Goal: Book appointment/travel/reservation

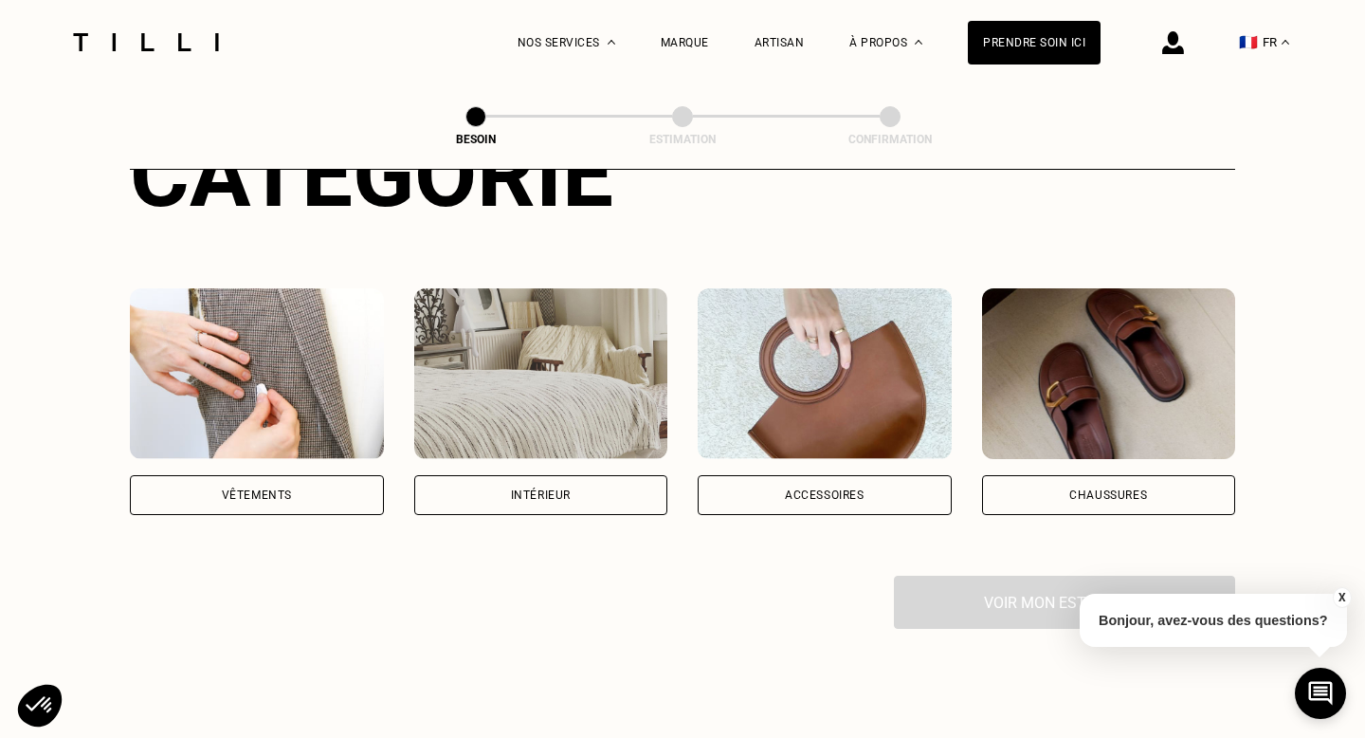
scroll to position [329, 0]
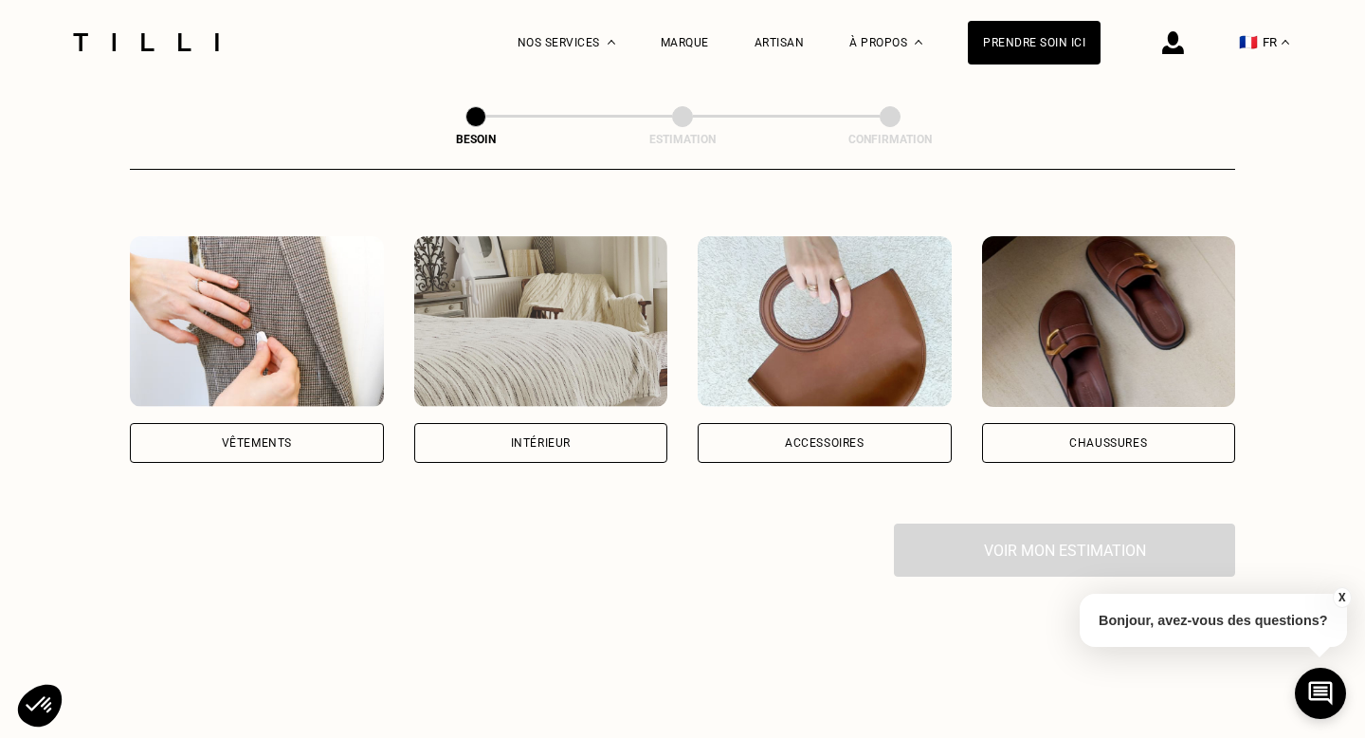
click at [281, 423] on div "Vêtements" at bounding box center [257, 443] width 254 height 40
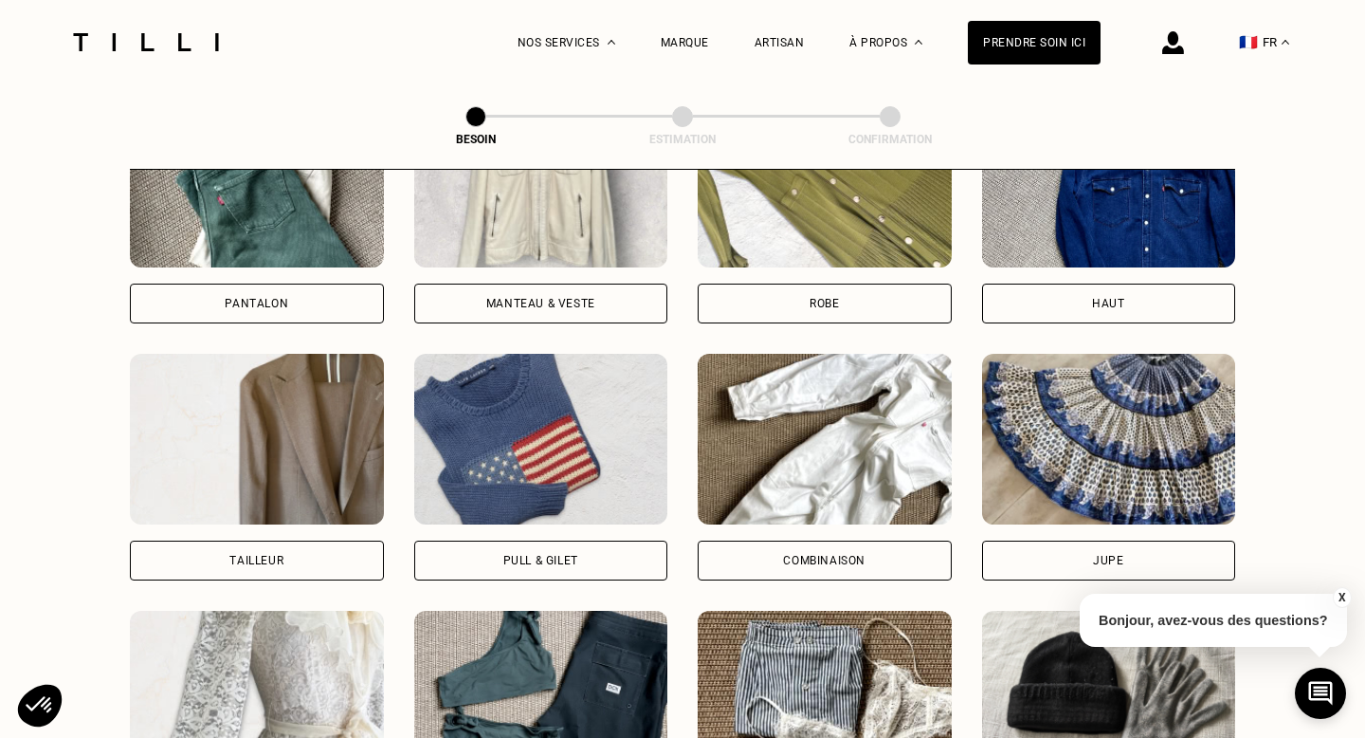
scroll to position [940, 0]
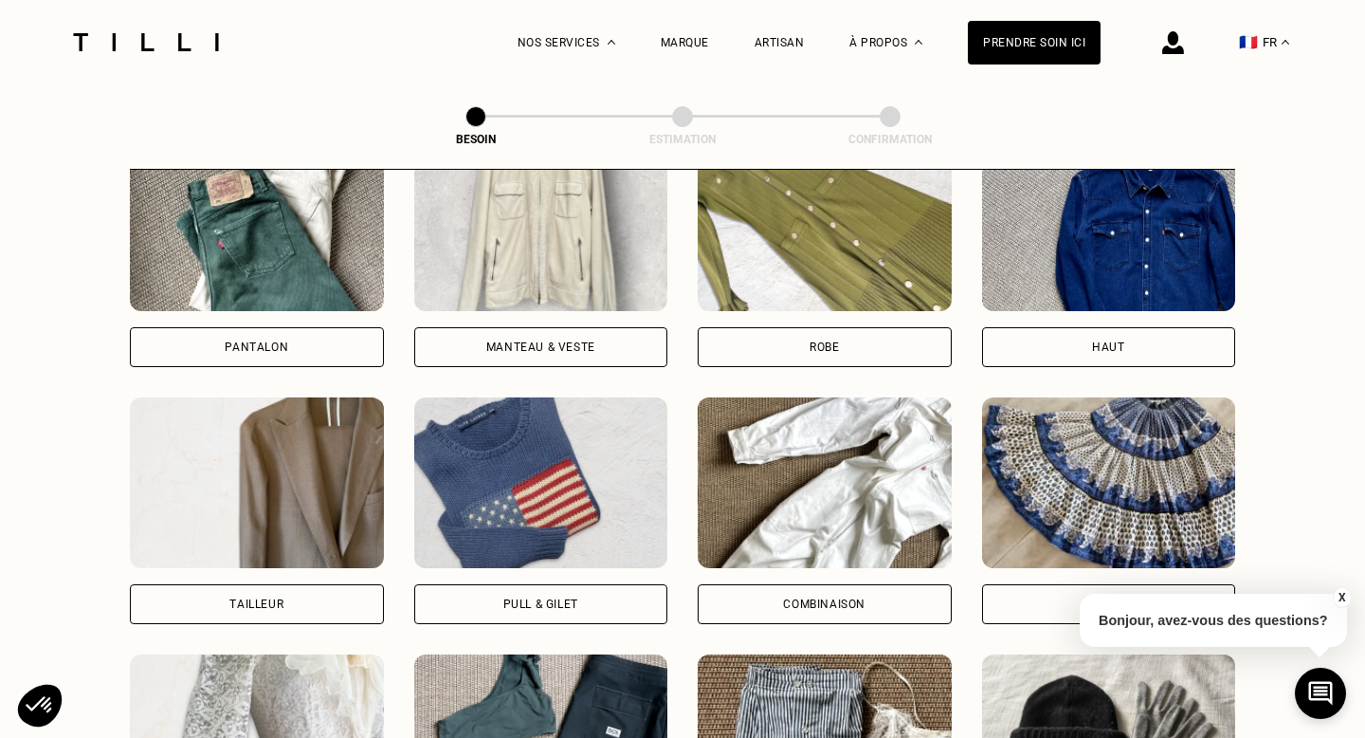
click at [1025, 558] on div "Jupe" at bounding box center [1109, 510] width 254 height 227
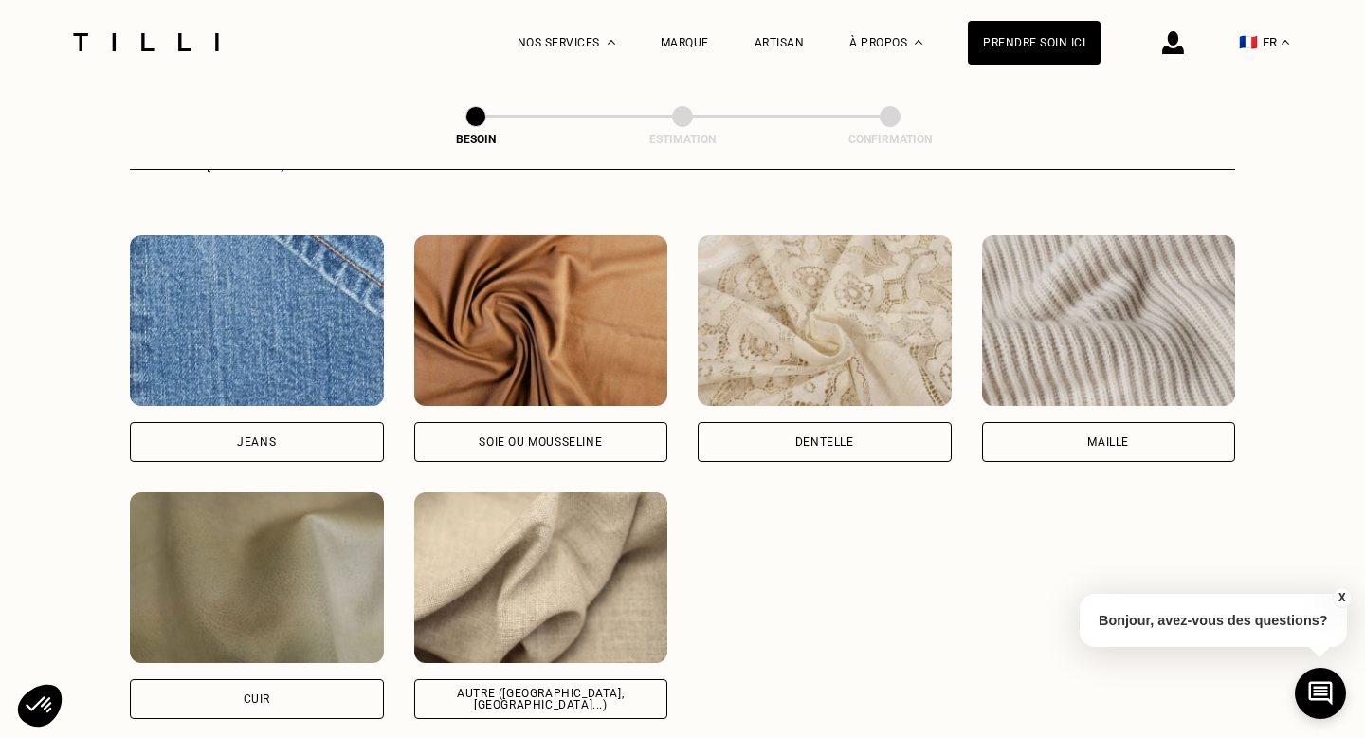
scroll to position [2008, 0]
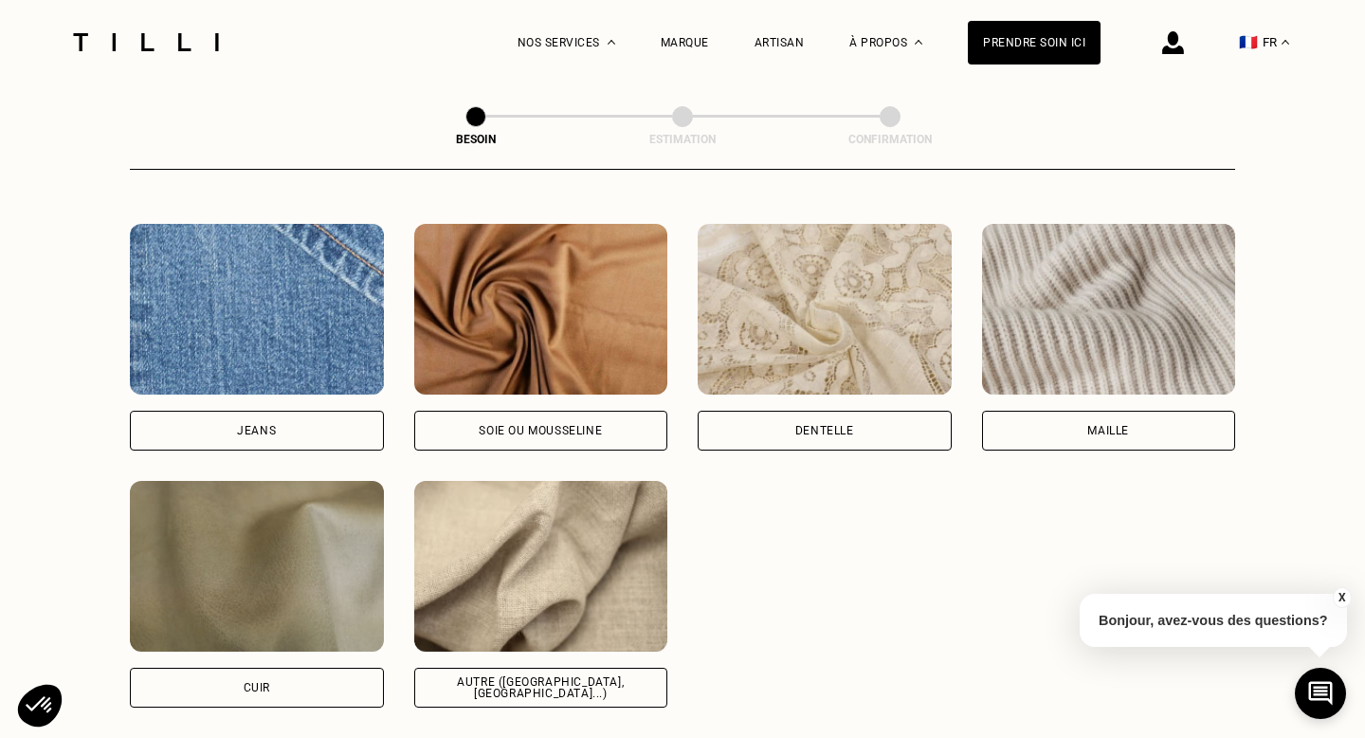
click at [537, 425] on div "Soie ou mousseline" at bounding box center [540, 430] width 123 height 11
select select "FR"
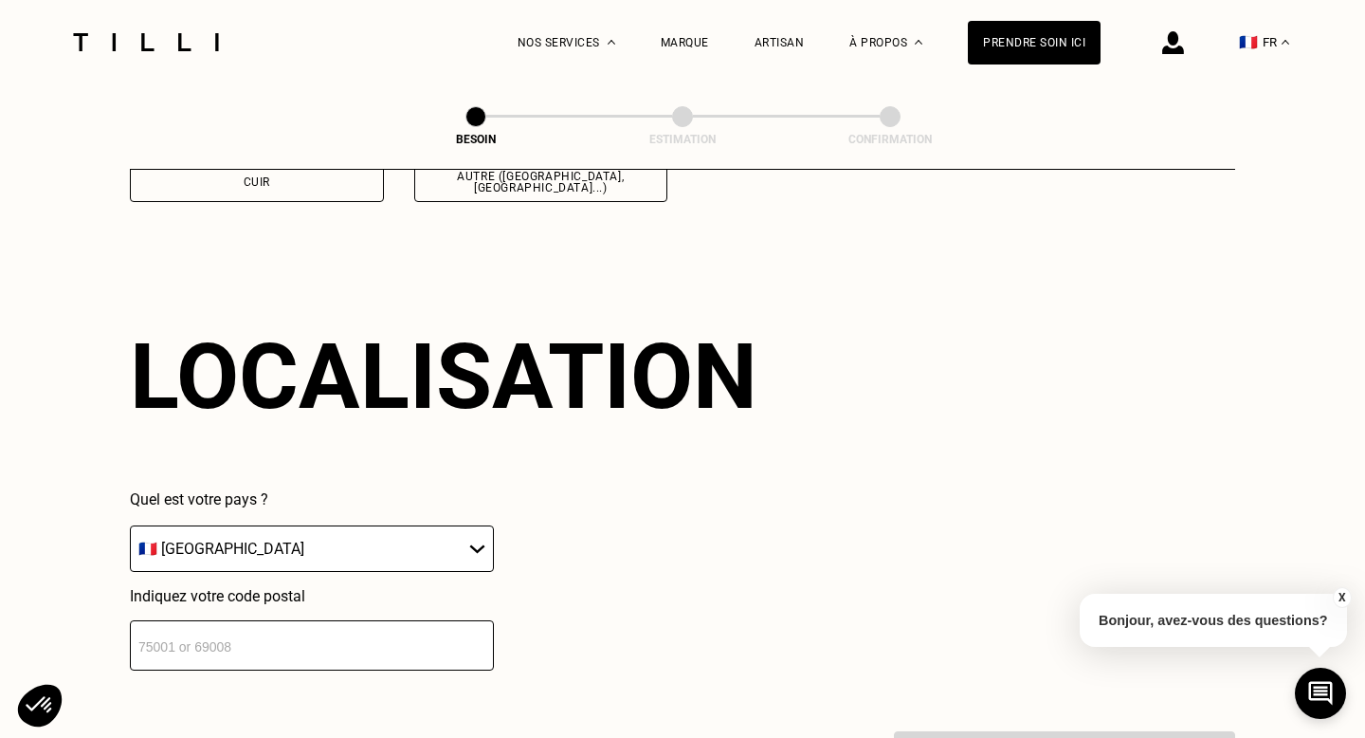
scroll to position [2543, 0]
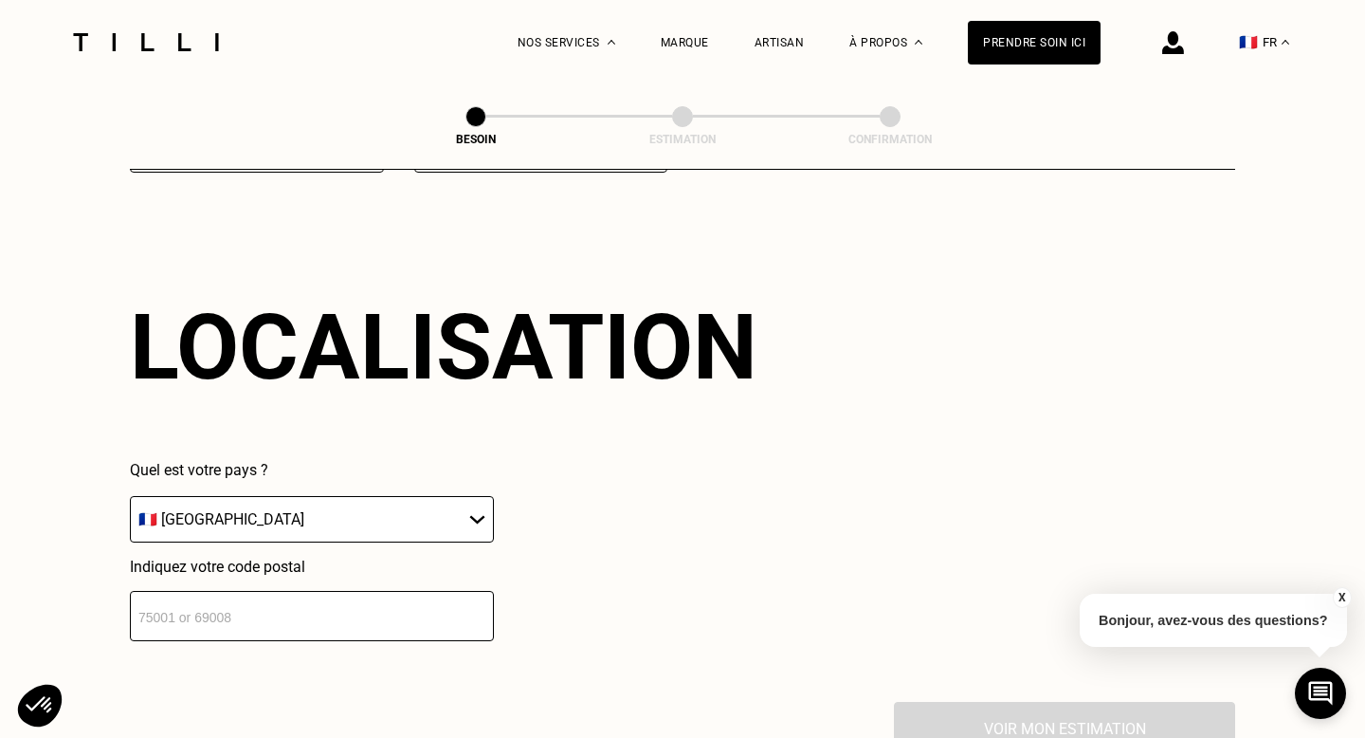
click at [345, 591] on input "number" at bounding box center [312, 616] width 364 height 50
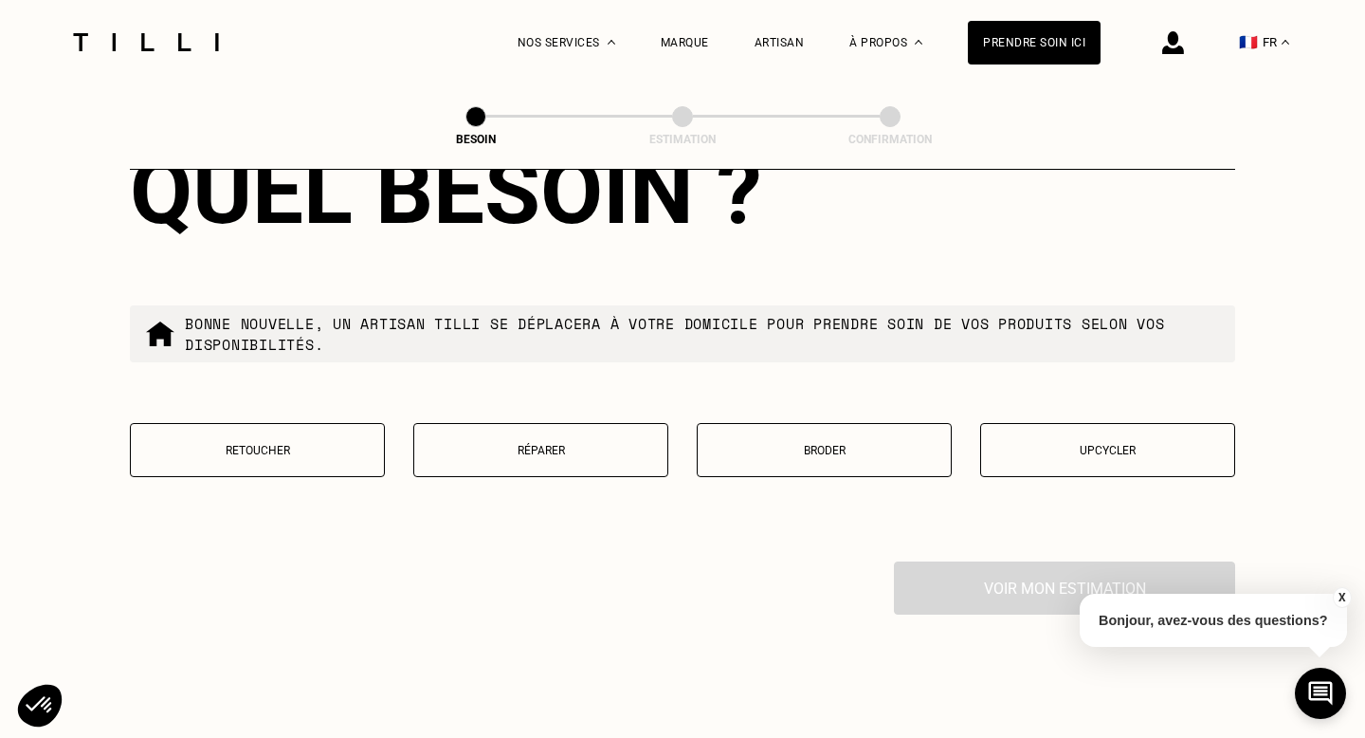
scroll to position [3170, 0]
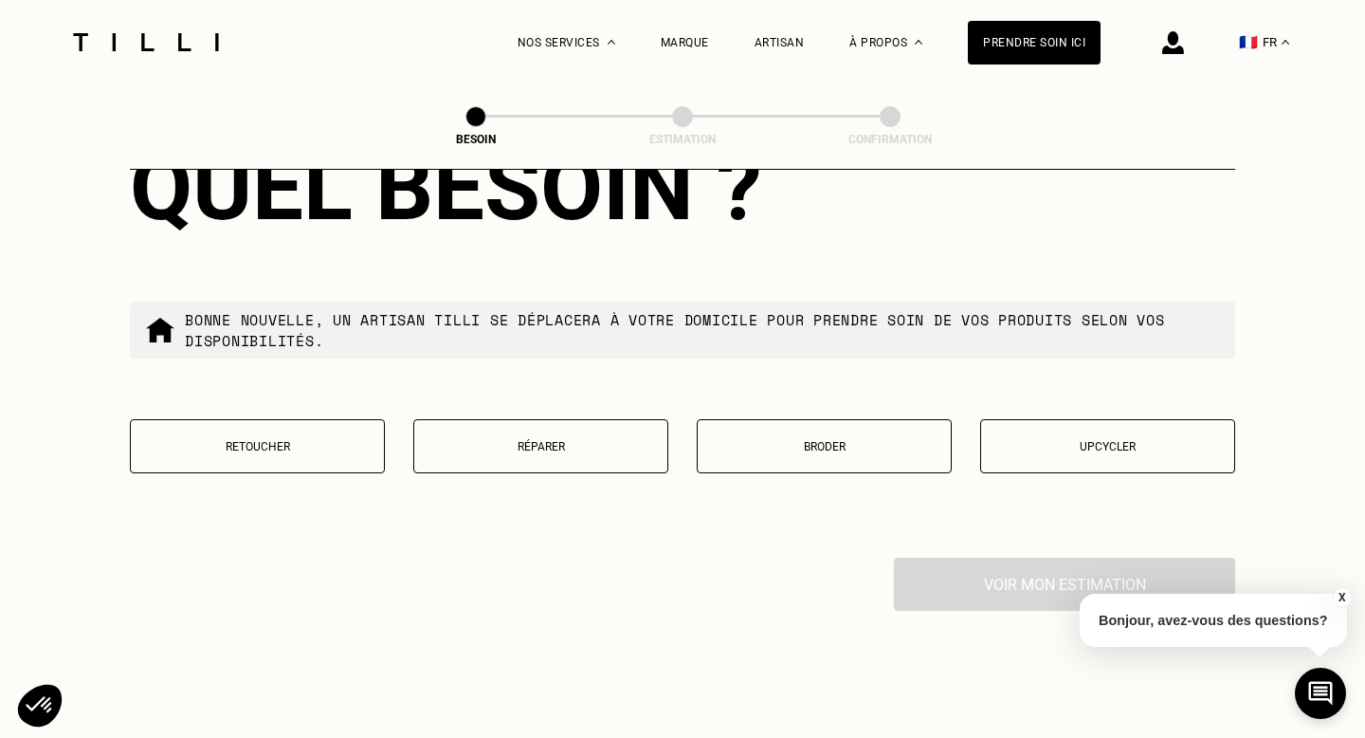
type input "75012"
click at [1088, 434] on button "Upcycler" at bounding box center [1107, 446] width 255 height 54
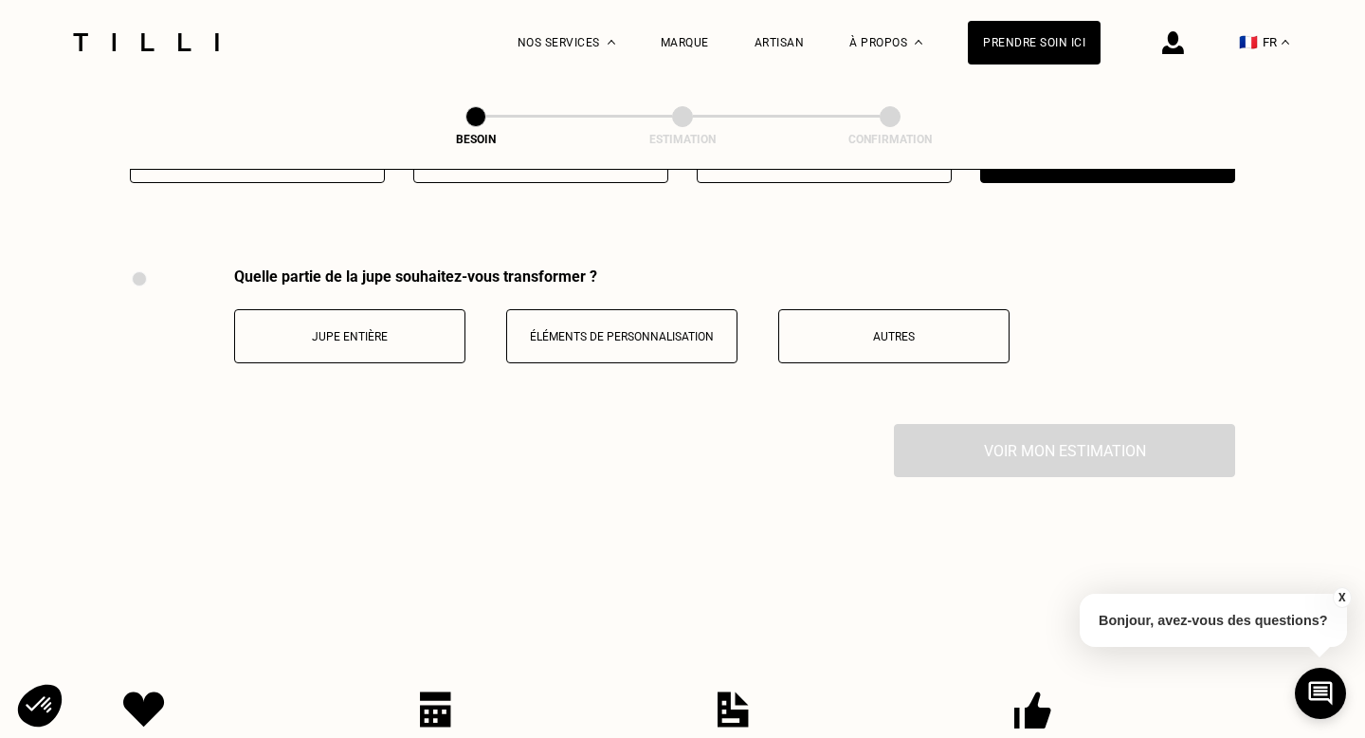
scroll to position [3463, 0]
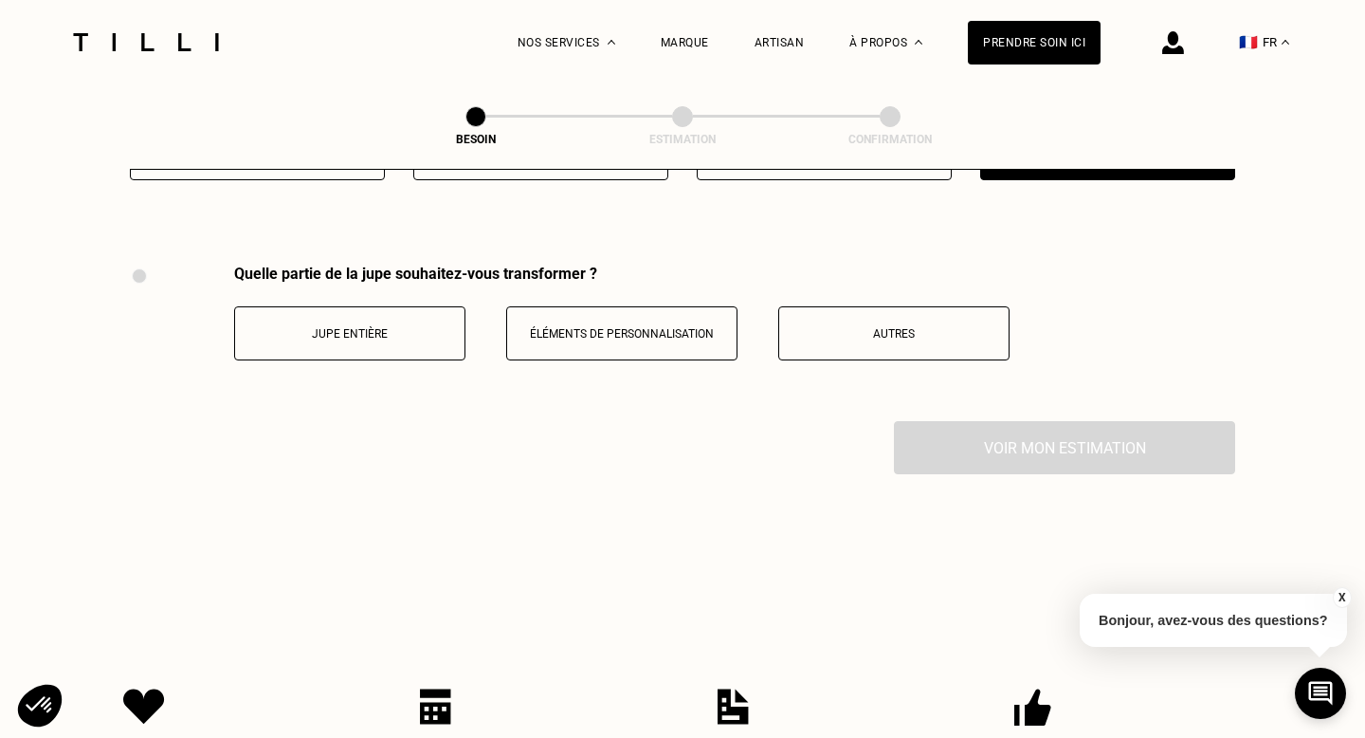
click at [931, 327] on p "Autres" at bounding box center [894, 333] width 210 height 13
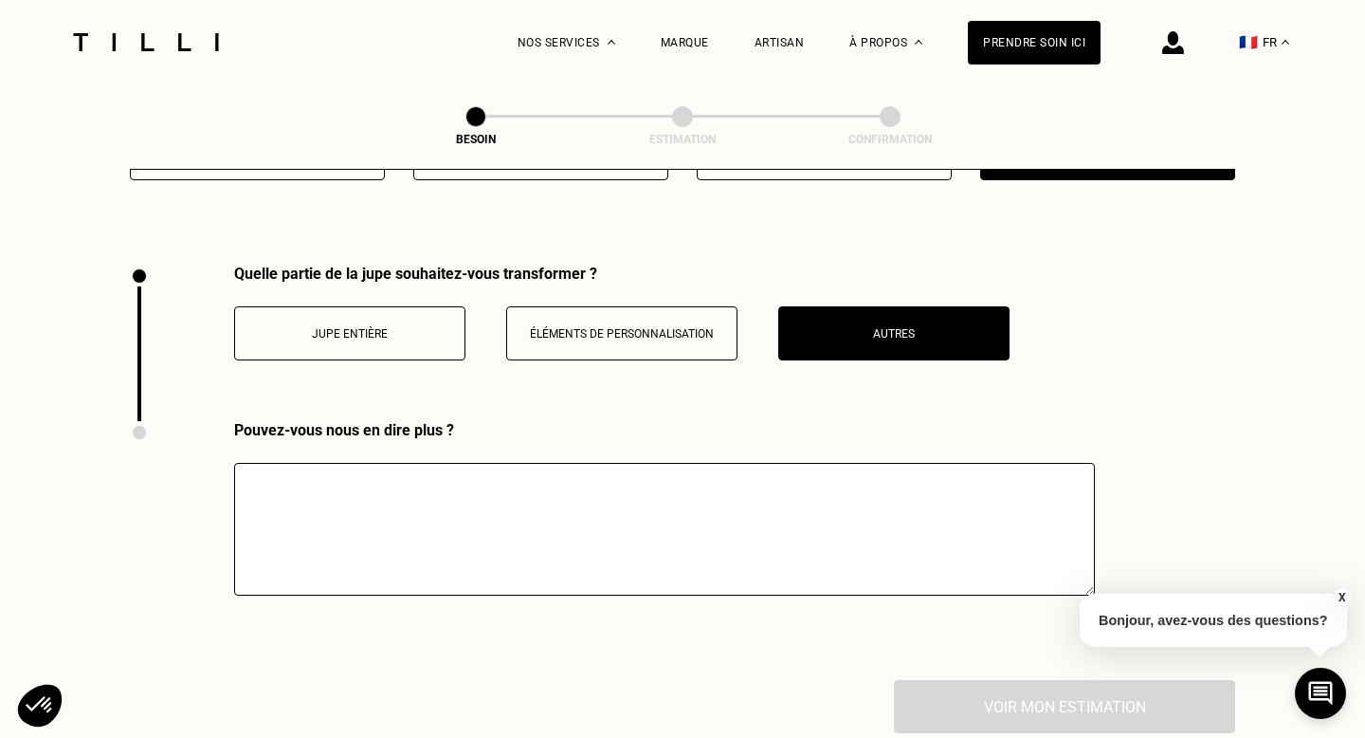
click at [477, 530] on textarea at bounding box center [664, 529] width 861 height 133
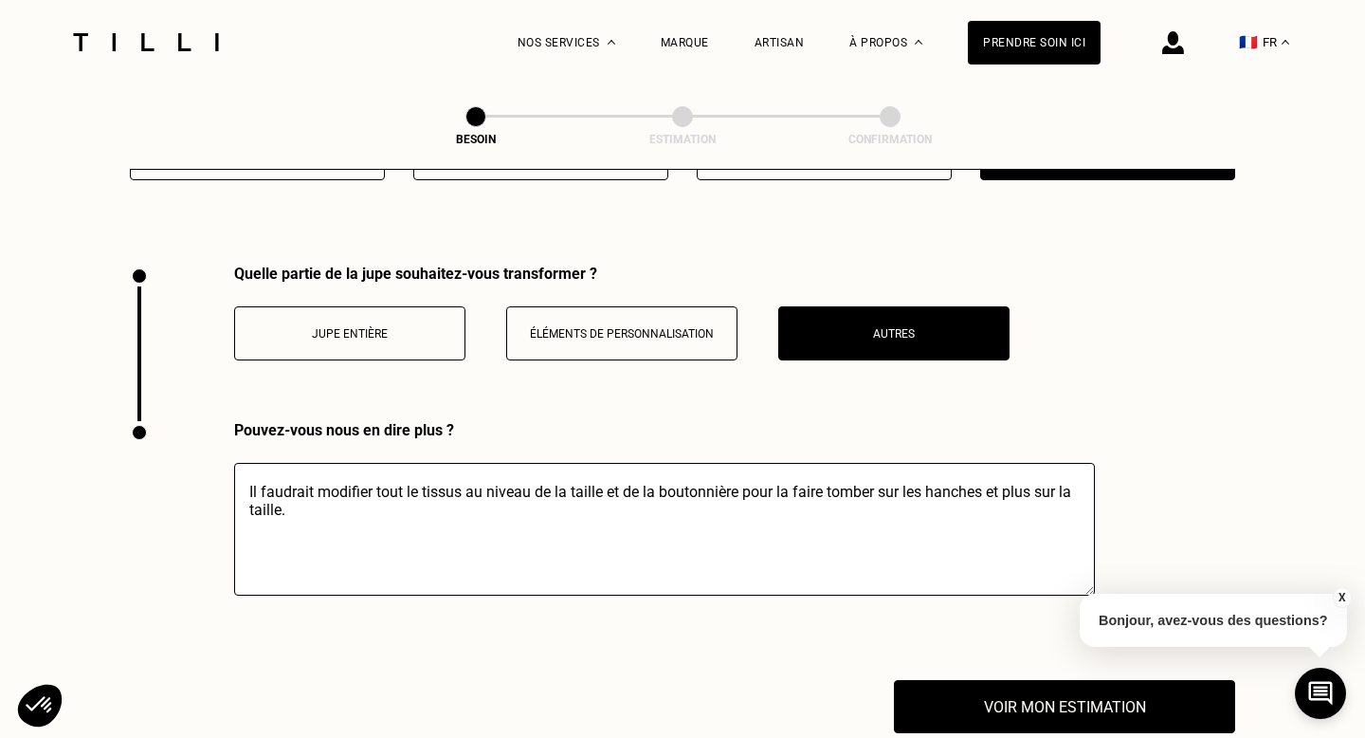
click at [346, 467] on textarea "Il faudrait modifier tout le tissus au niveau de la taille et de la boutonnière…" at bounding box center [664, 529] width 861 height 133
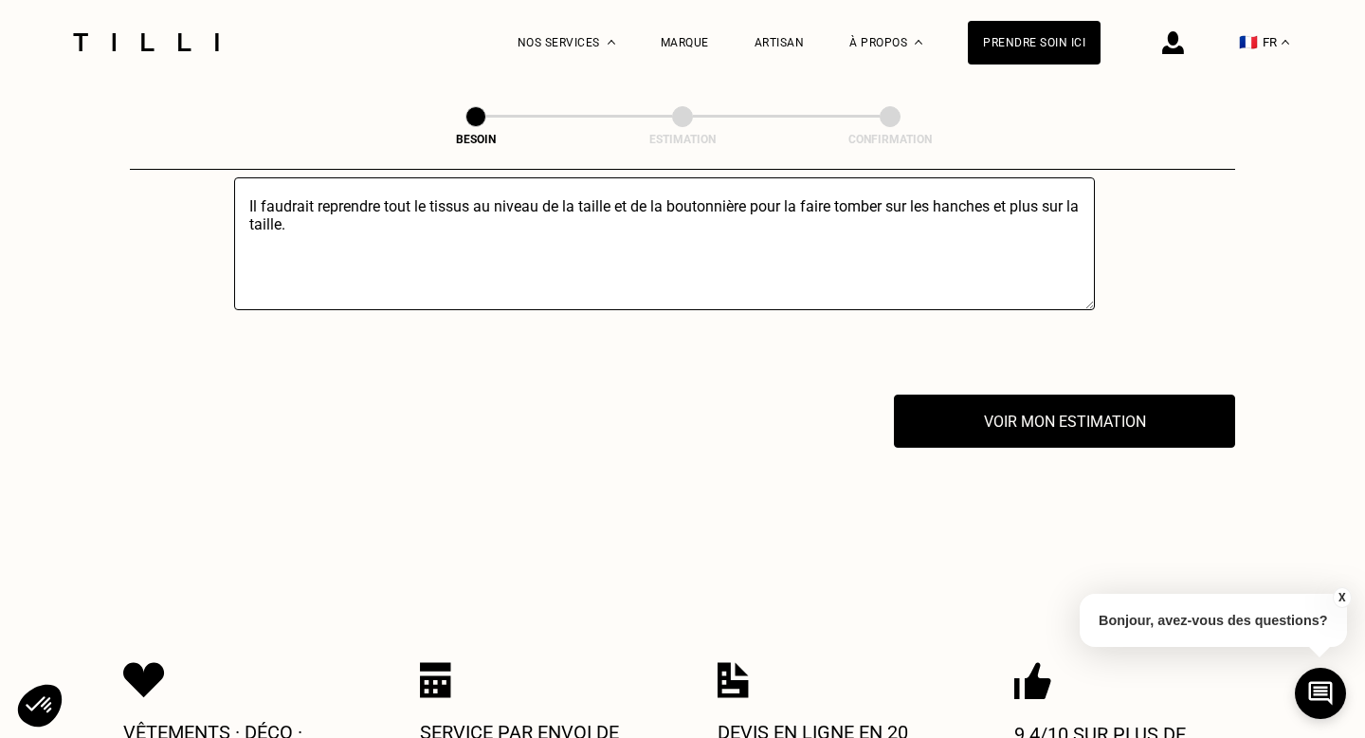
scroll to position [3523, 0]
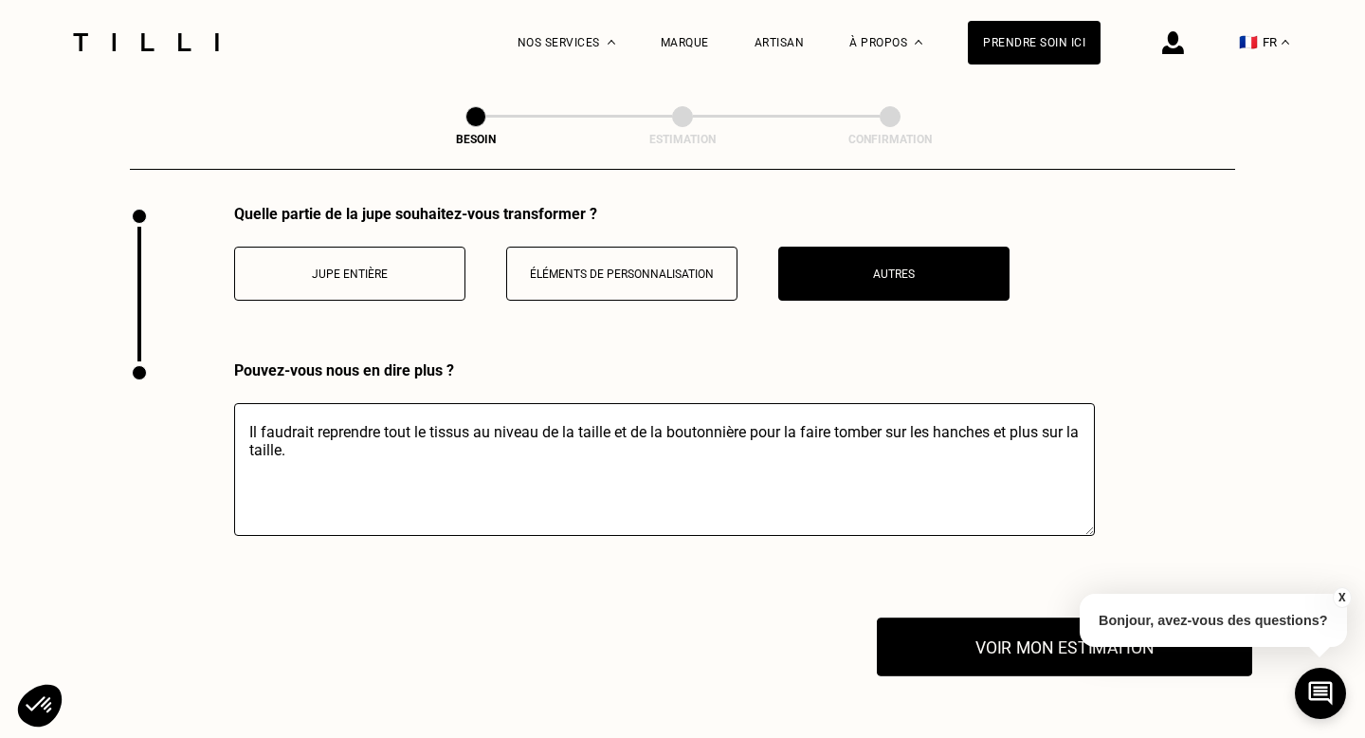
type textarea "Il faudrait reprendre tout le tissus au niveau de la taille et de la boutonnièr…"
click at [998, 624] on button "Voir mon estimation" at bounding box center [1064, 646] width 375 height 59
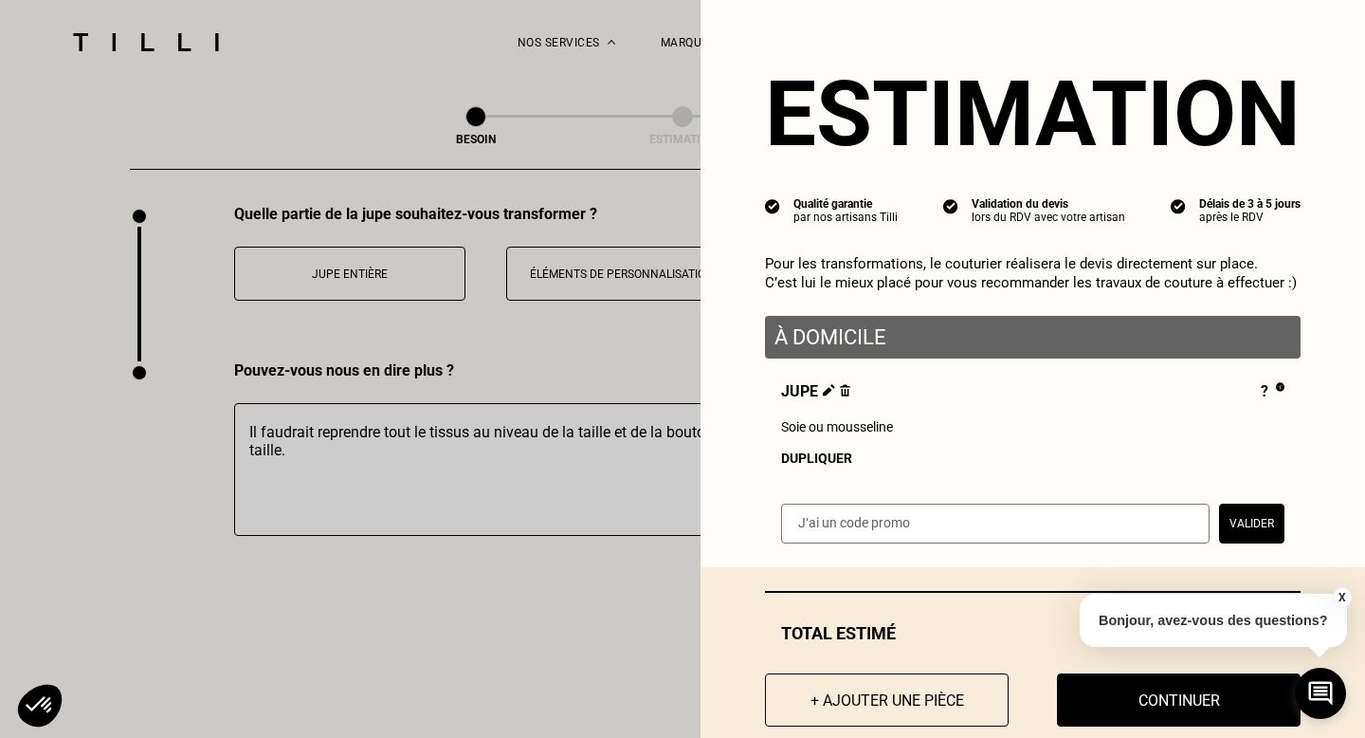
click at [832, 339] on p "À domicile" at bounding box center [1033, 337] width 517 height 24
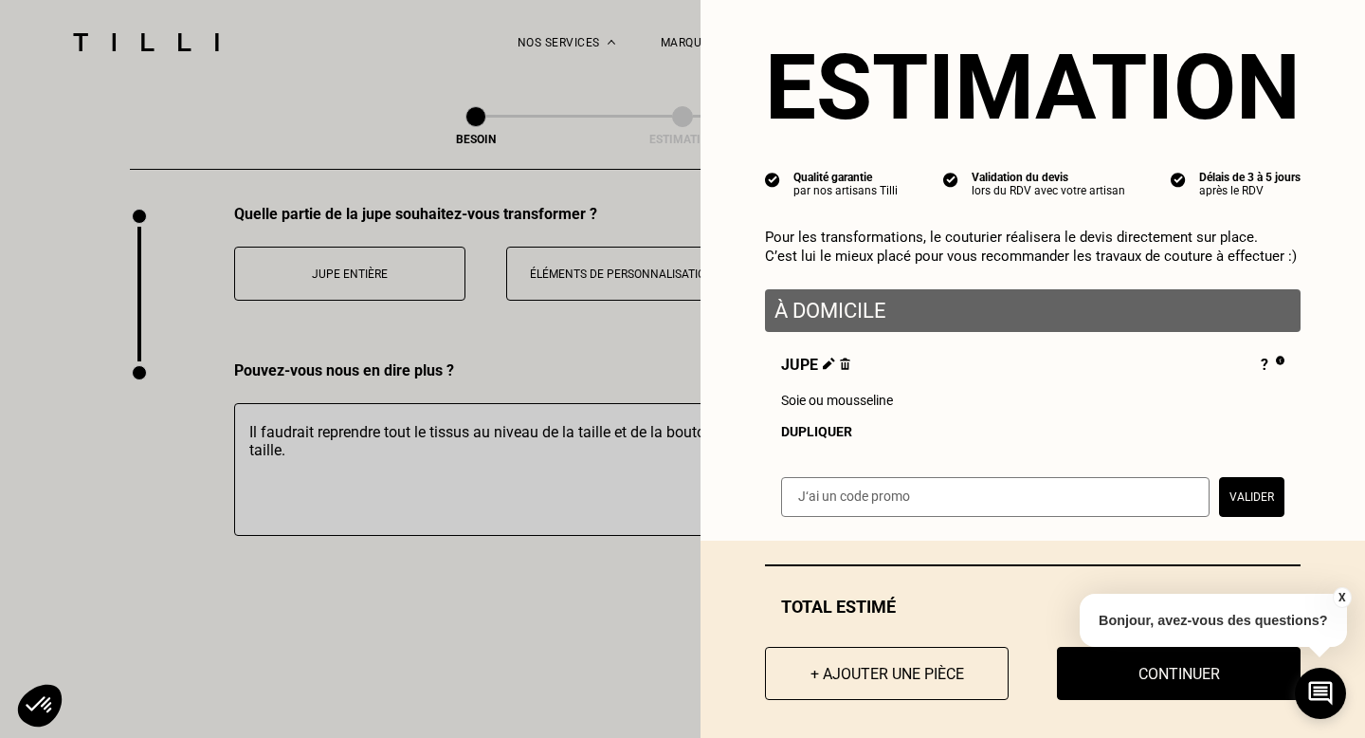
scroll to position [37, 0]
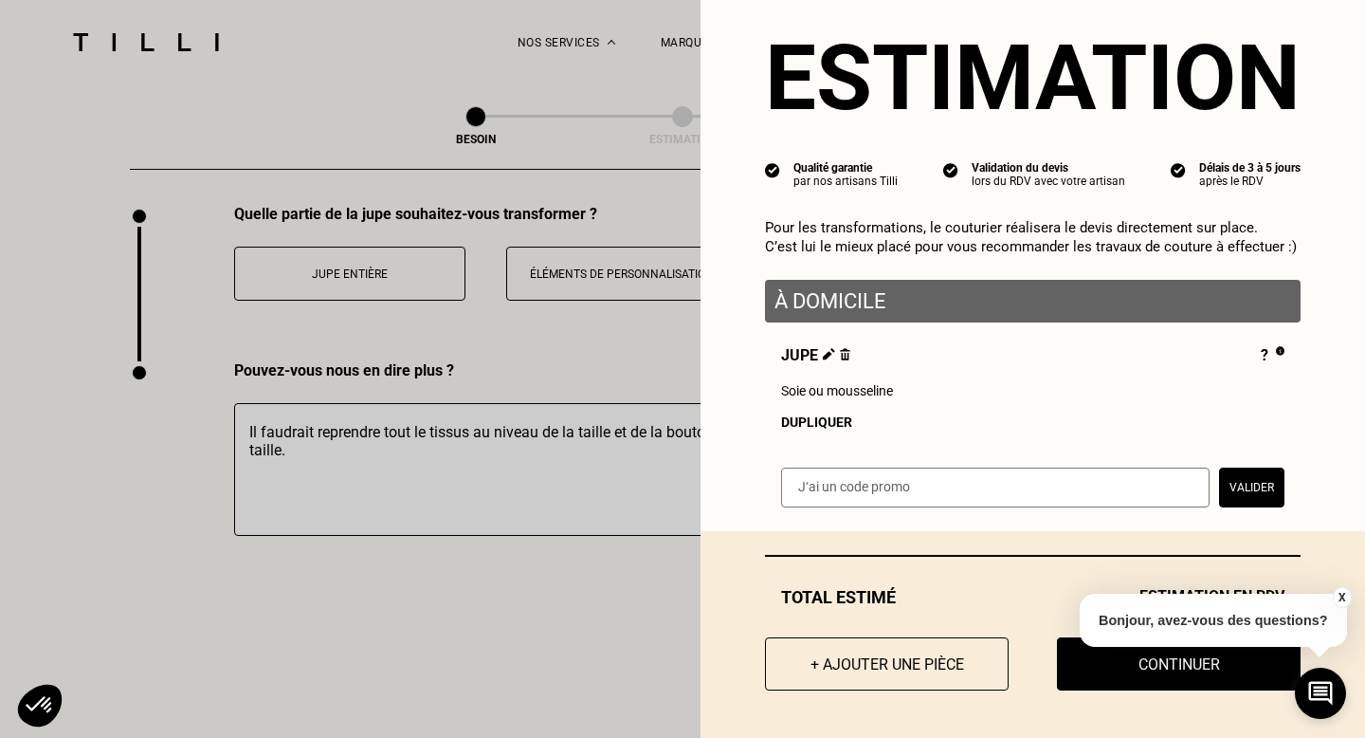
click at [1343, 595] on button "X" at bounding box center [1341, 597] width 19 height 21
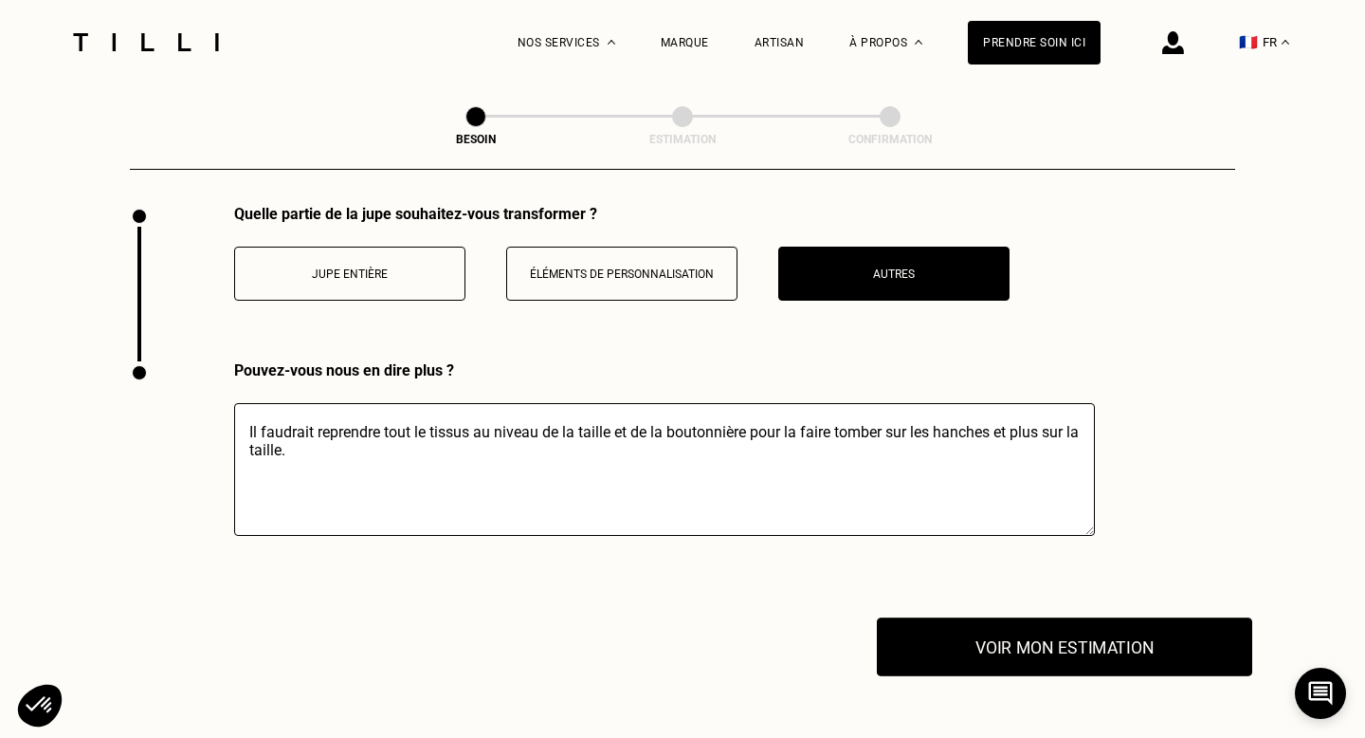
click at [1084, 631] on button "Voir mon estimation" at bounding box center [1064, 646] width 375 height 59
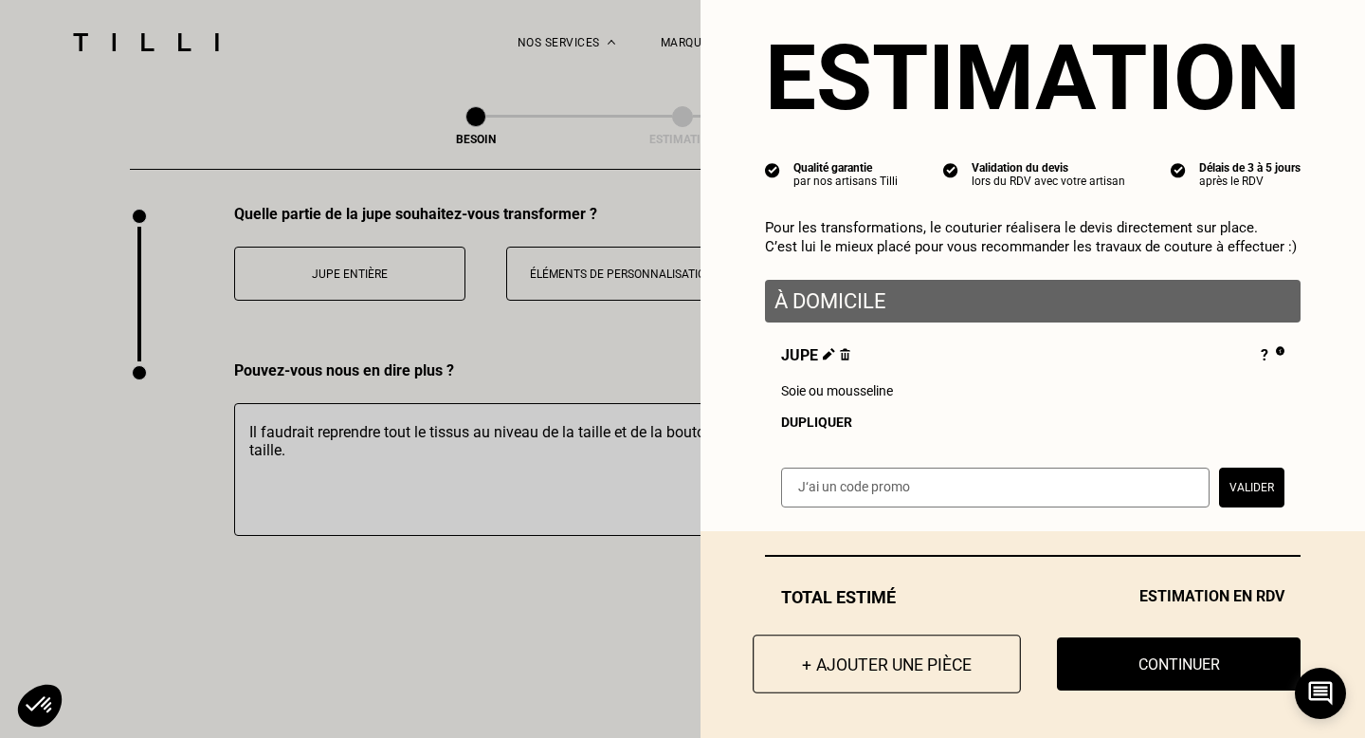
click at [896, 671] on button "+ Ajouter une pièce" at bounding box center [887, 663] width 268 height 59
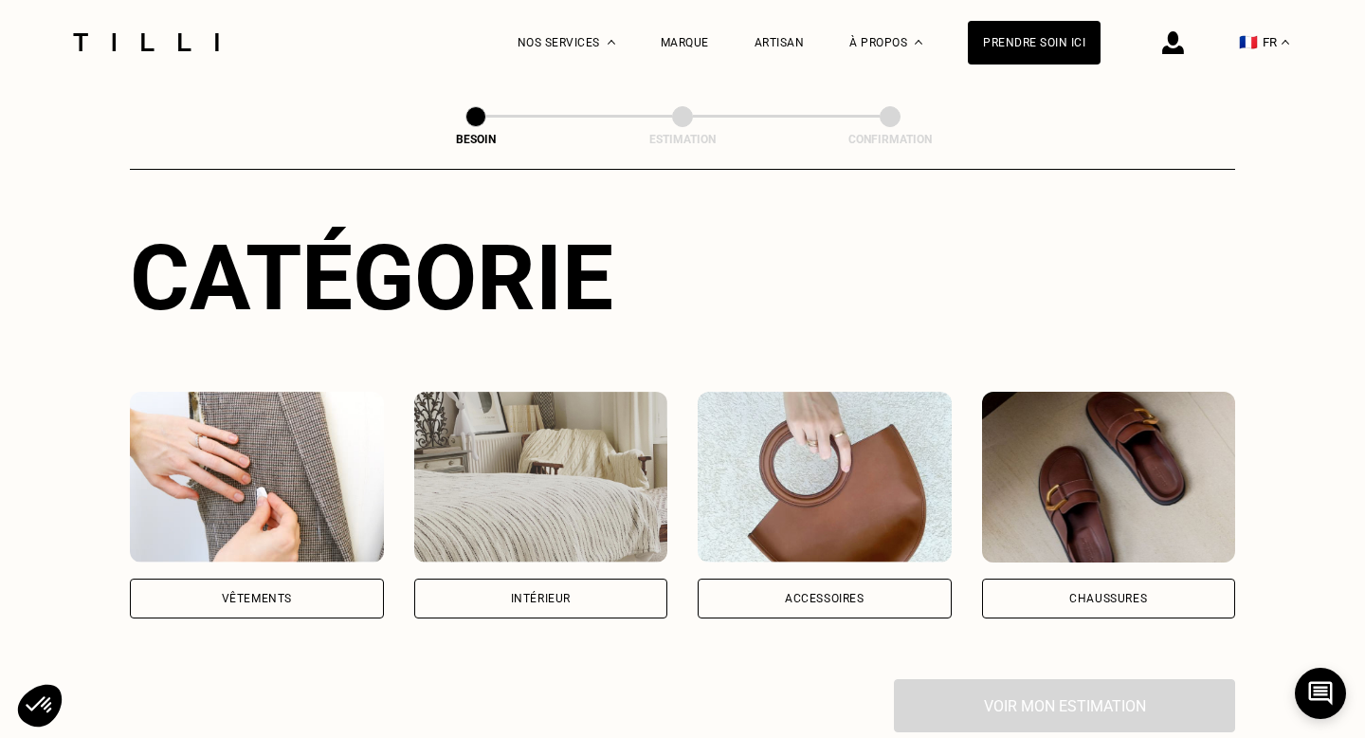
scroll to position [172, 0]
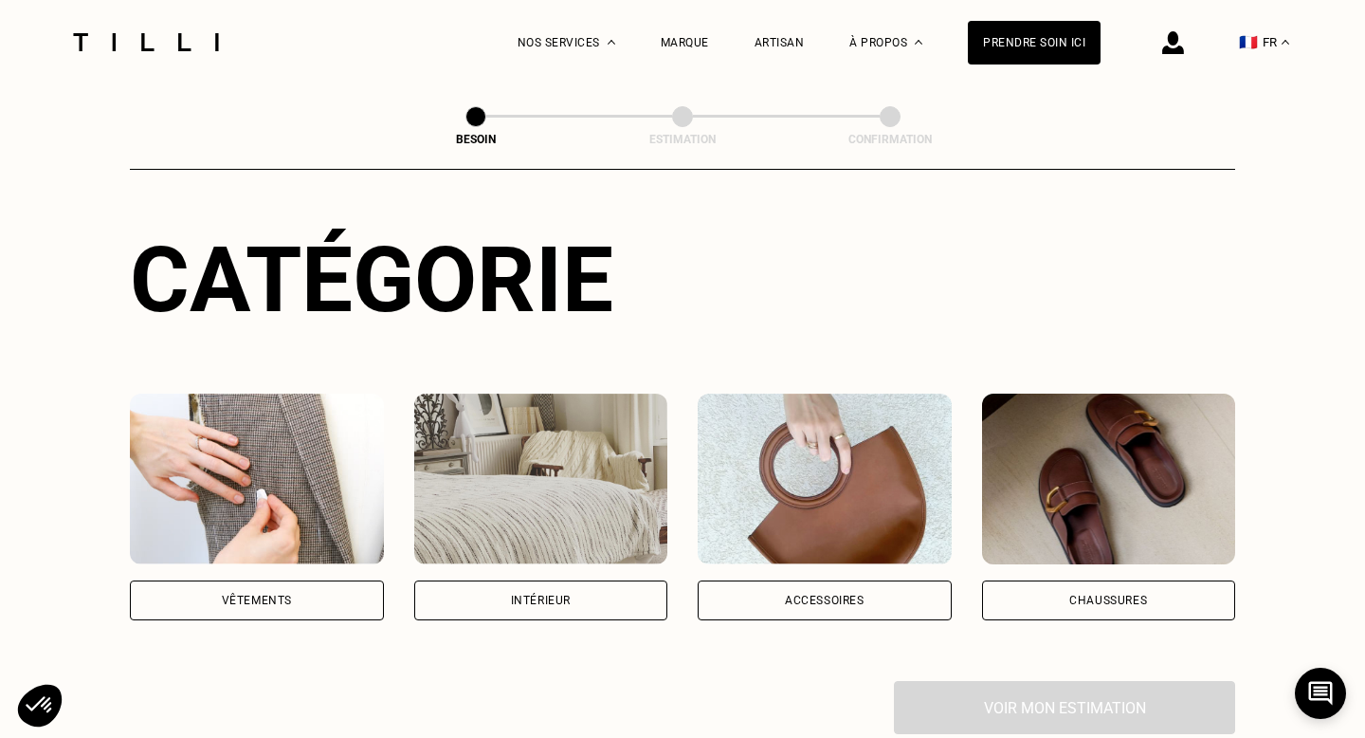
click at [303, 580] on div "Vêtements" at bounding box center [257, 600] width 254 height 40
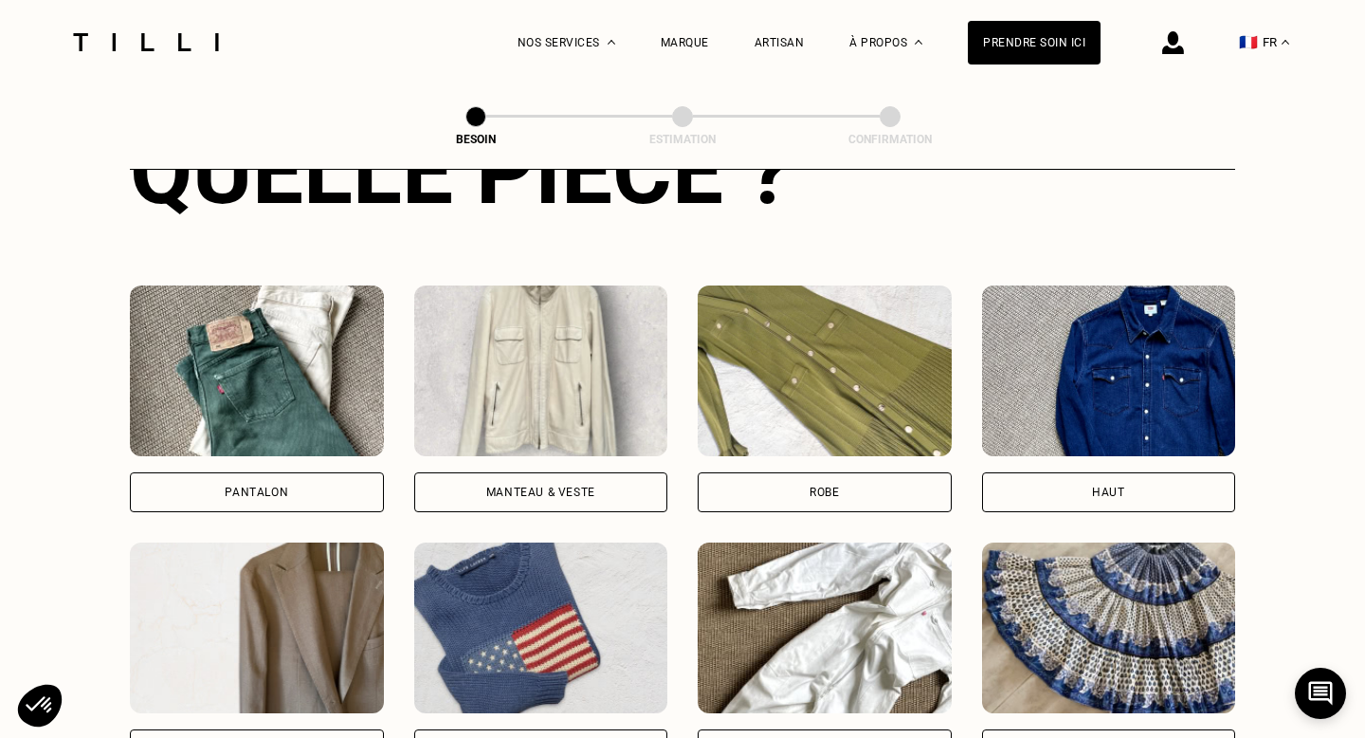
scroll to position [820, 0]
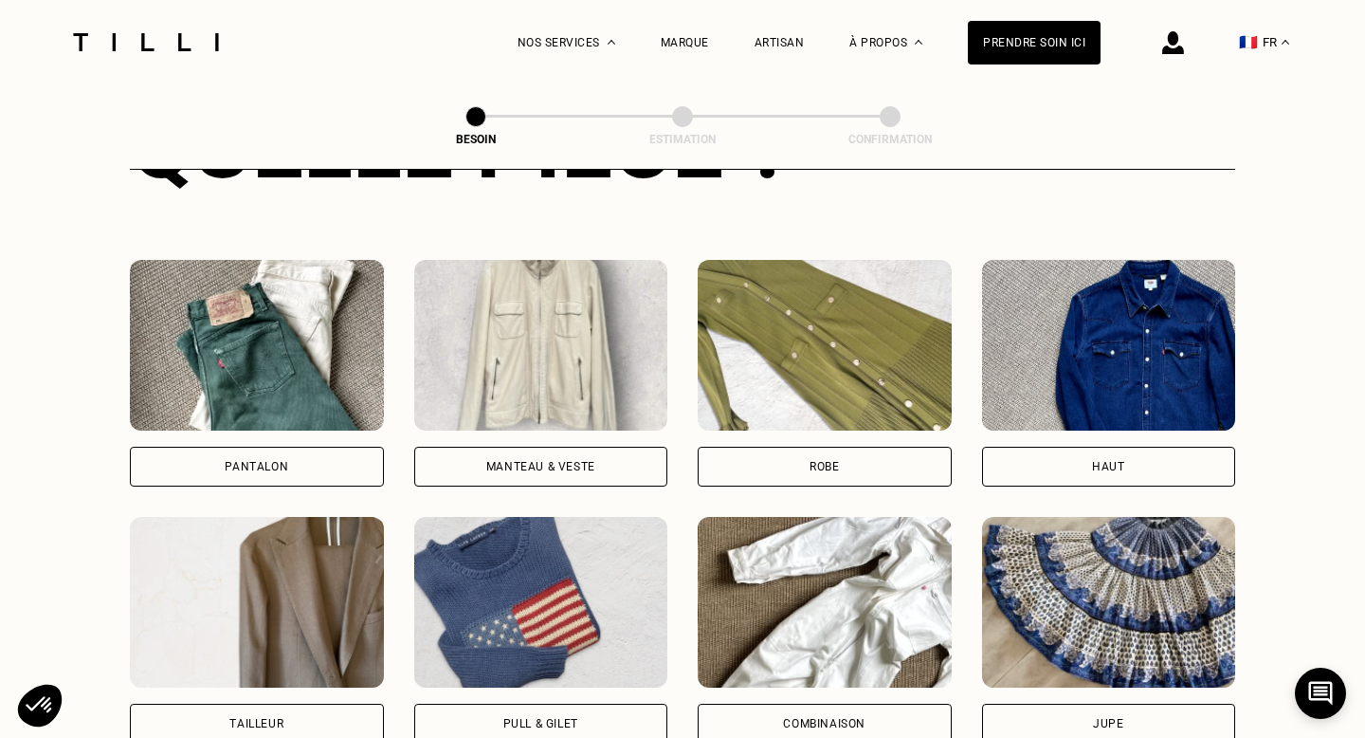
click at [855, 454] on div "Robe" at bounding box center [825, 467] width 254 height 40
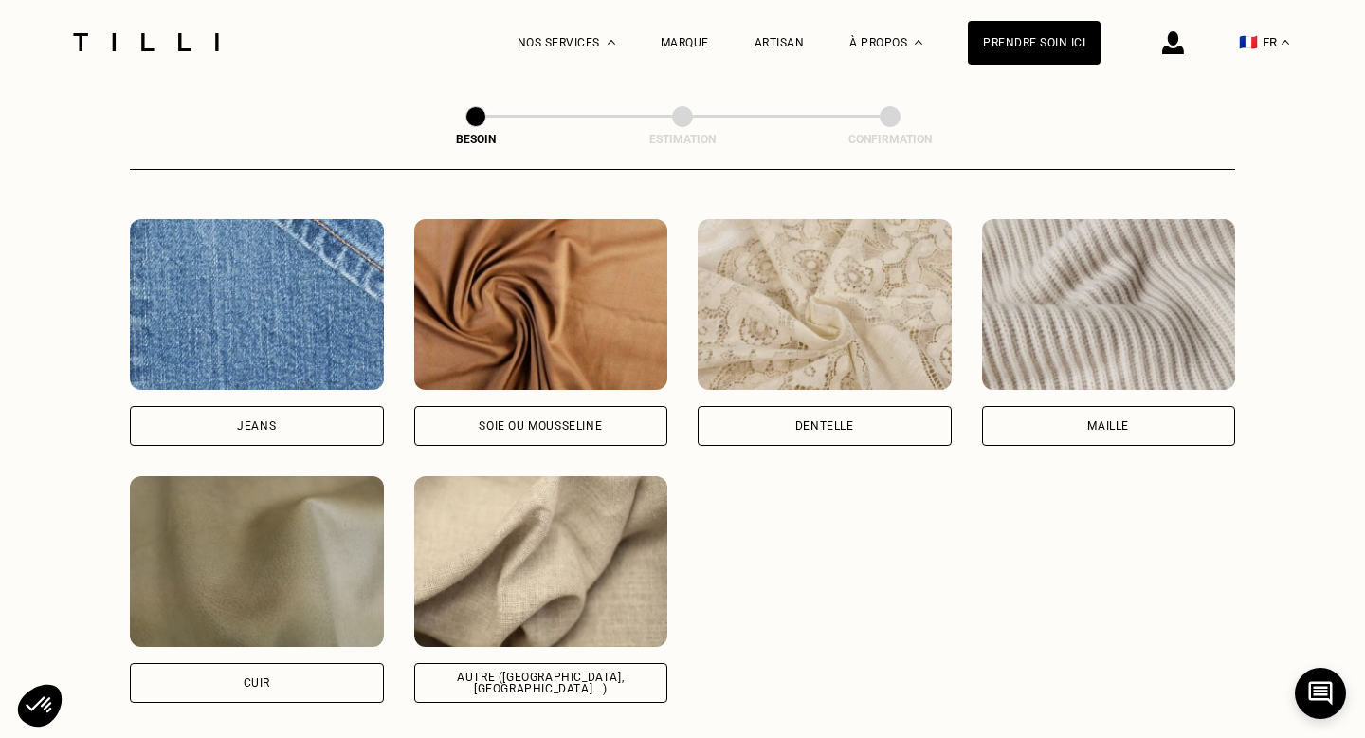
scroll to position [2015, 0]
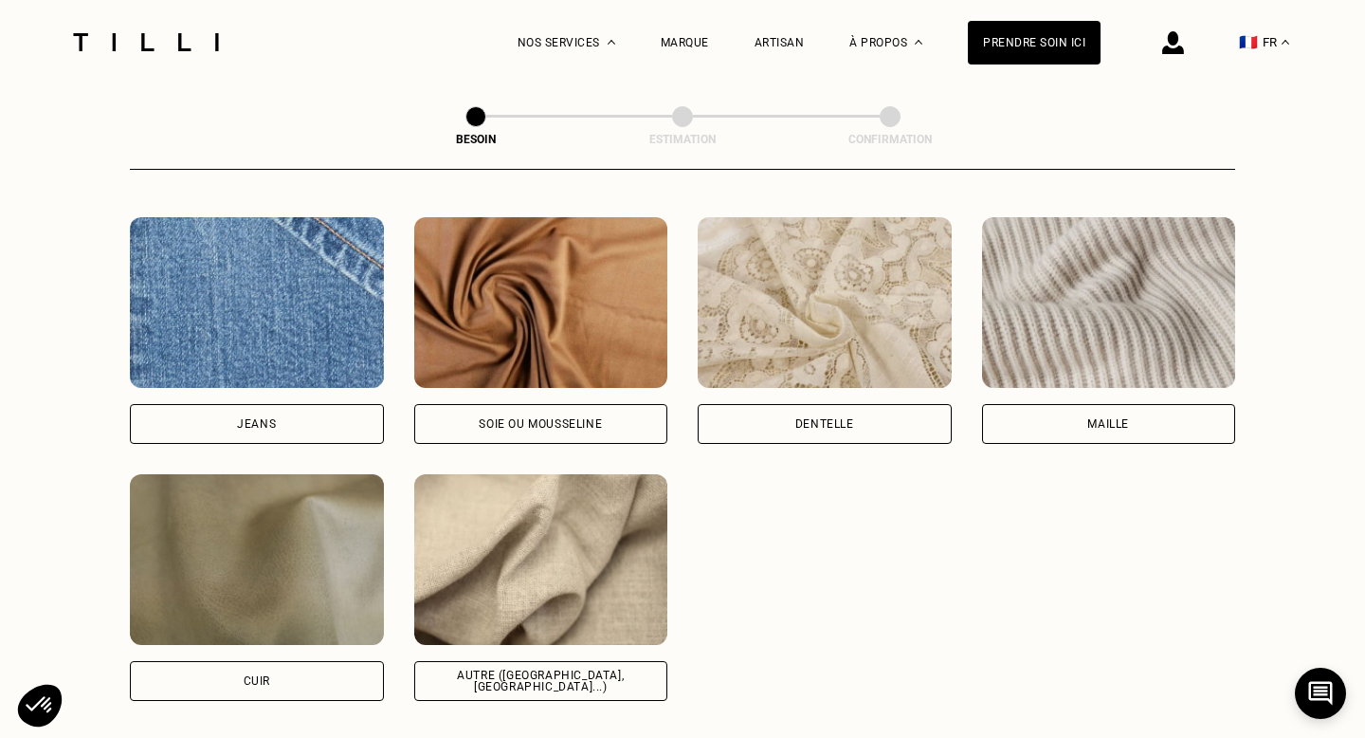
click at [550, 669] on div "Autre ([GEOGRAPHIC_DATA], [GEOGRAPHIC_DATA]...)" at bounding box center [541, 680] width 222 height 23
select select "FR"
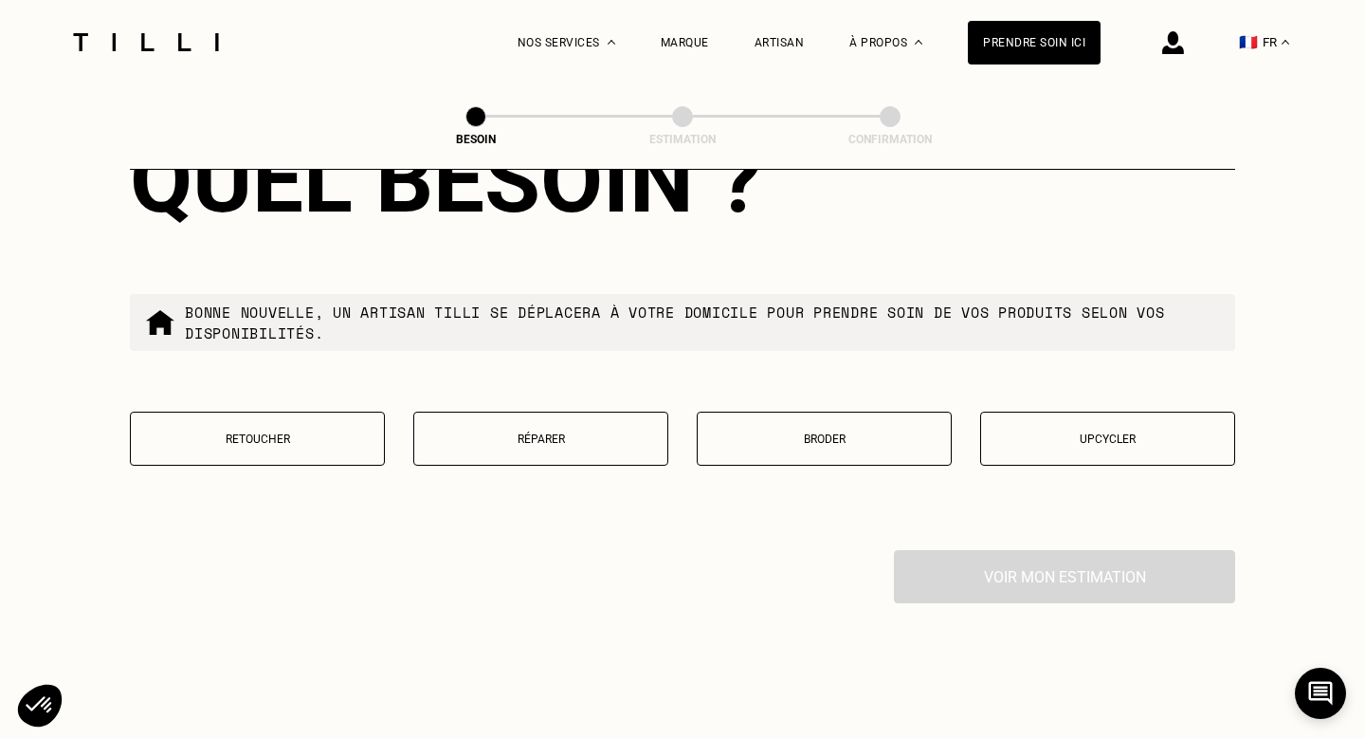
scroll to position [3181, 0]
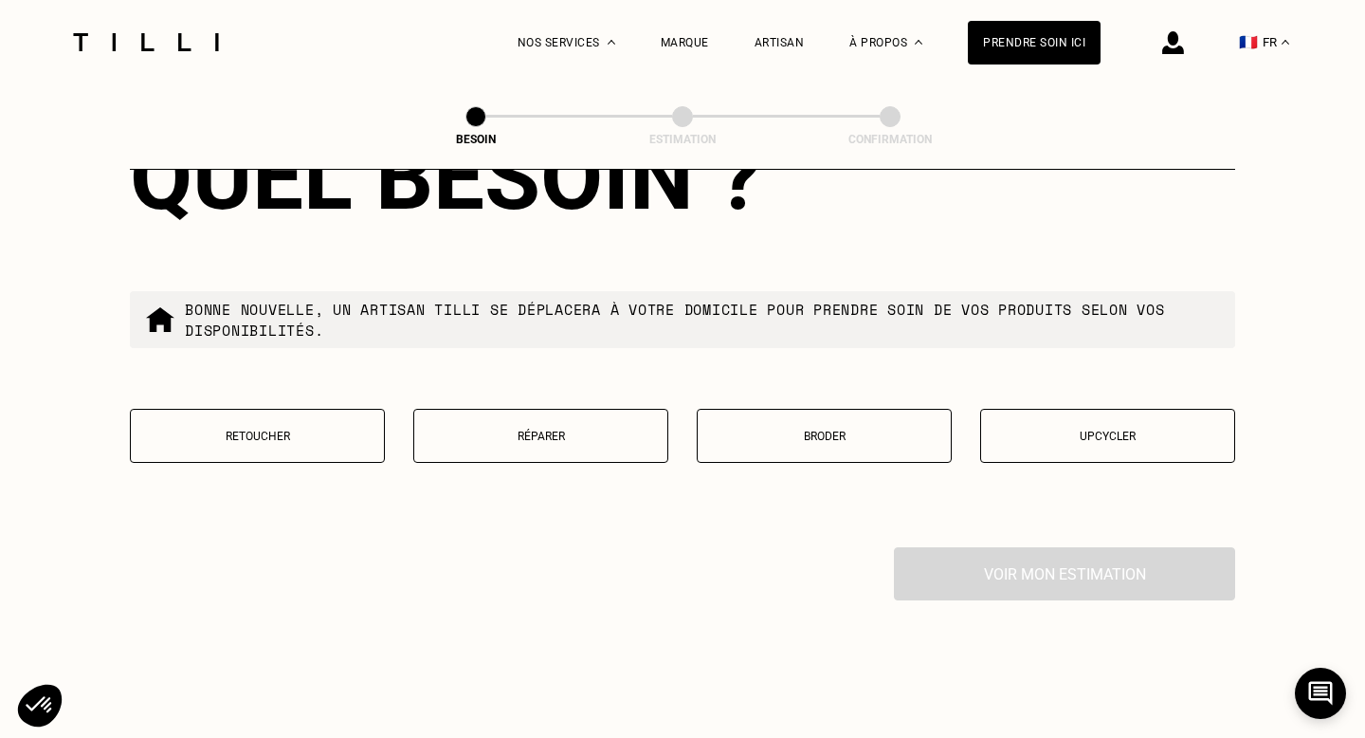
click at [347, 427] on button "Retoucher" at bounding box center [257, 436] width 255 height 54
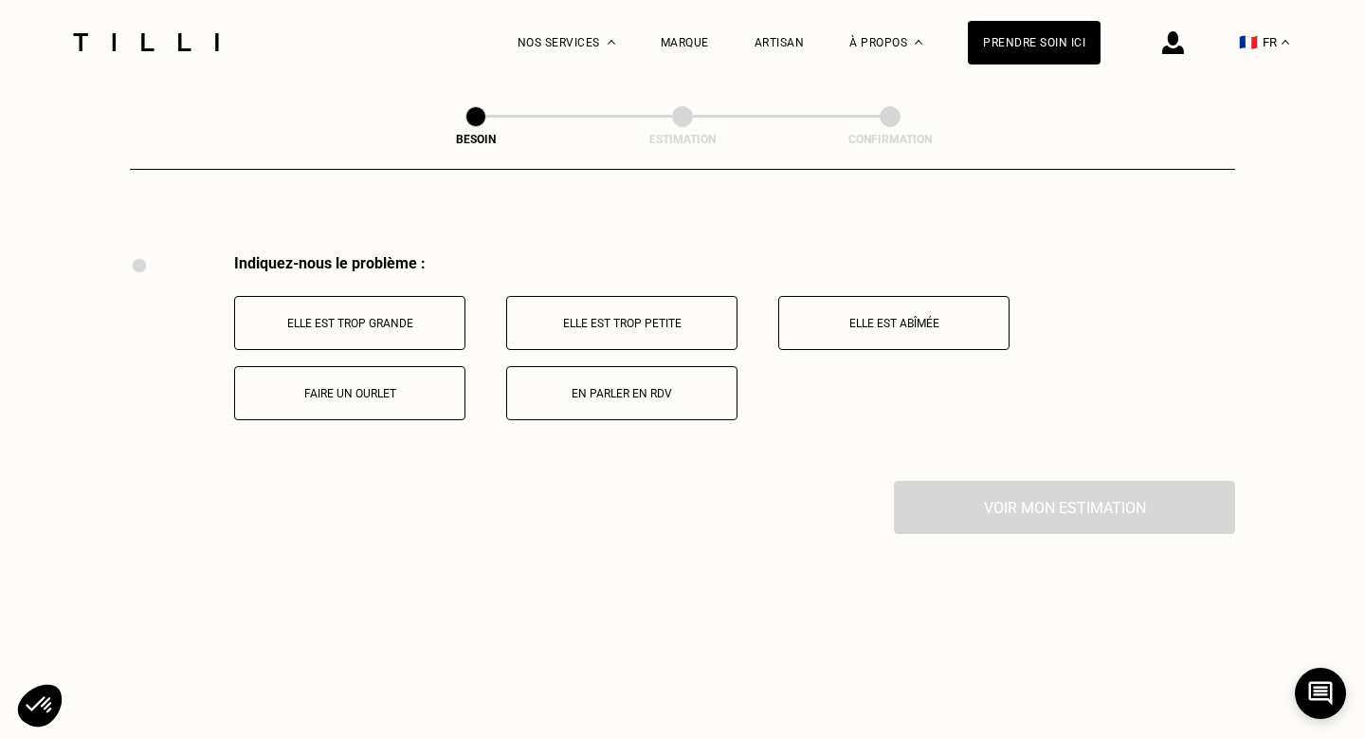
scroll to position [3497, 0]
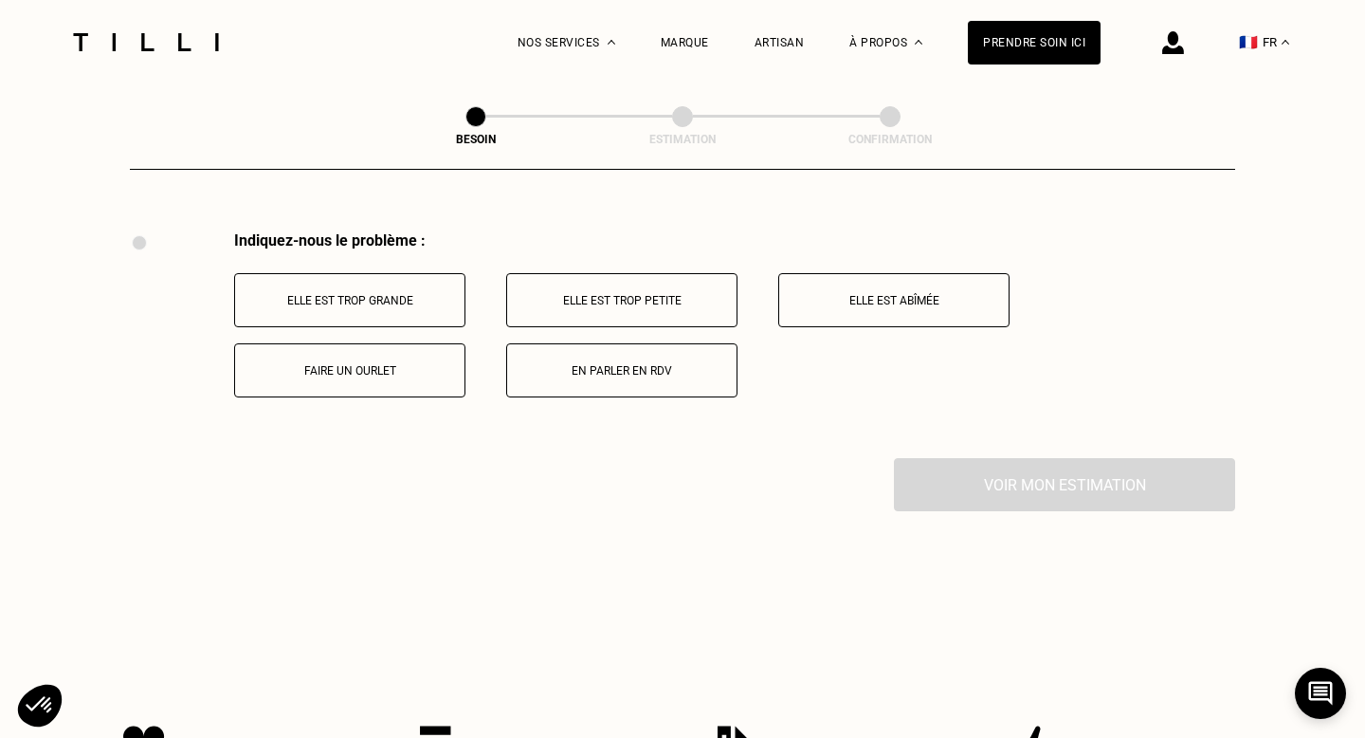
click at [408, 301] on button "Elle est trop grande" at bounding box center [349, 300] width 231 height 54
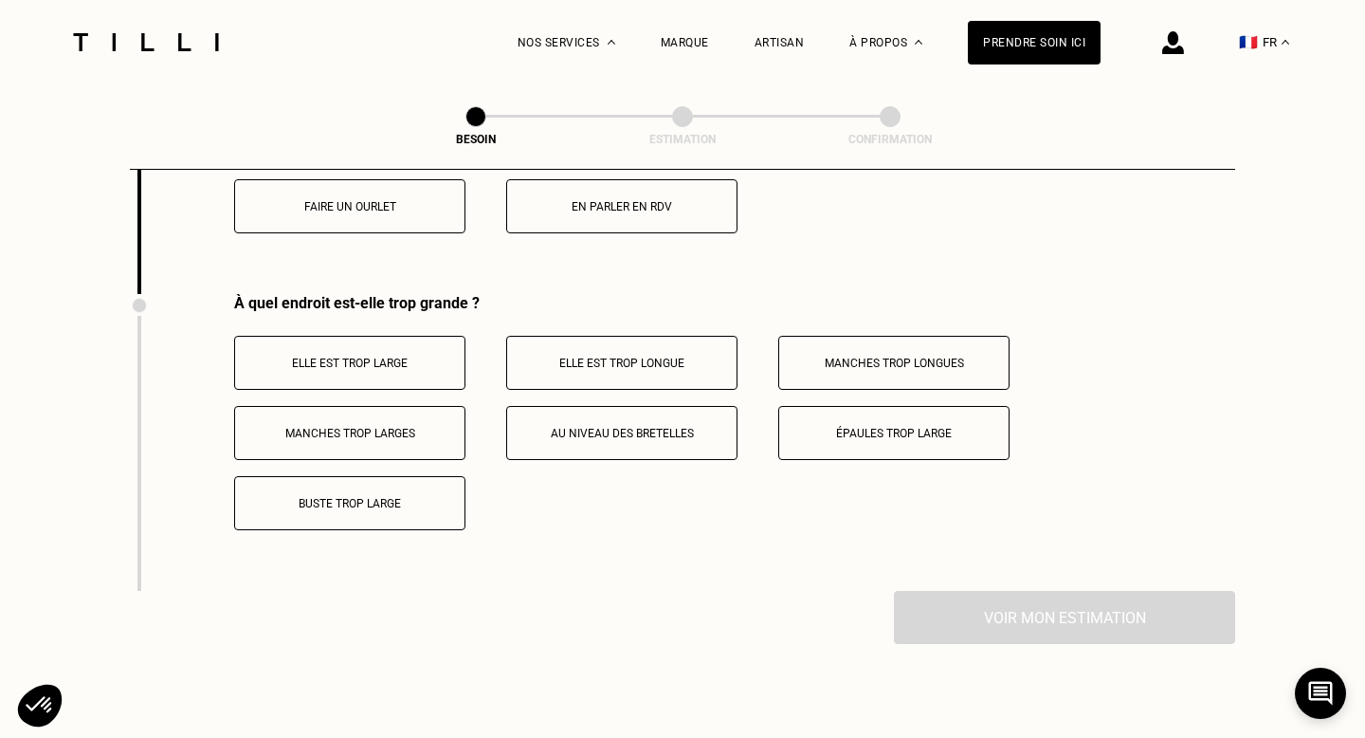
scroll to position [3723, 0]
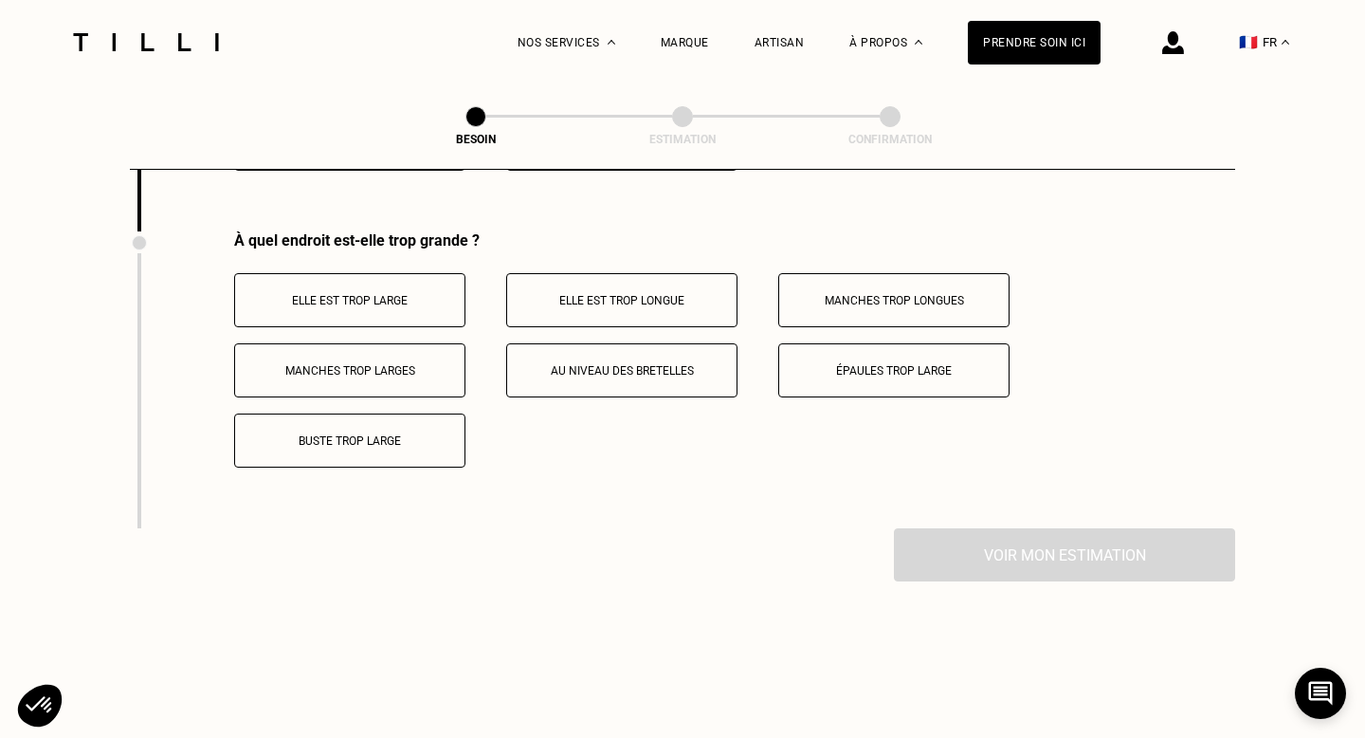
click at [386, 413] on button "Buste trop large" at bounding box center [349, 440] width 231 height 54
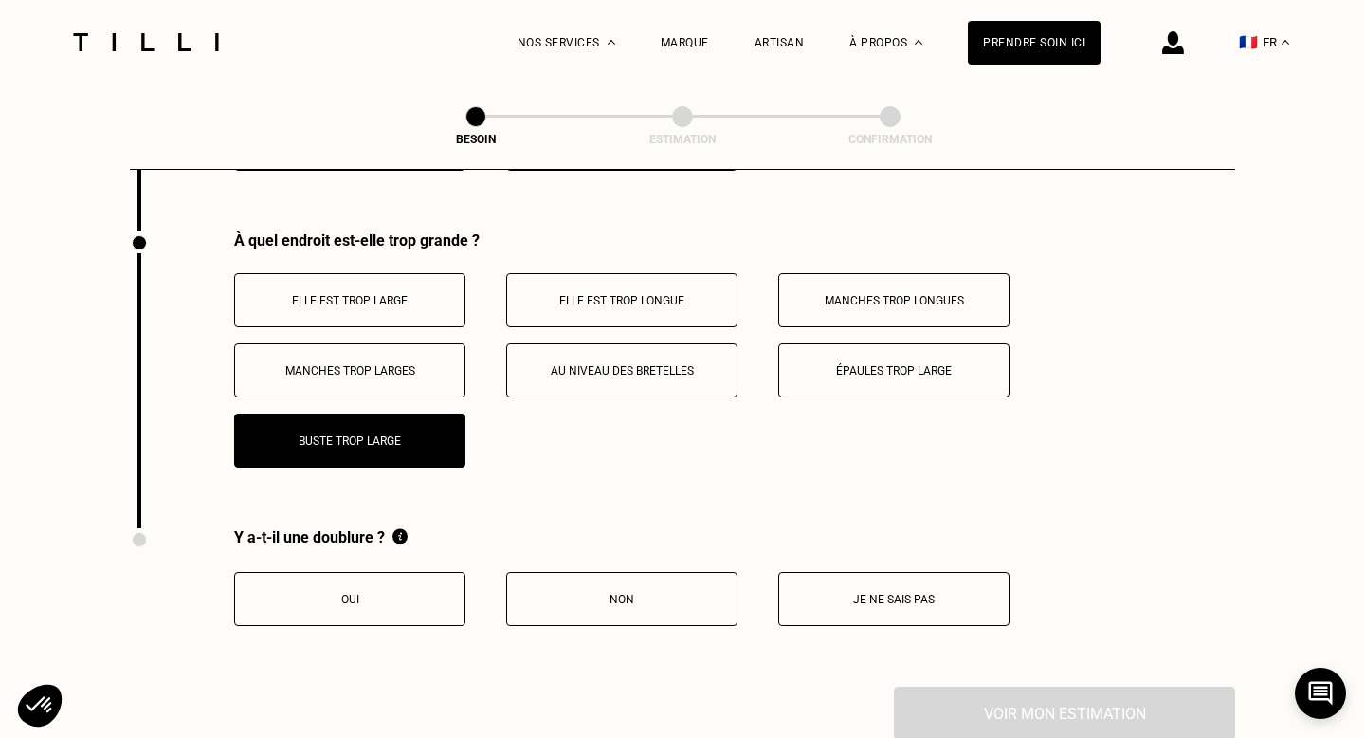
click at [577, 572] on button "Non" at bounding box center [621, 599] width 231 height 54
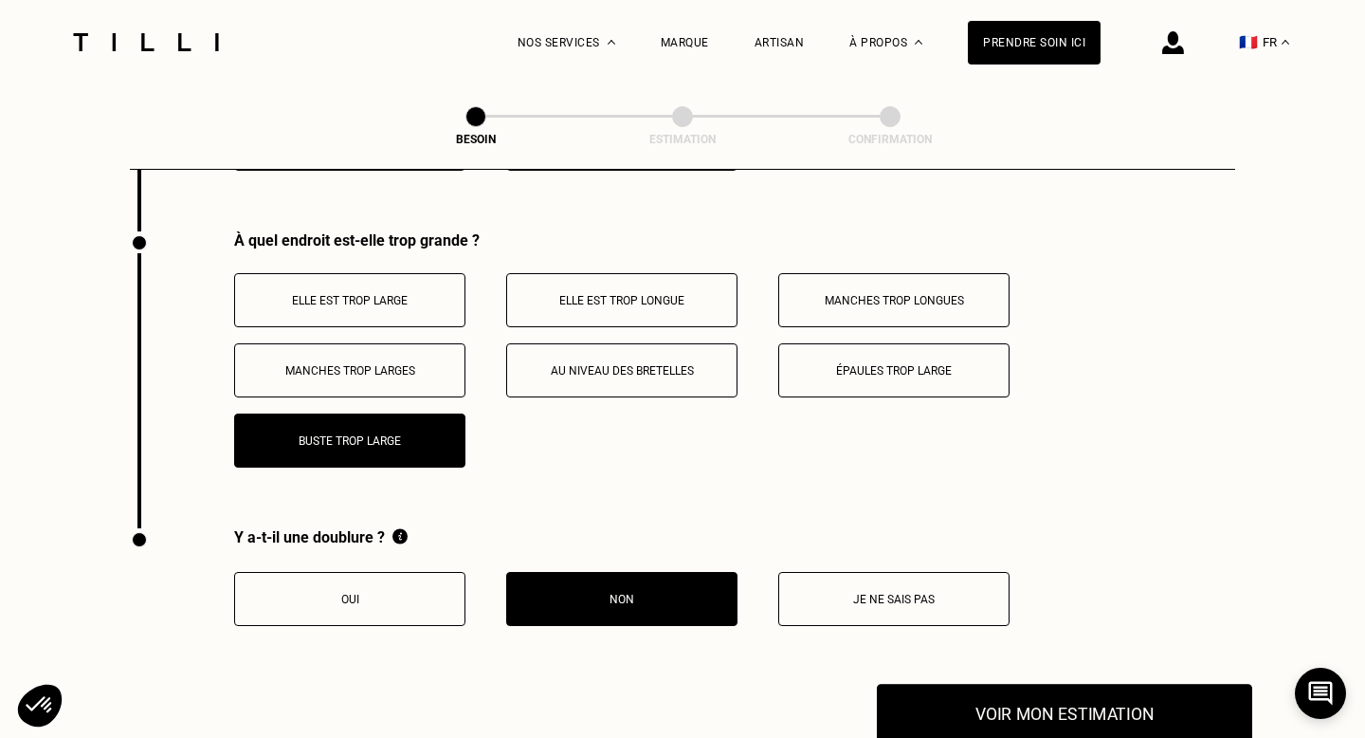
click at [978, 686] on button "Voir mon estimation" at bounding box center [1064, 713] width 375 height 59
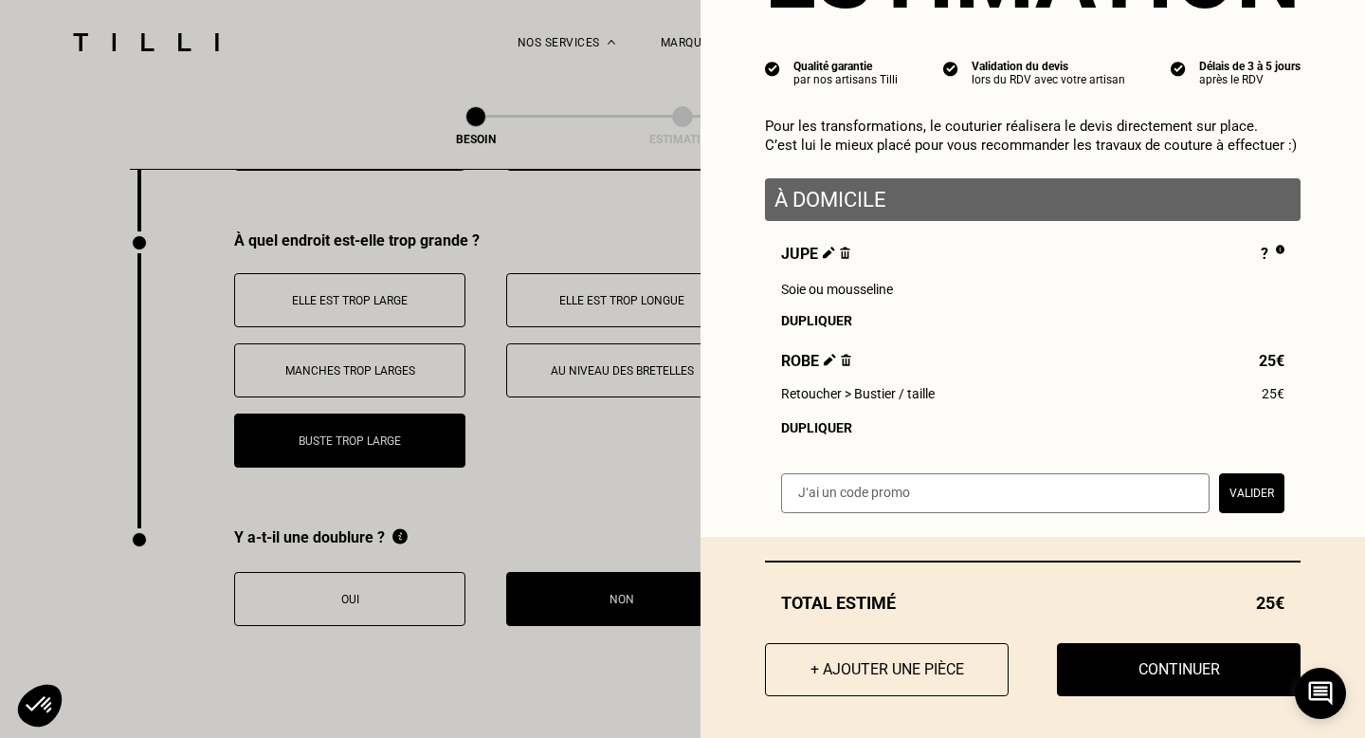
scroll to position [145, 0]
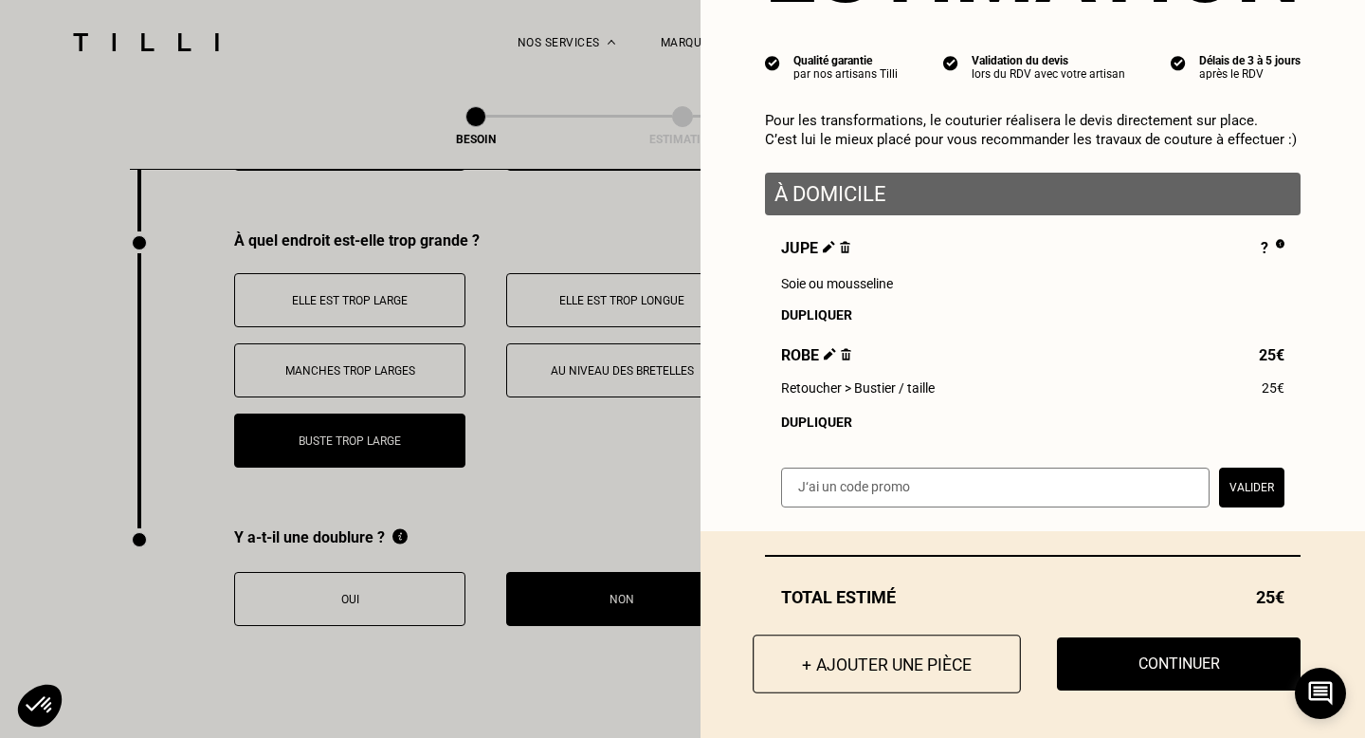
click at [911, 663] on button "+ Ajouter une pièce" at bounding box center [887, 663] width 268 height 59
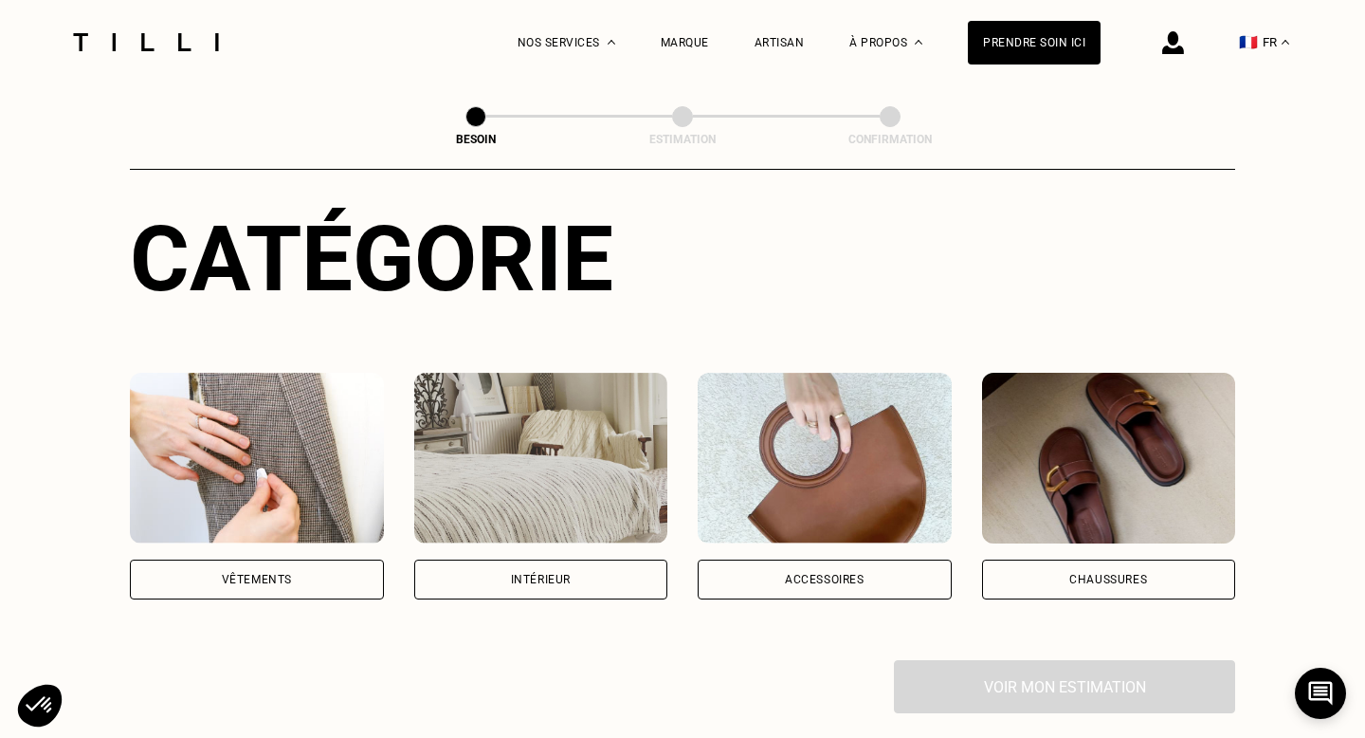
scroll to position [220, 0]
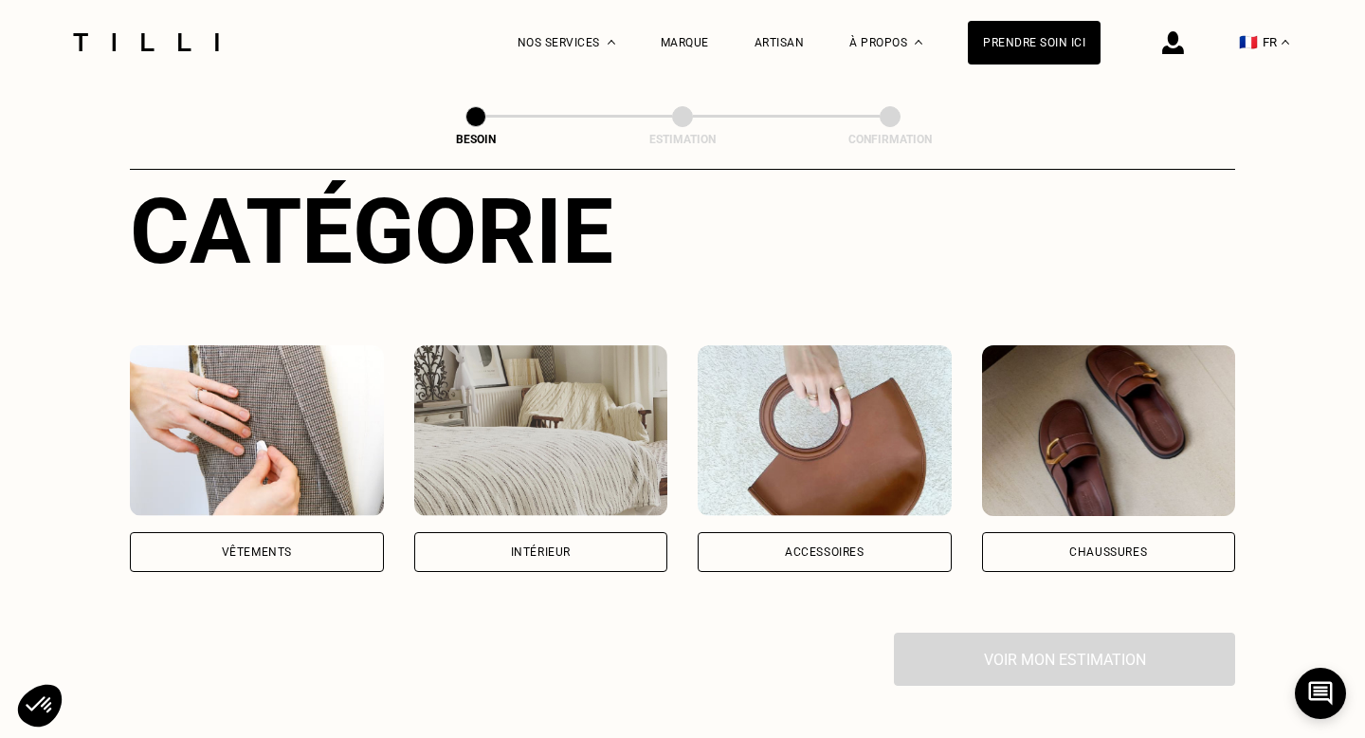
click at [271, 546] on div "Vêtements" at bounding box center [257, 551] width 70 height 11
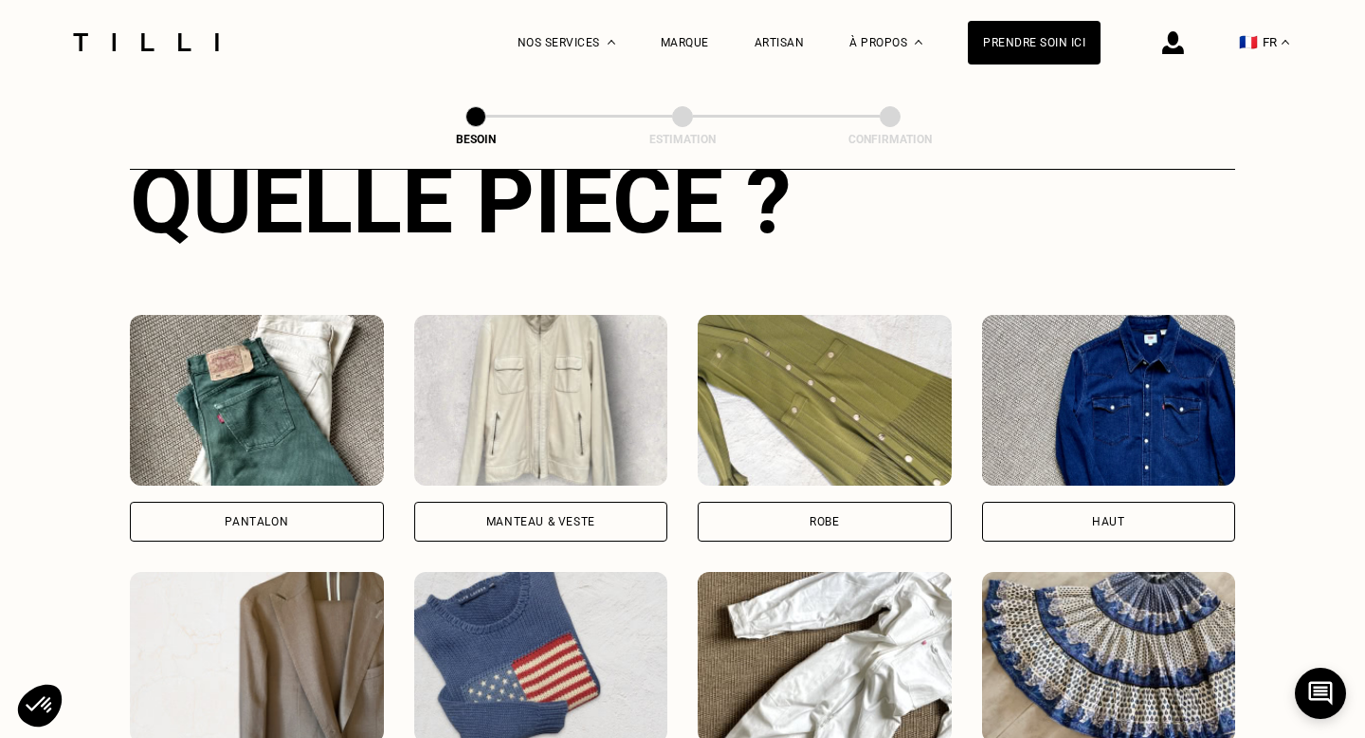
scroll to position [868, 0]
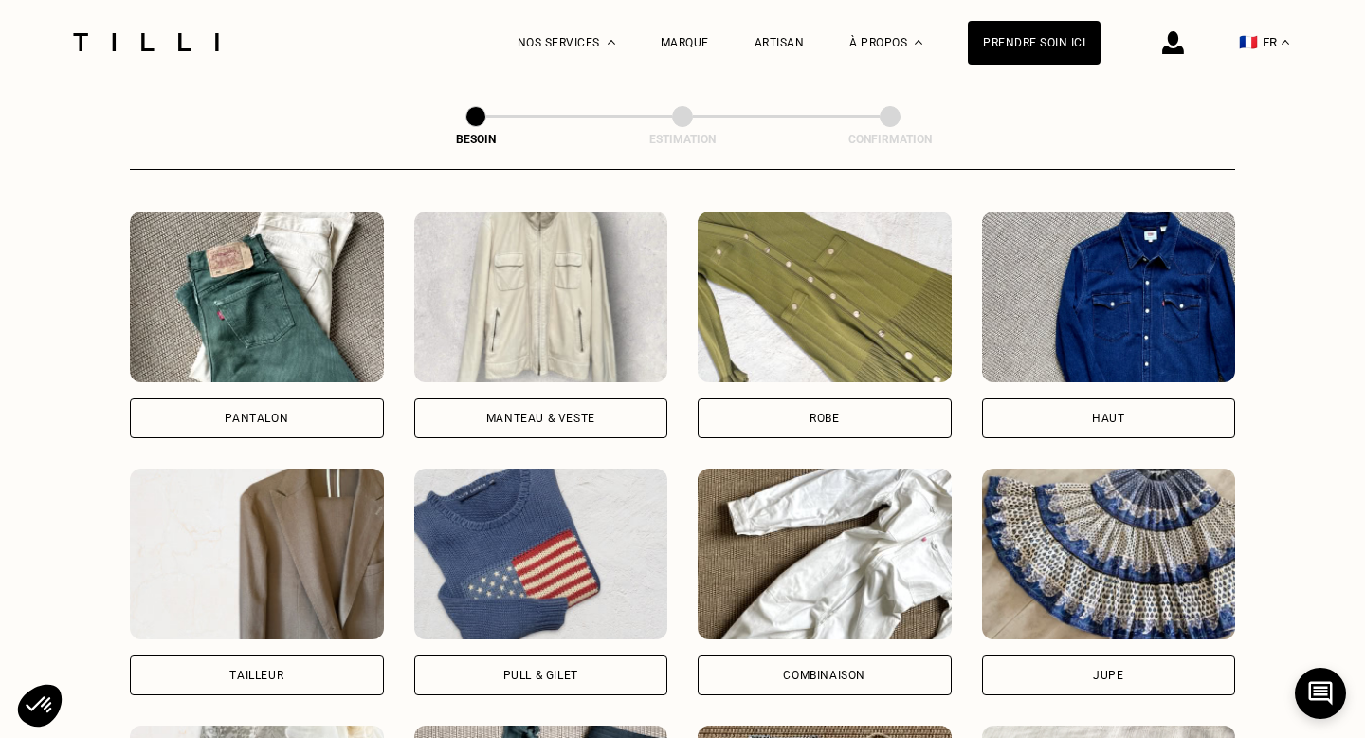
click at [495, 655] on div "Pull & gilet" at bounding box center [541, 675] width 254 height 40
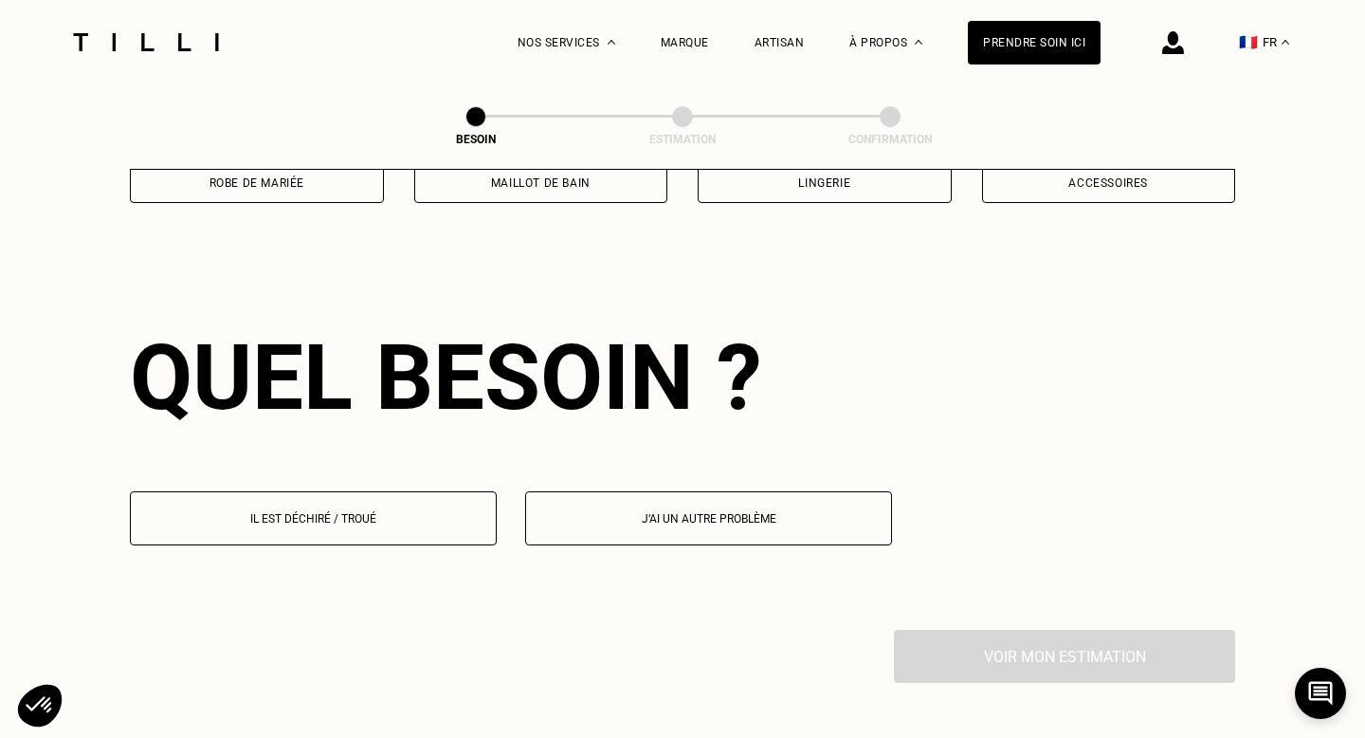
scroll to position [1646, 0]
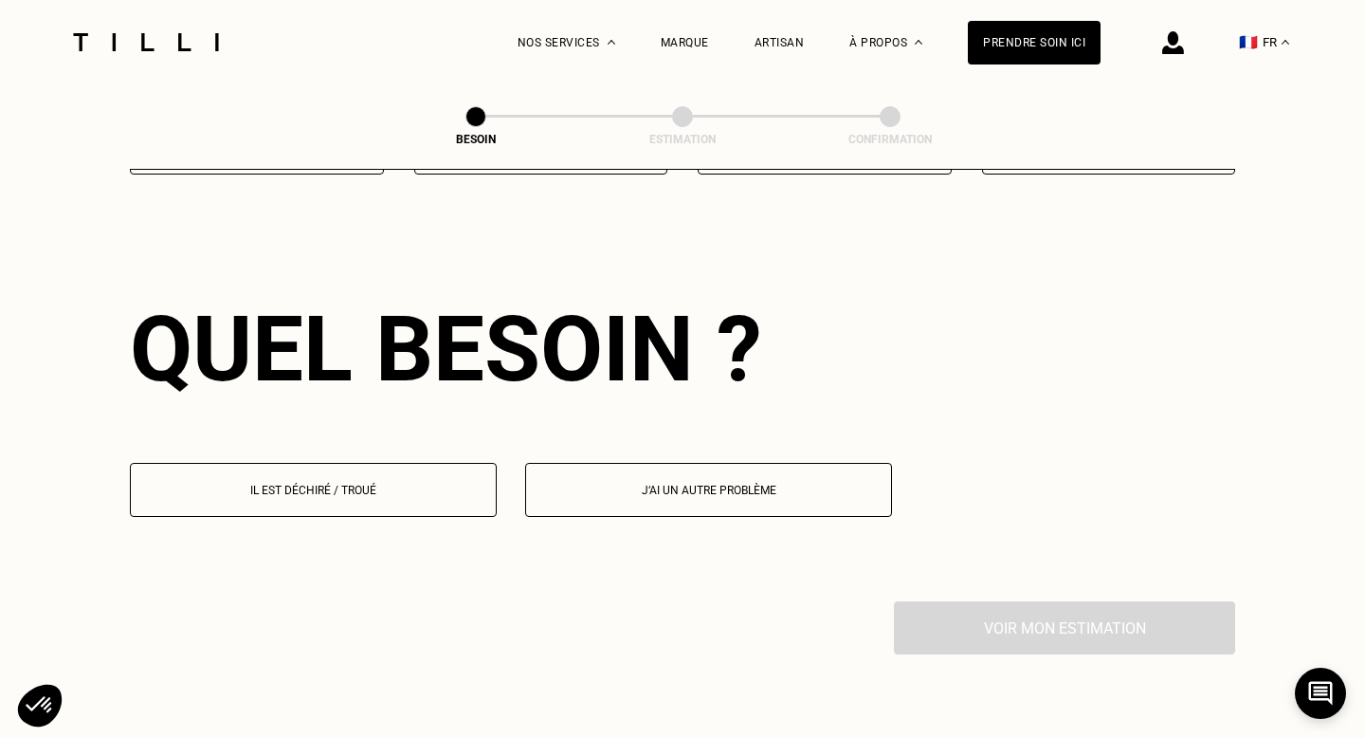
click at [696, 484] on p "J‘ai un autre problème" at bounding box center [709, 490] width 346 height 13
select select "FR"
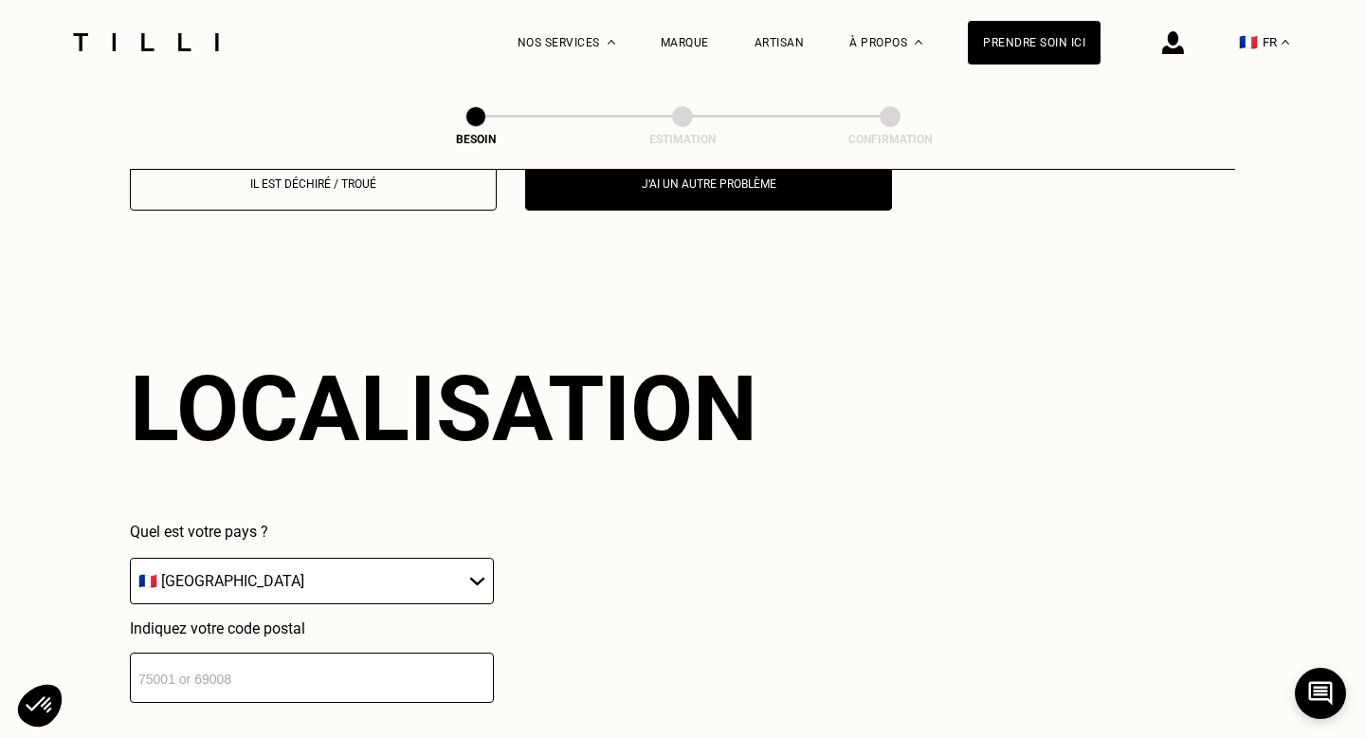
scroll to position [2013, 0]
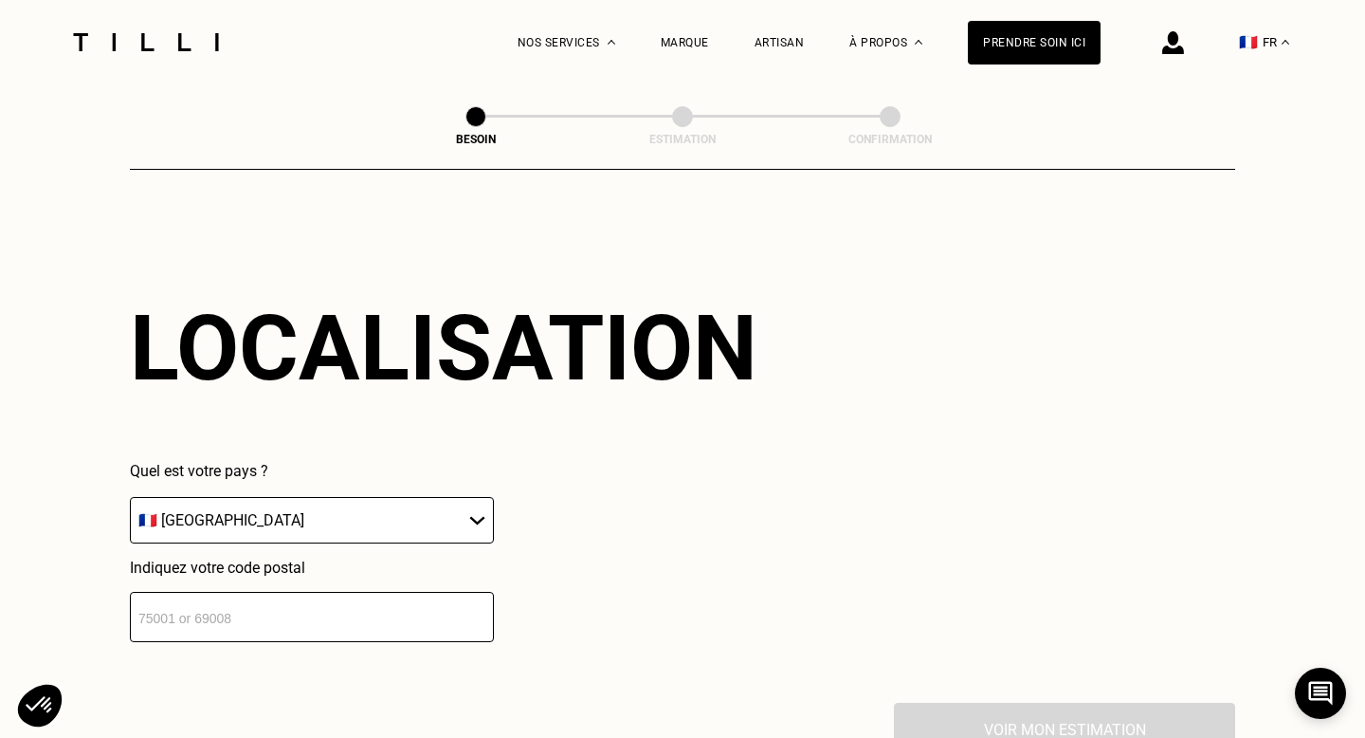
click at [281, 592] on input "number" at bounding box center [312, 617] width 364 height 50
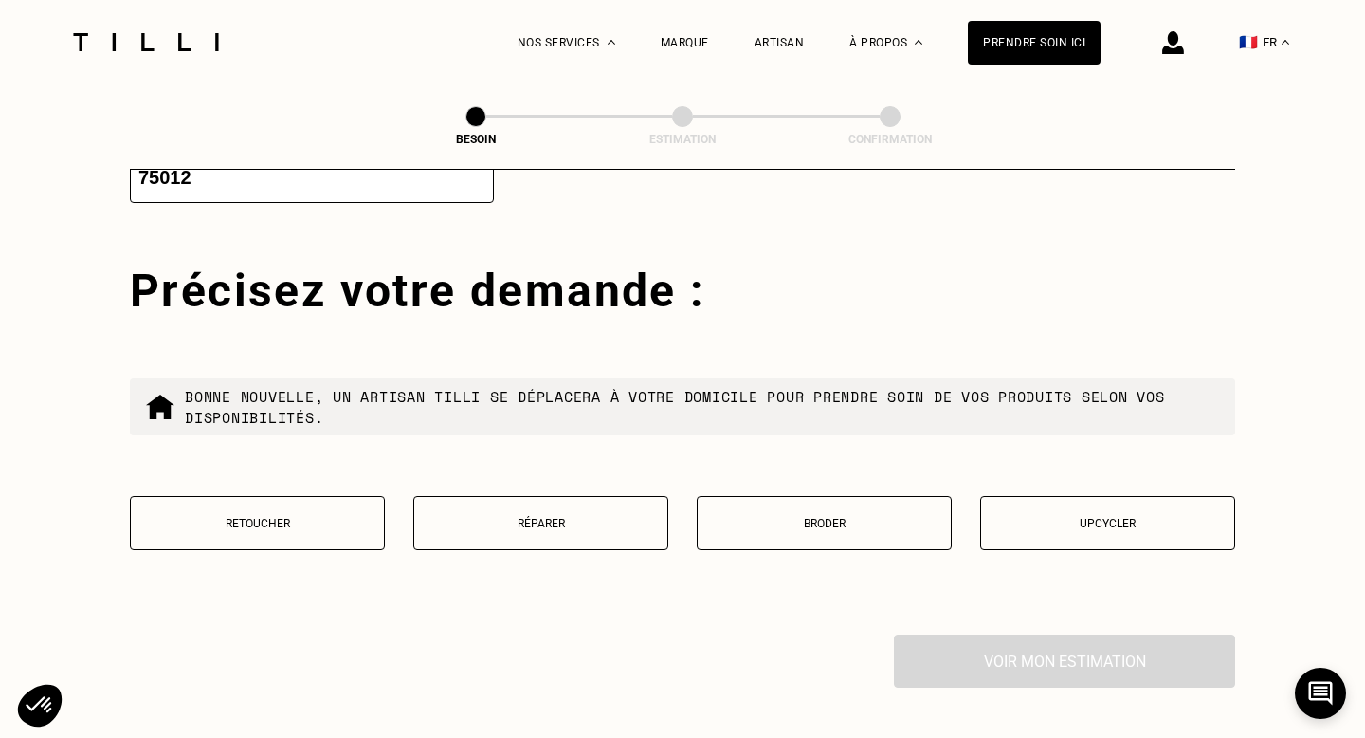
scroll to position [2486, 0]
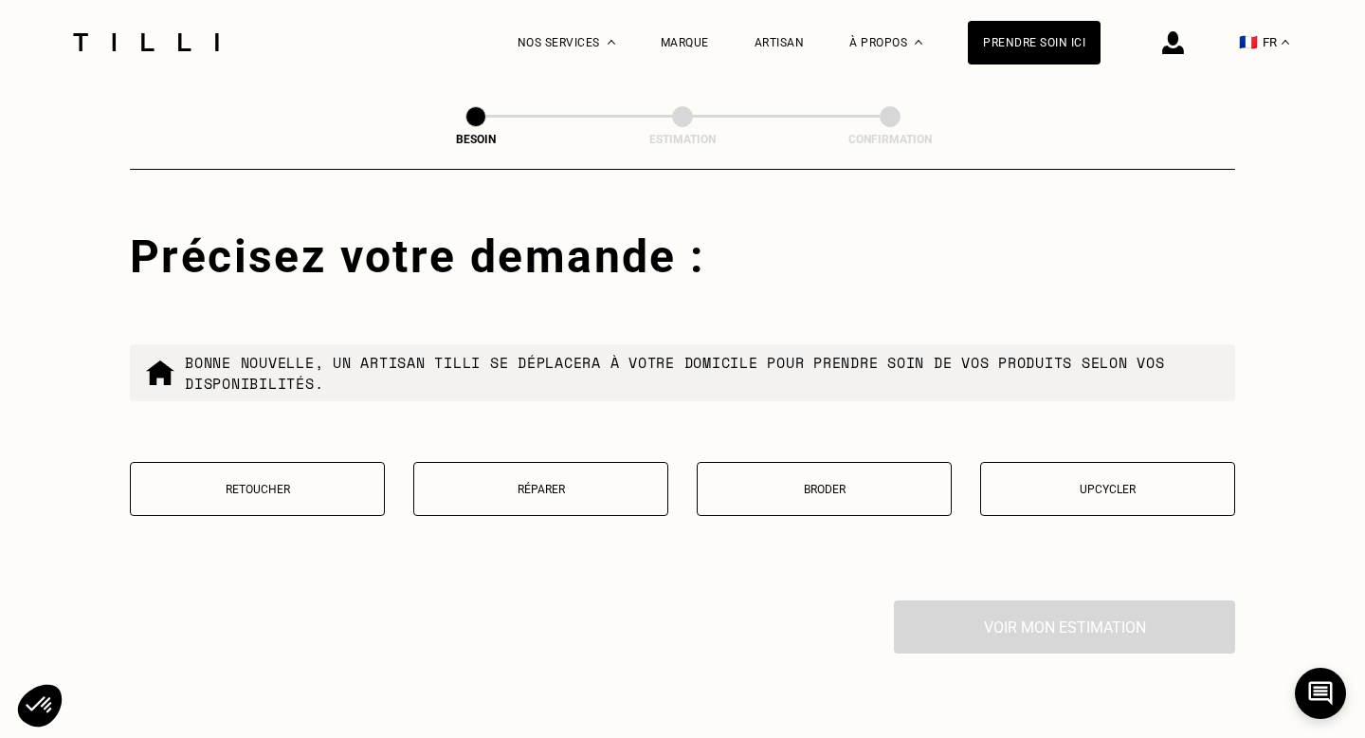
type input "75012"
click at [215, 483] on p "Retoucher" at bounding box center [257, 489] width 234 height 13
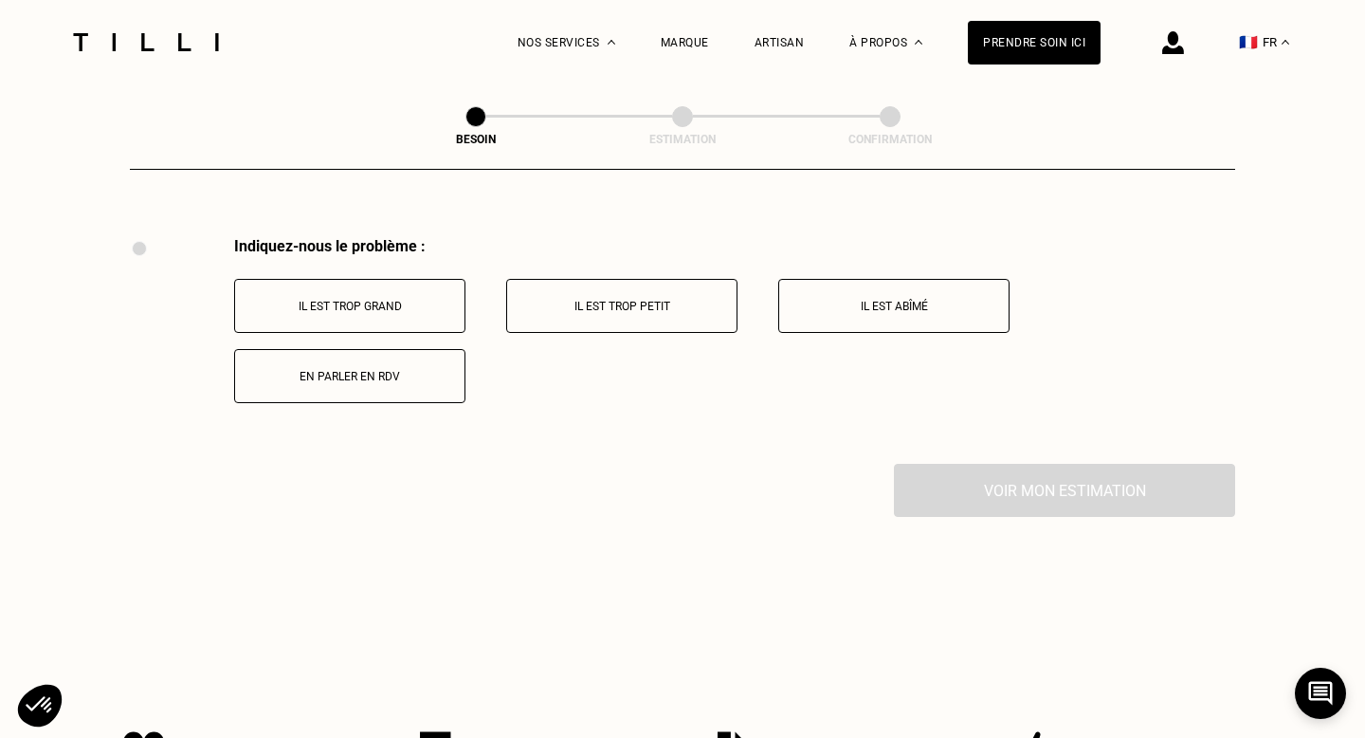
scroll to position [2852, 0]
click at [424, 293] on button "Il est trop grand" at bounding box center [349, 303] width 231 height 54
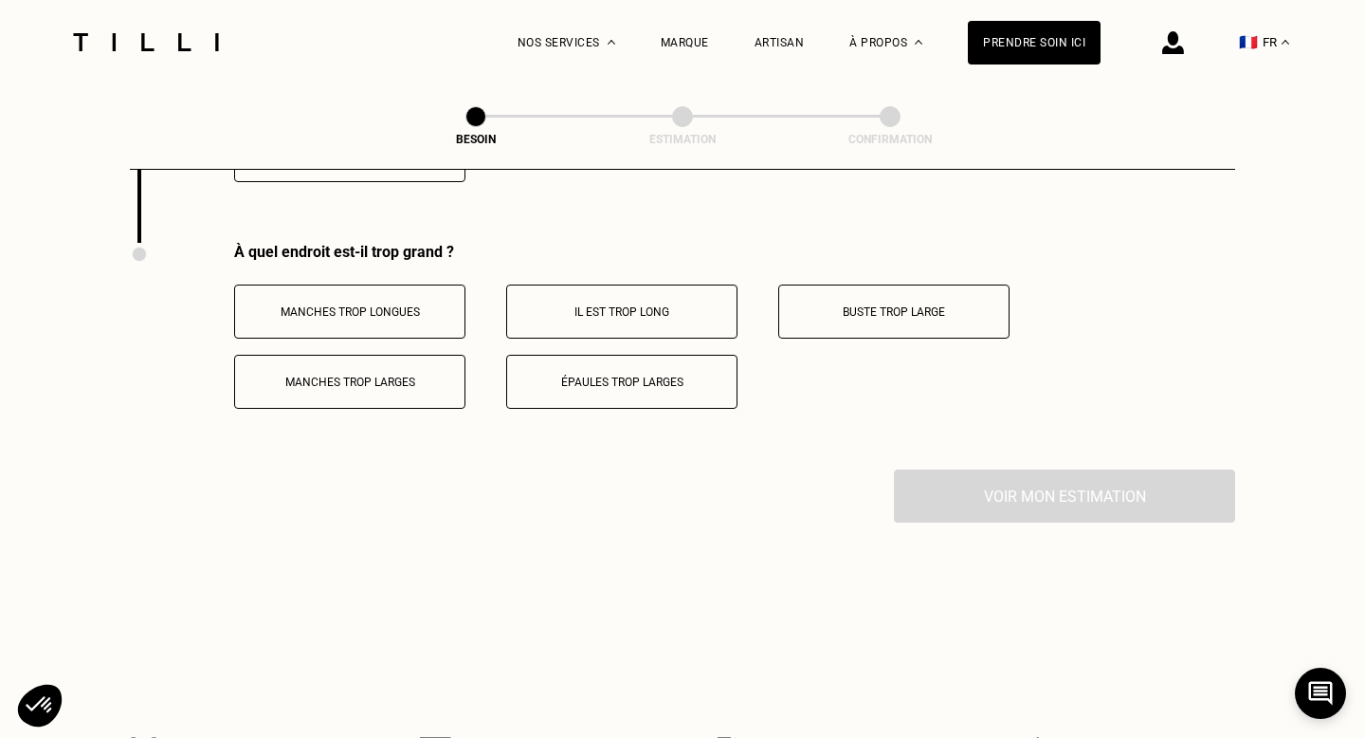
scroll to position [3078, 0]
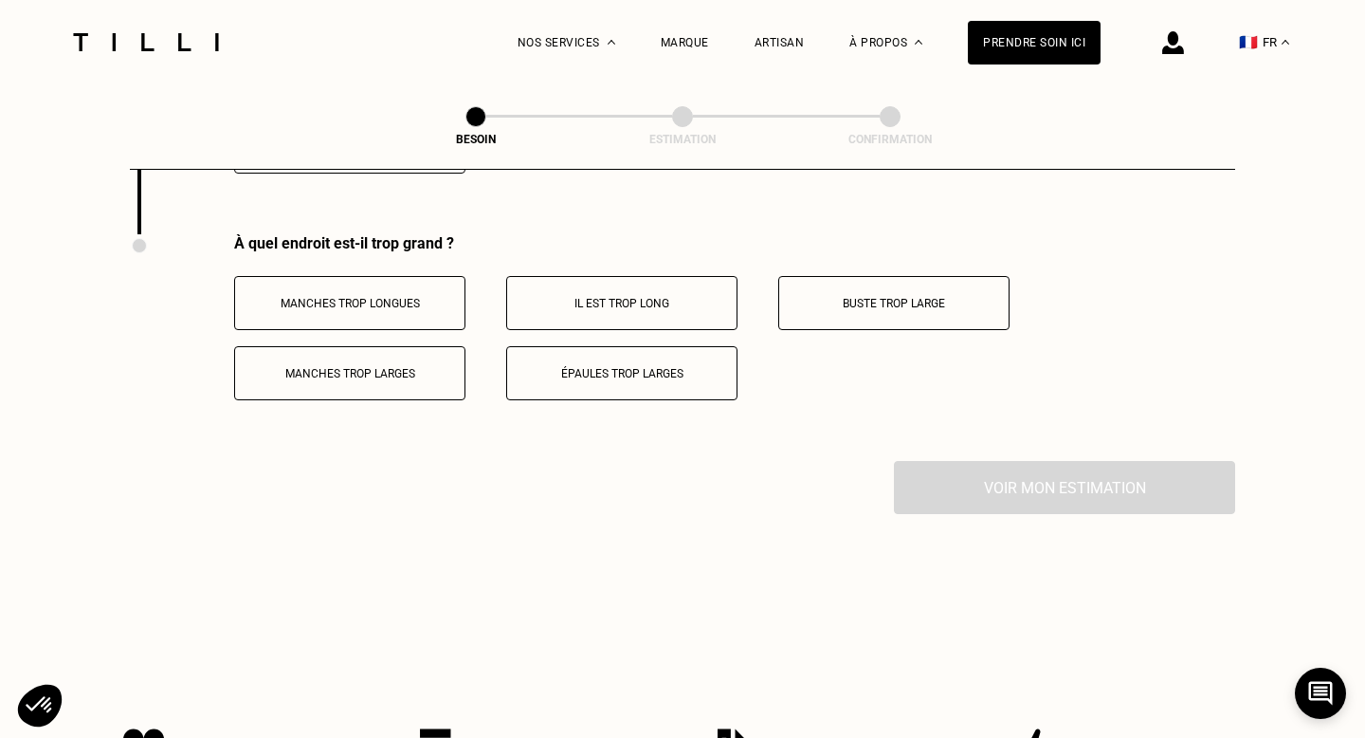
click at [657, 297] on p "Il est trop long" at bounding box center [622, 303] width 210 height 13
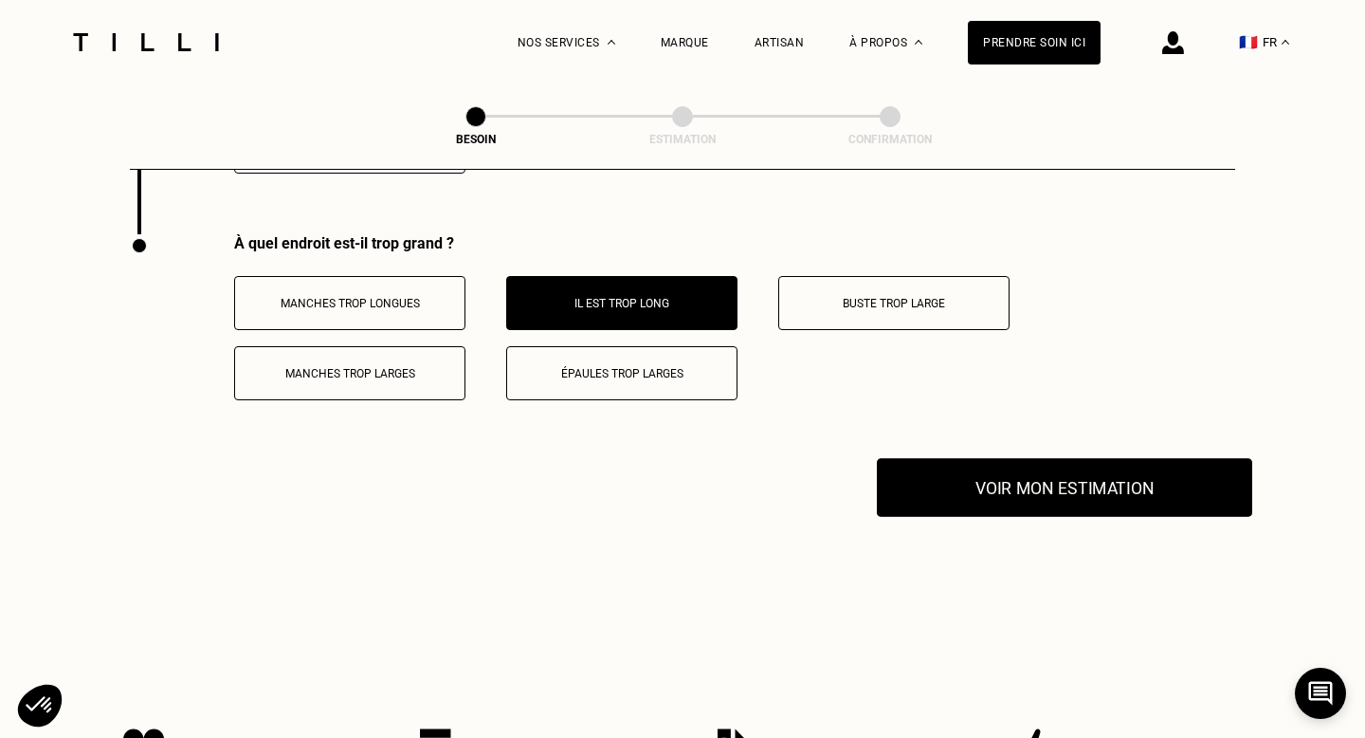
click at [1048, 459] on button "Voir mon estimation" at bounding box center [1064, 487] width 375 height 59
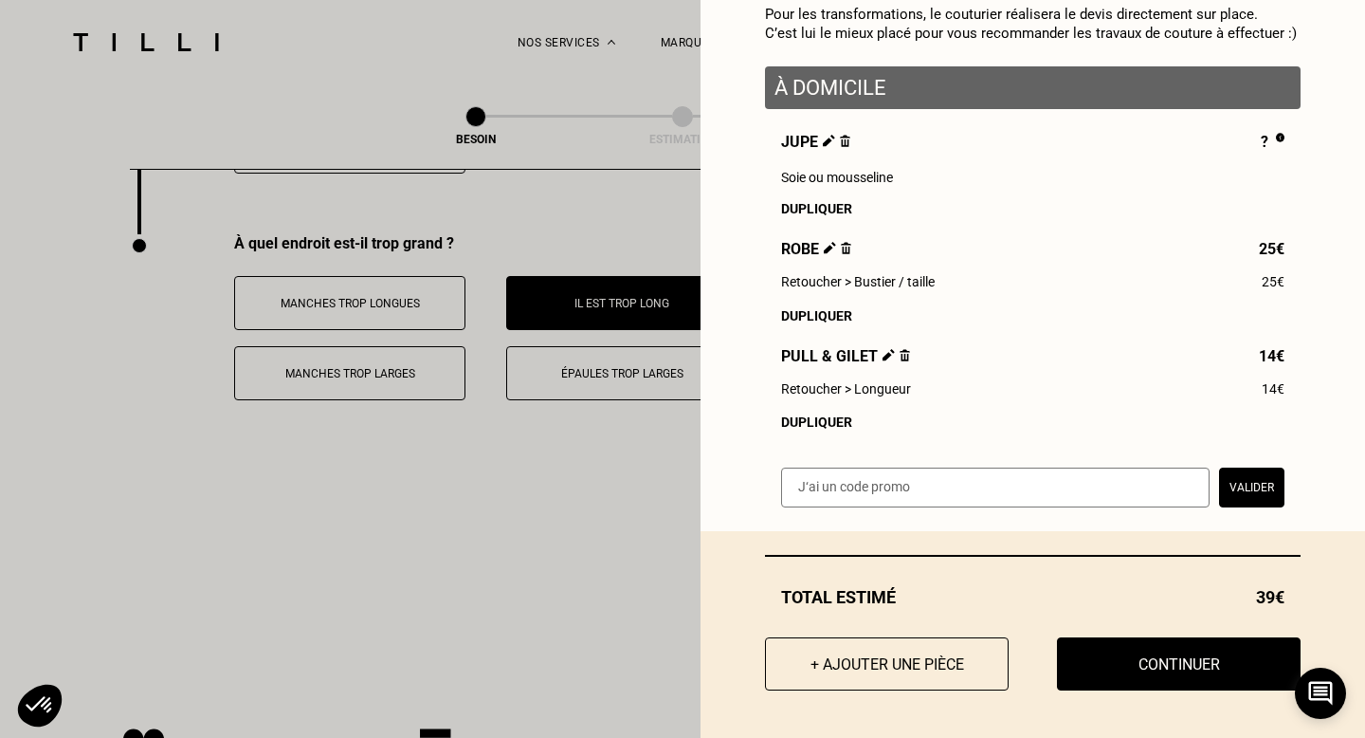
scroll to position [250, 0]
click at [1133, 677] on button "Continuer" at bounding box center [1179, 663] width 268 height 59
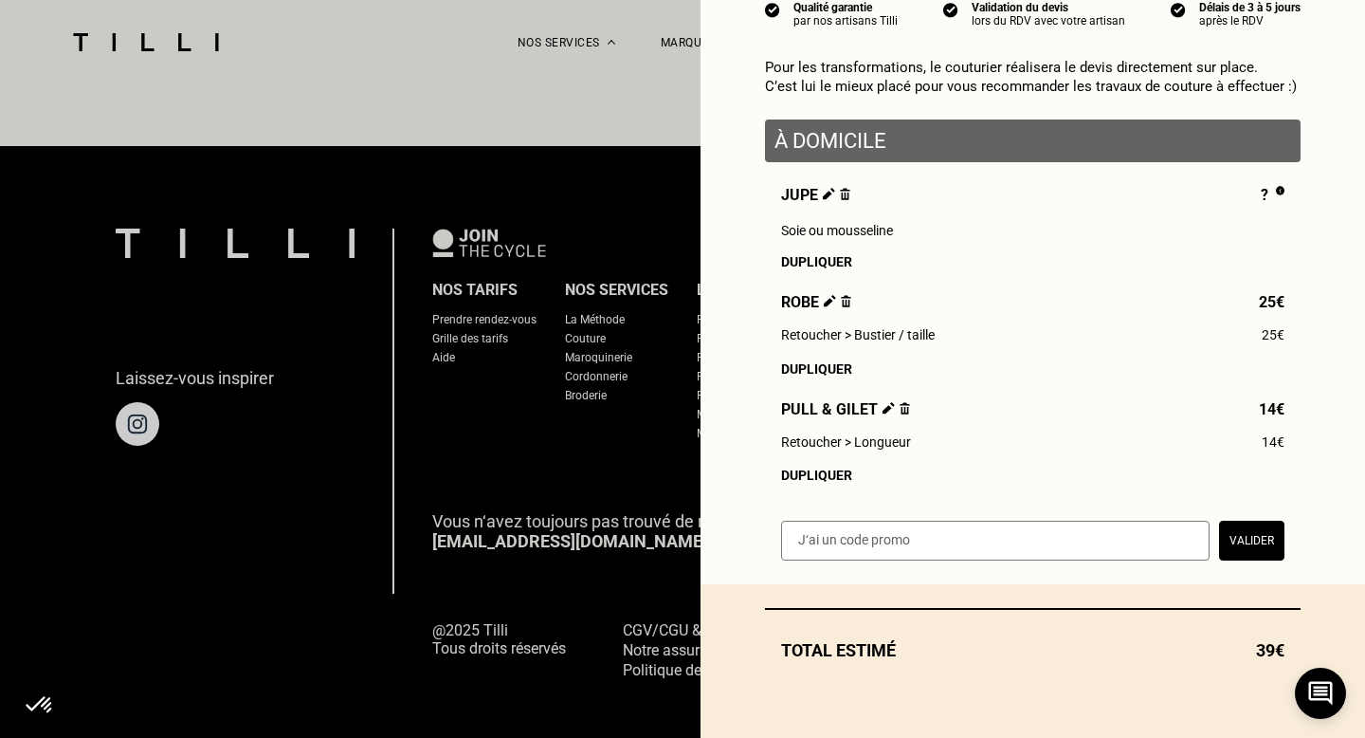
scroll to position [199, 0]
select select "FR"
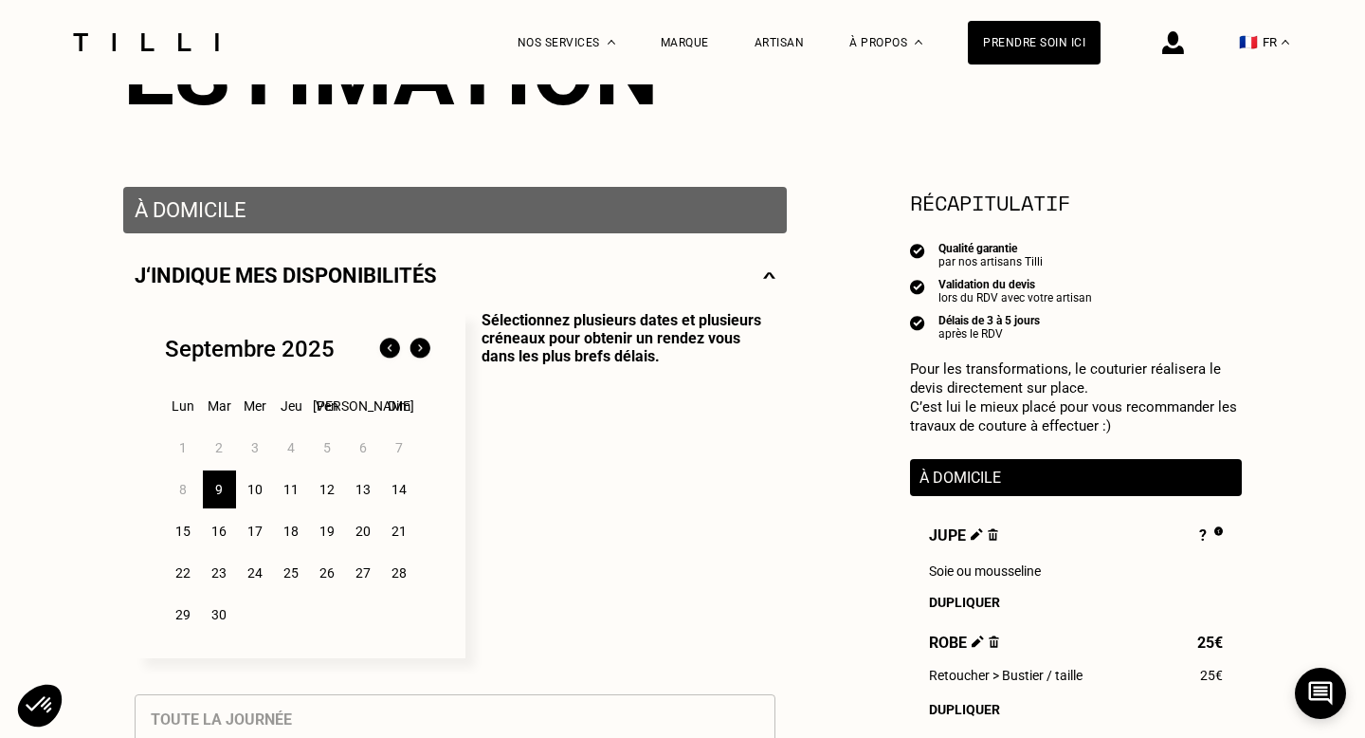
scroll to position [273, 0]
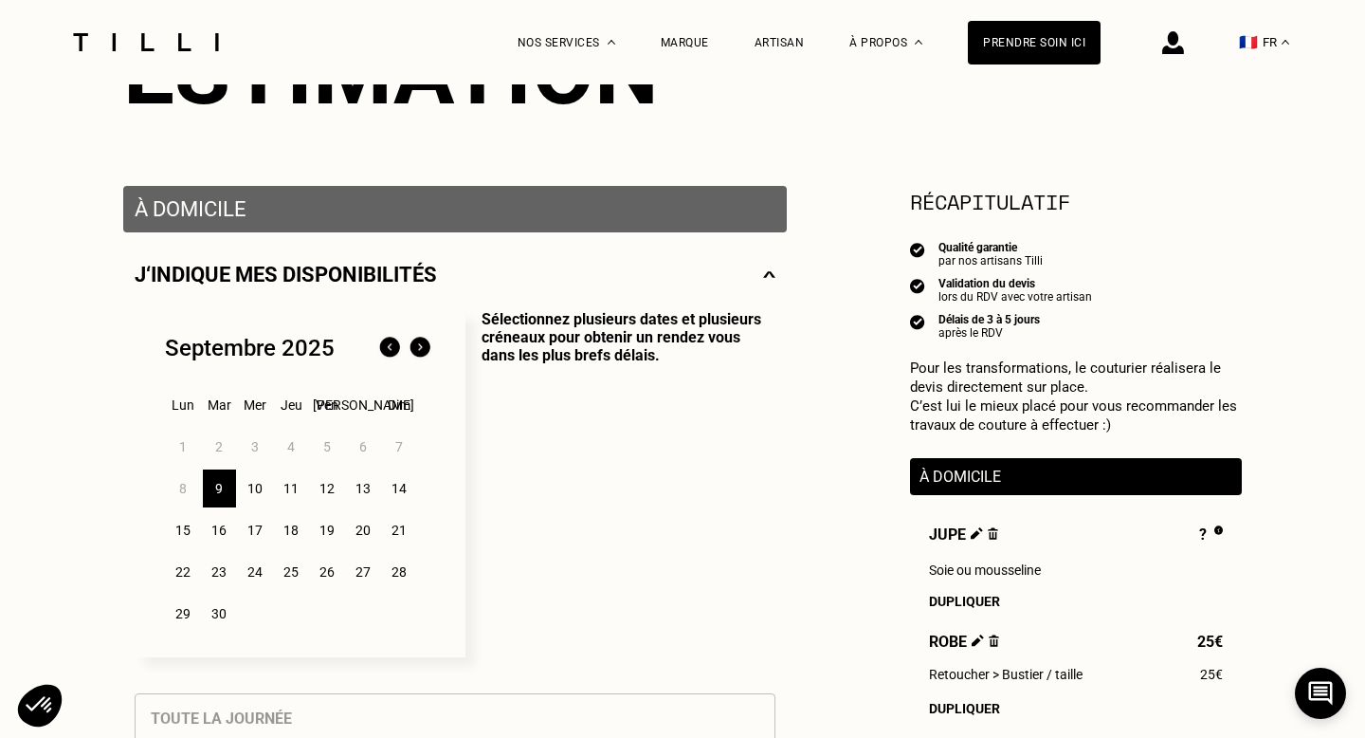
click at [226, 529] on div "16" at bounding box center [219, 530] width 33 height 38
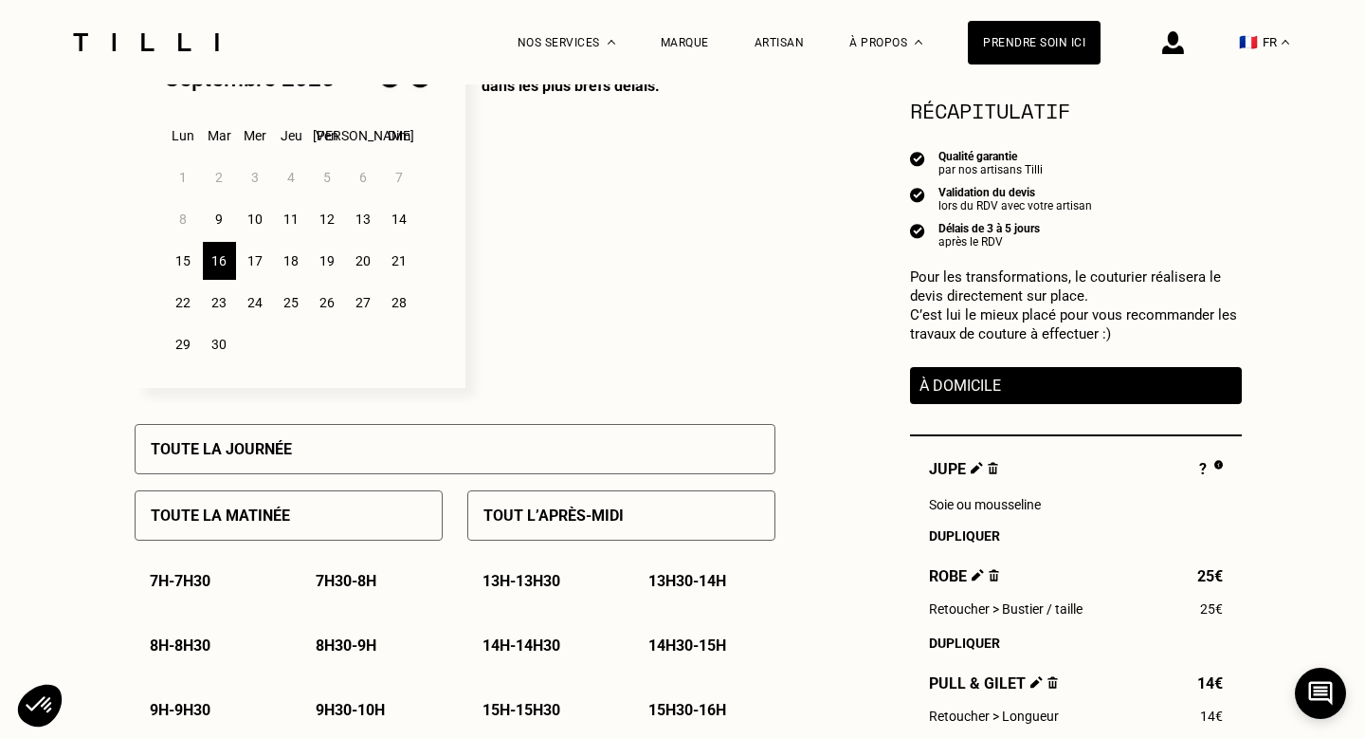
scroll to position [567, 0]
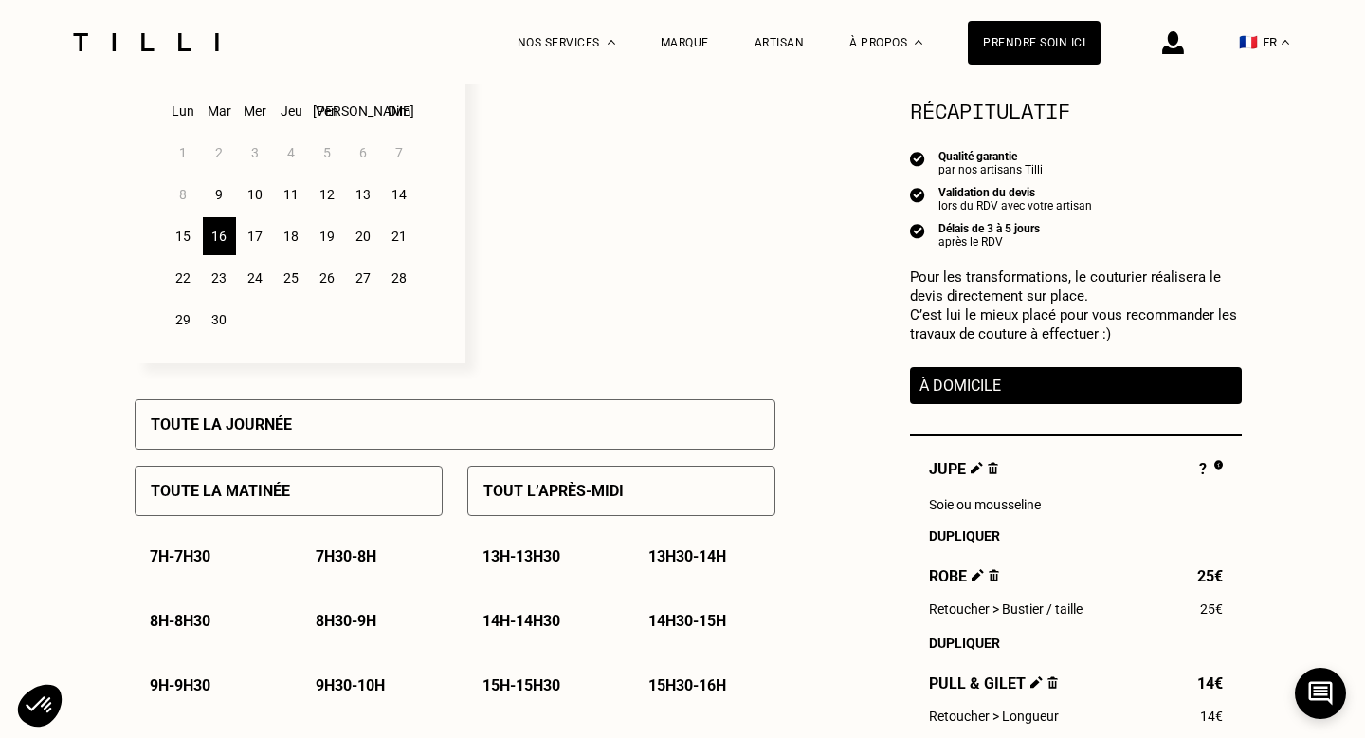
click at [277, 429] on p "Toute la journée" at bounding box center [221, 424] width 141 height 18
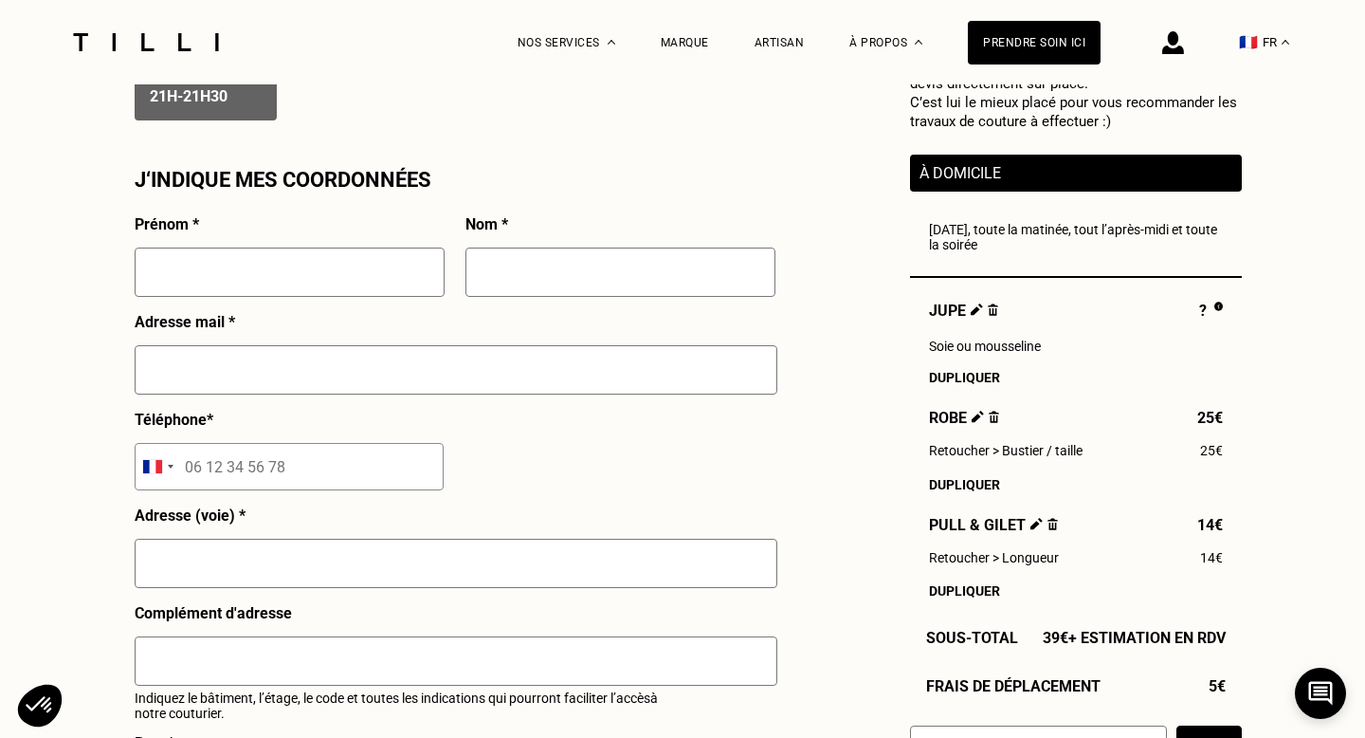
scroll to position [1581, 0]
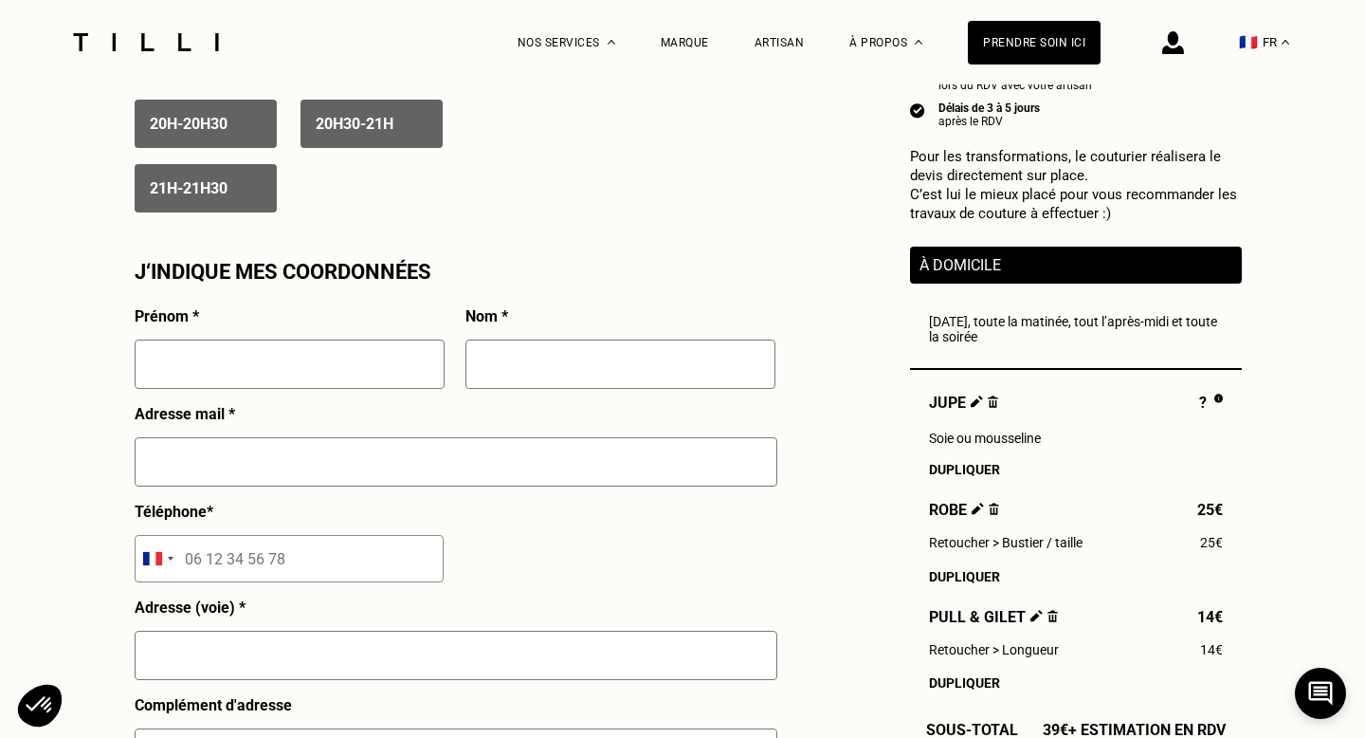
click at [268, 375] on input "text" at bounding box center [290, 363] width 310 height 49
type input "[PERSON_NAME]"
click at [541, 368] on input "text" at bounding box center [621, 363] width 310 height 49
type input "Gautreau"
click at [404, 460] on input "text" at bounding box center [456, 461] width 643 height 49
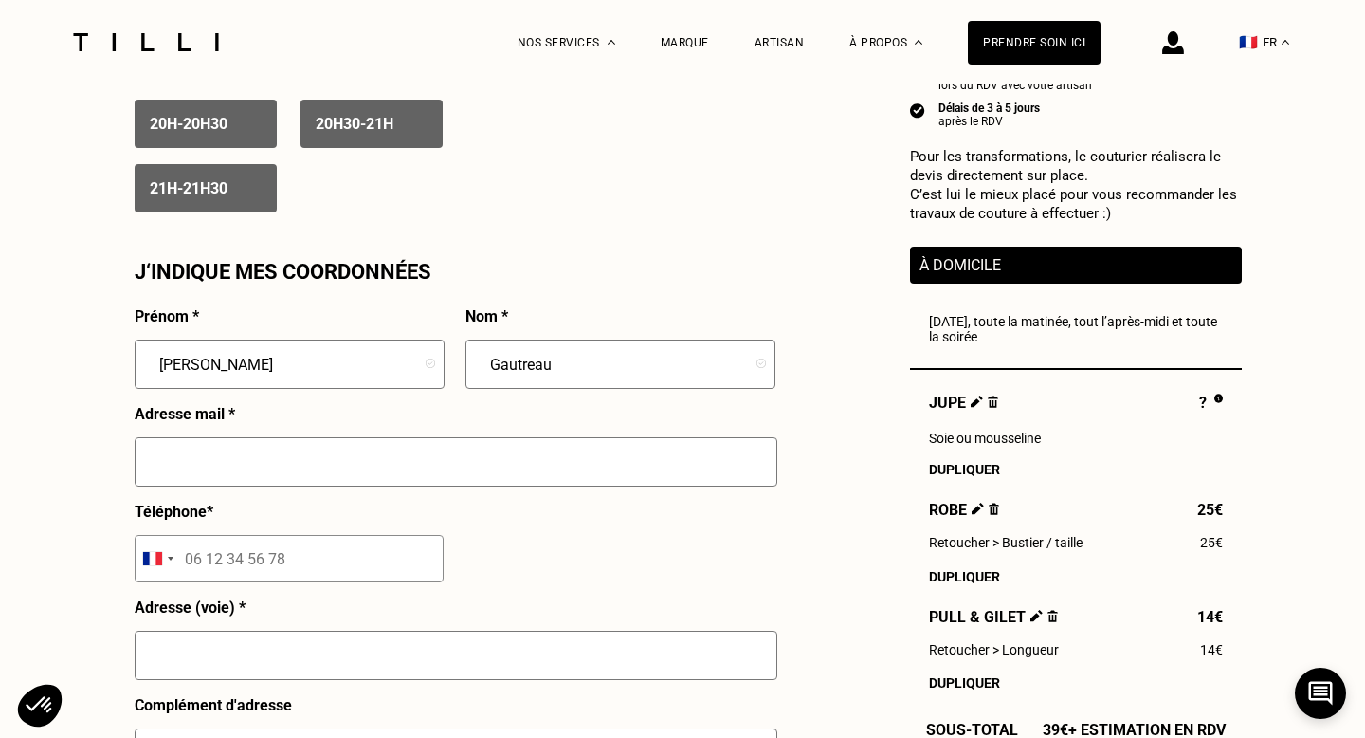
type input "[EMAIL_ADDRESS][DOMAIN_NAME]"
click at [252, 565] on input "tel" at bounding box center [289, 558] width 309 height 47
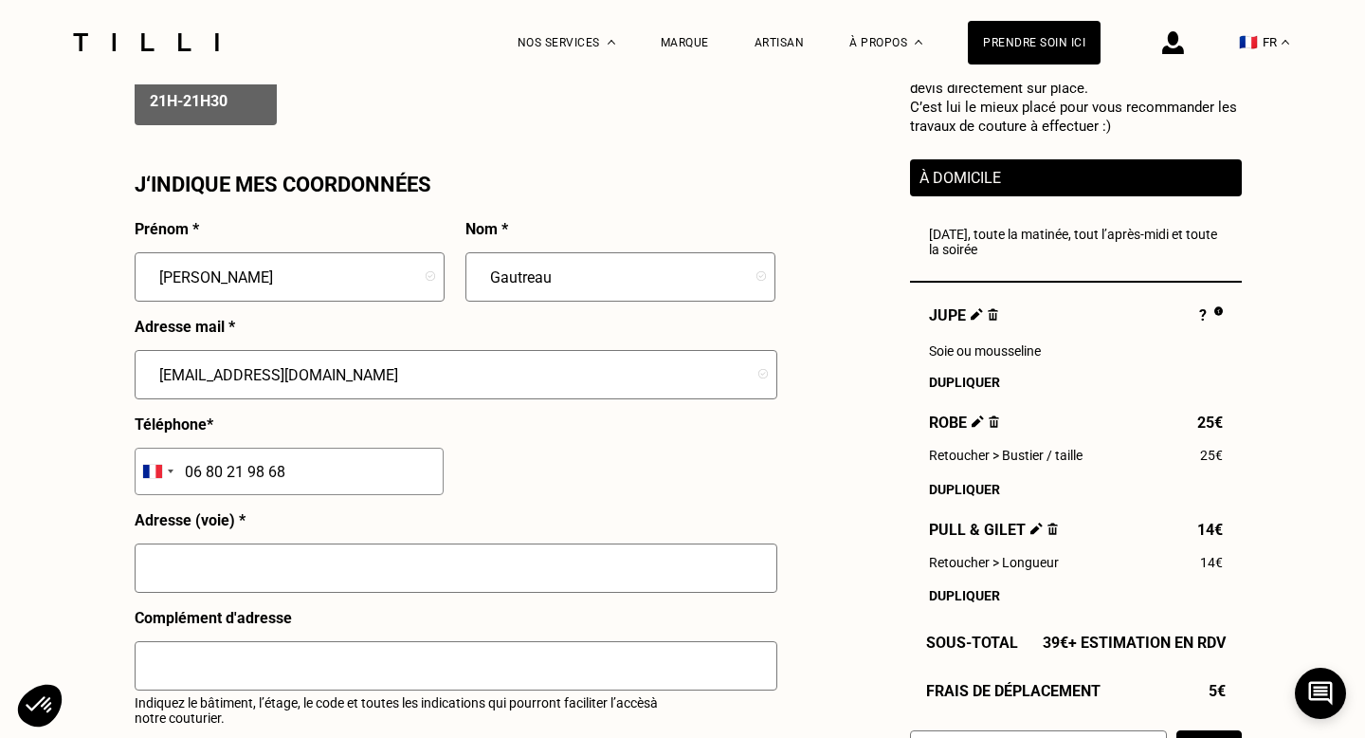
scroll to position [1679, 0]
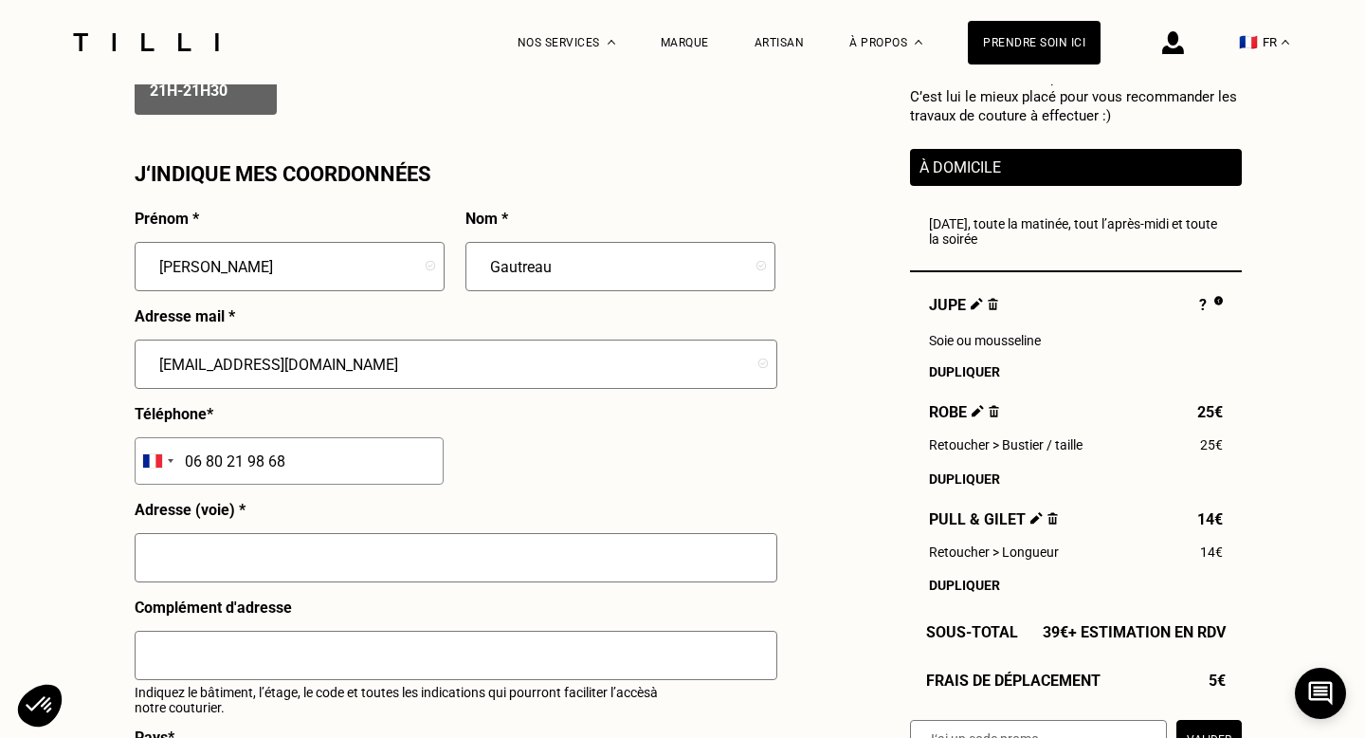
type input "06 80 21 98 68"
click at [248, 562] on input "text" at bounding box center [456, 557] width 643 height 49
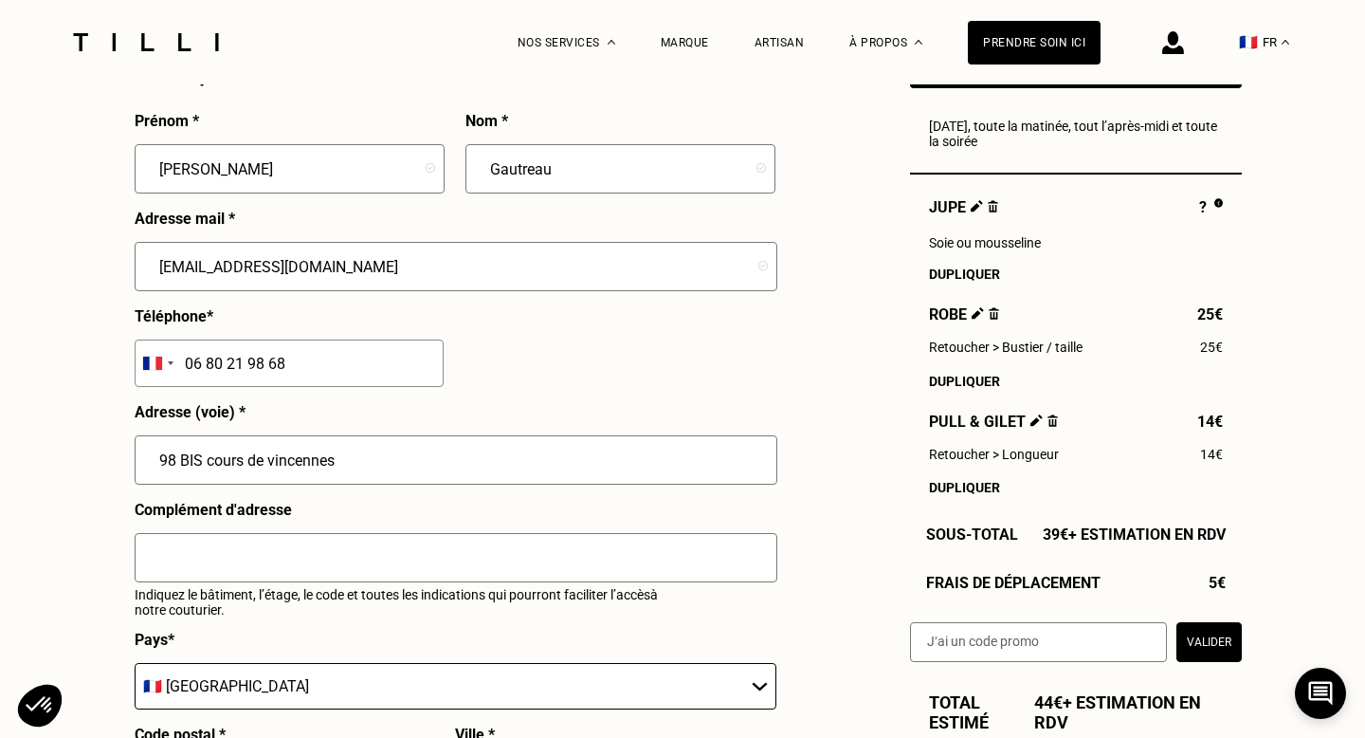
type input "98 BIS cours de vincennes"
click at [277, 553] on input "text" at bounding box center [456, 557] width 643 height 49
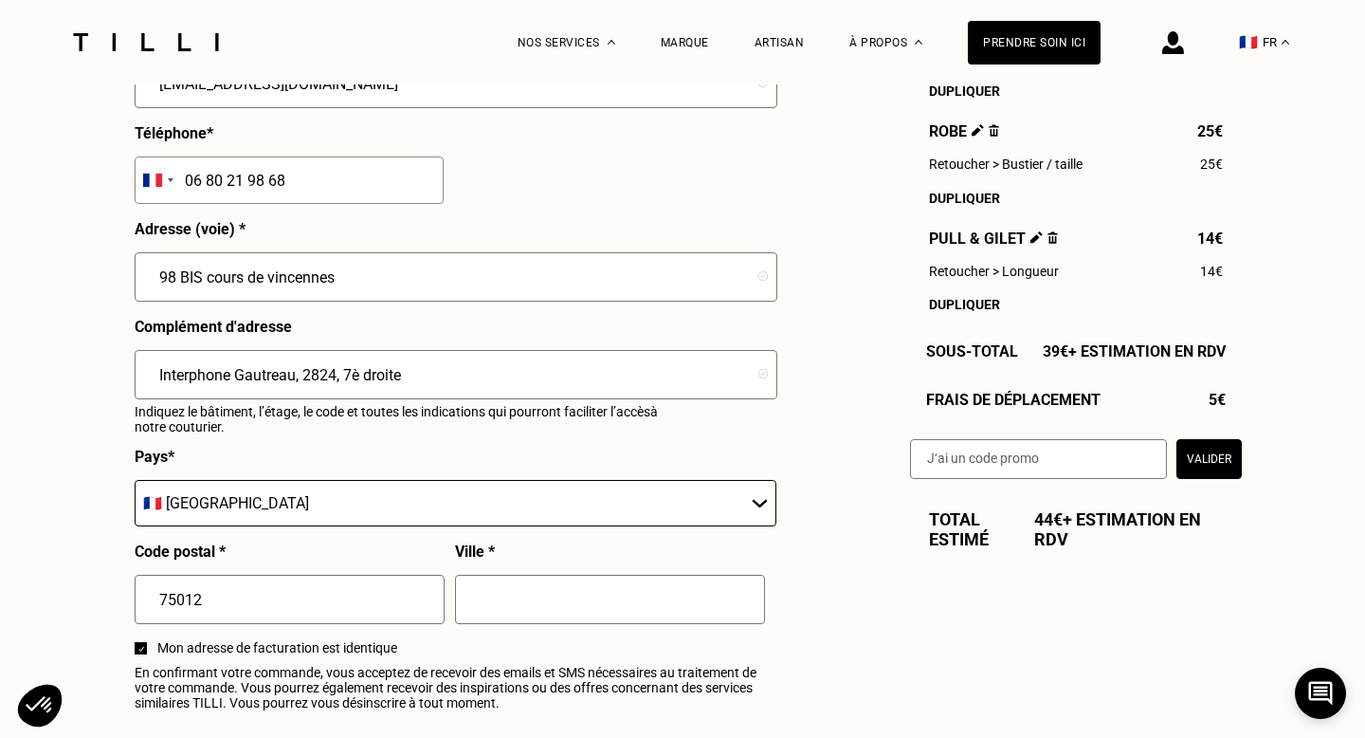
scroll to position [1992, 0]
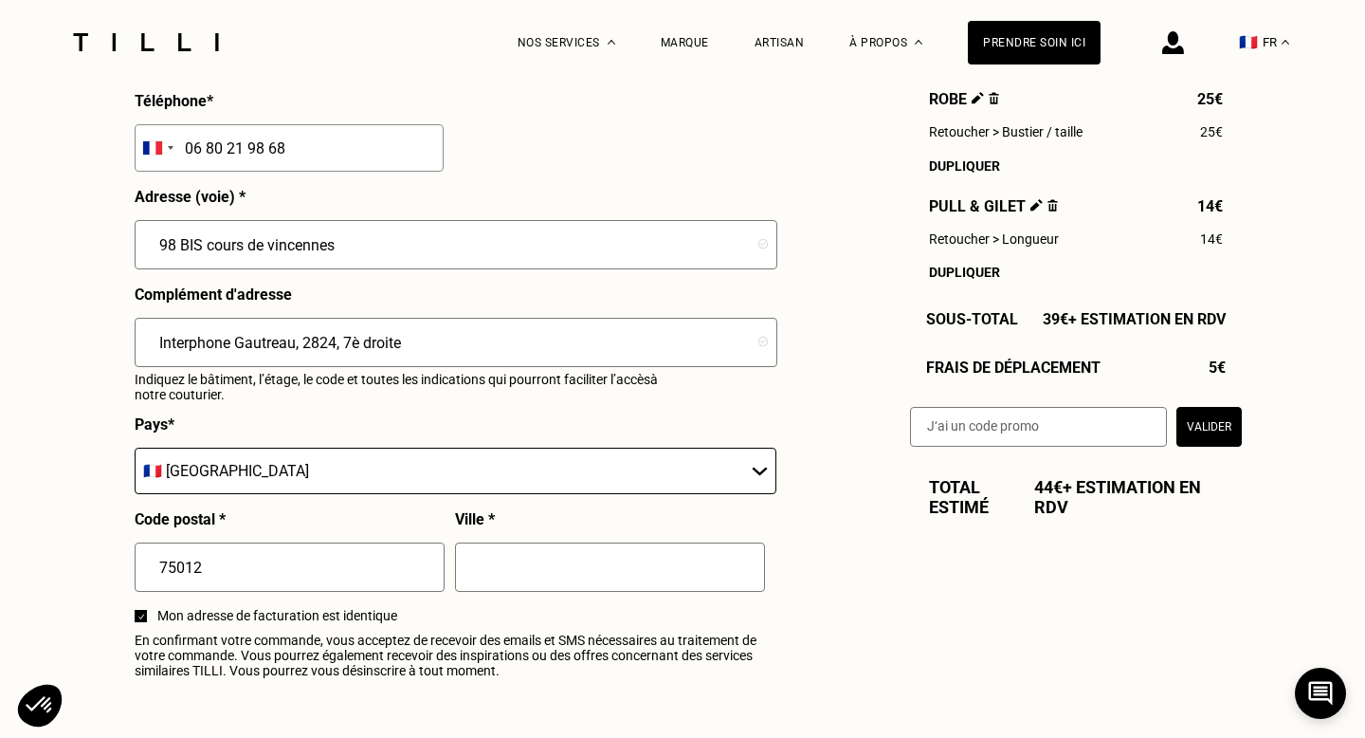
type input "Interphone Gautreau, 2824, 7è droite"
click at [499, 545] on input "text" at bounding box center [610, 566] width 310 height 49
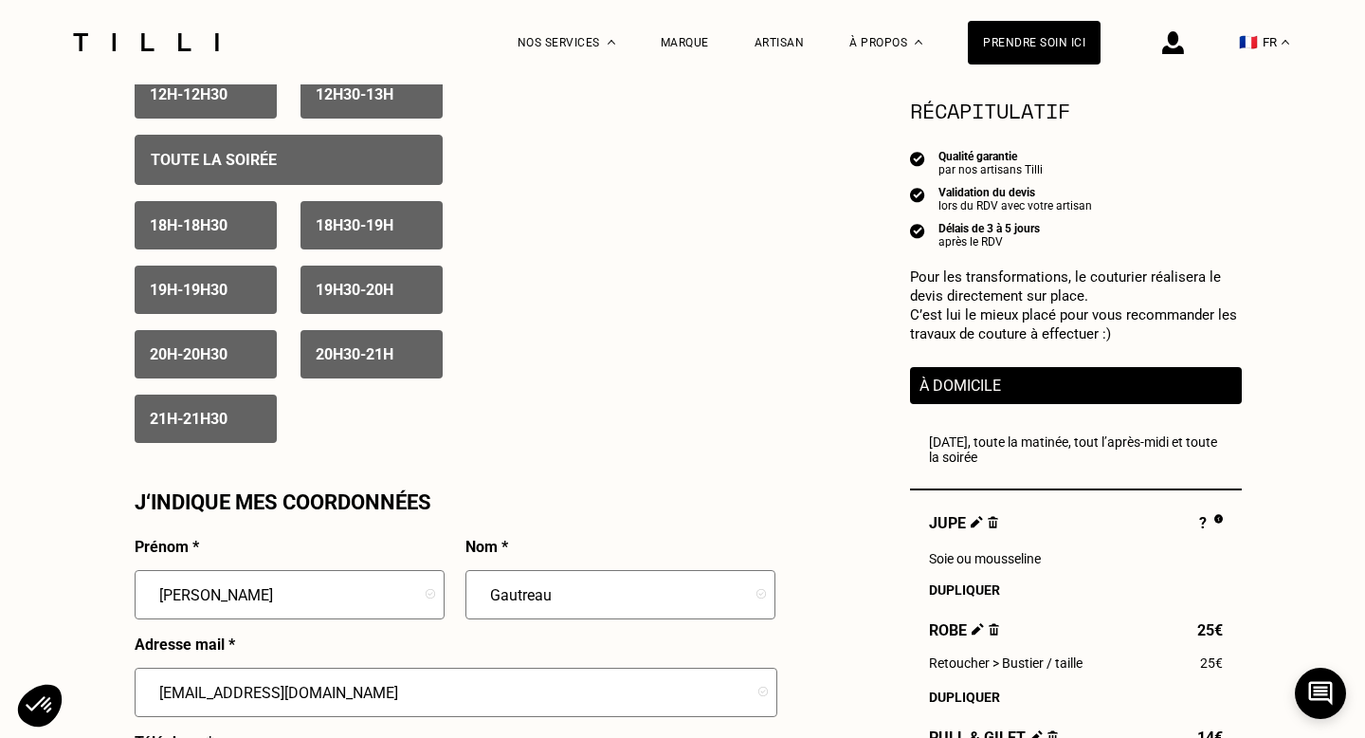
scroll to position [1233, 0]
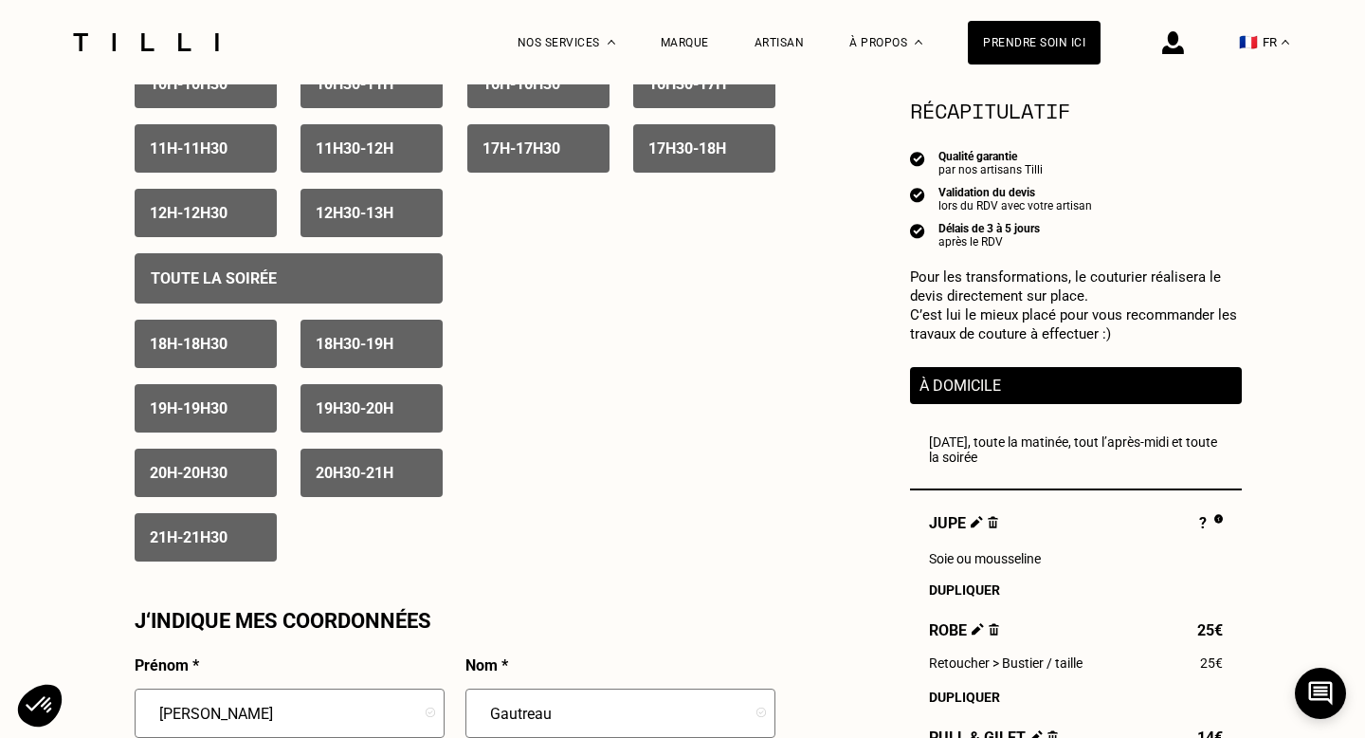
type input "[GEOGRAPHIC_DATA]"
click at [345, 298] on div "Toute la soirée" at bounding box center [289, 278] width 308 height 50
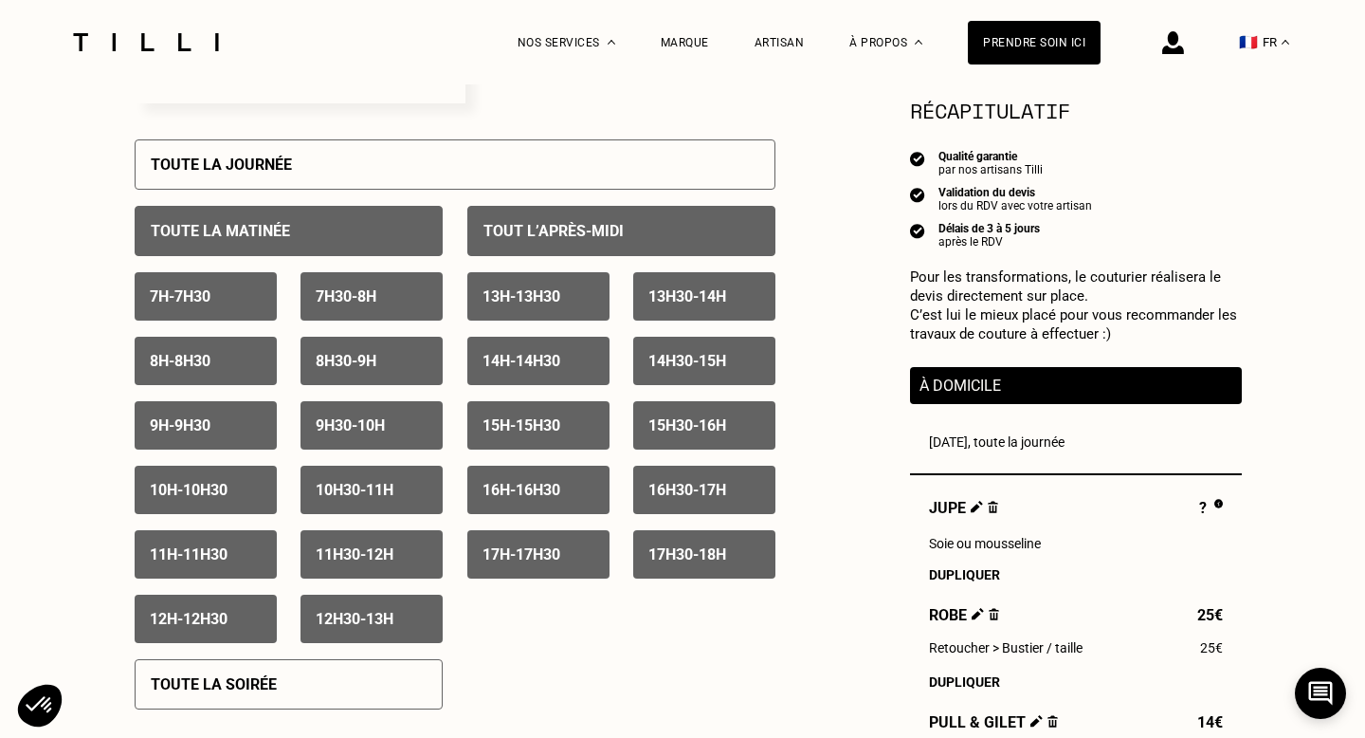
scroll to position [829, 0]
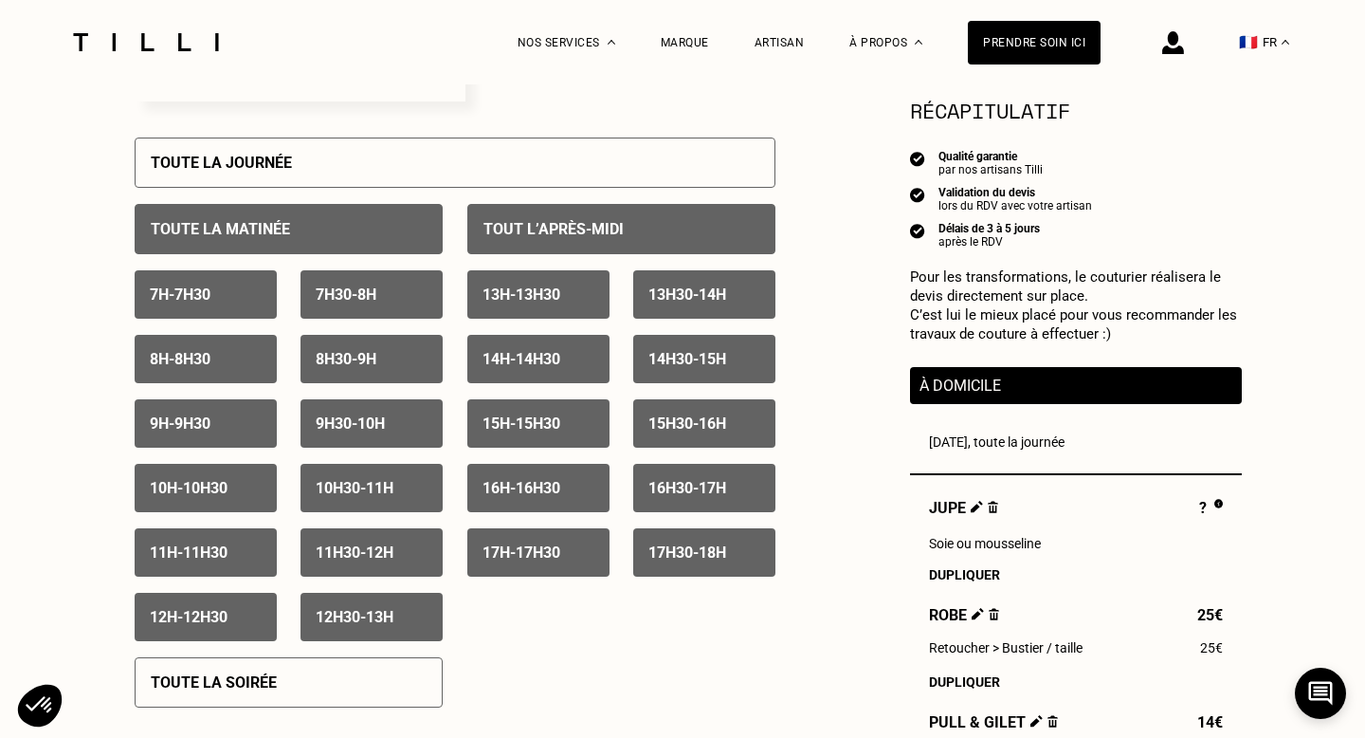
click at [182, 281] on div "7h - 7h30" at bounding box center [206, 294] width 142 height 48
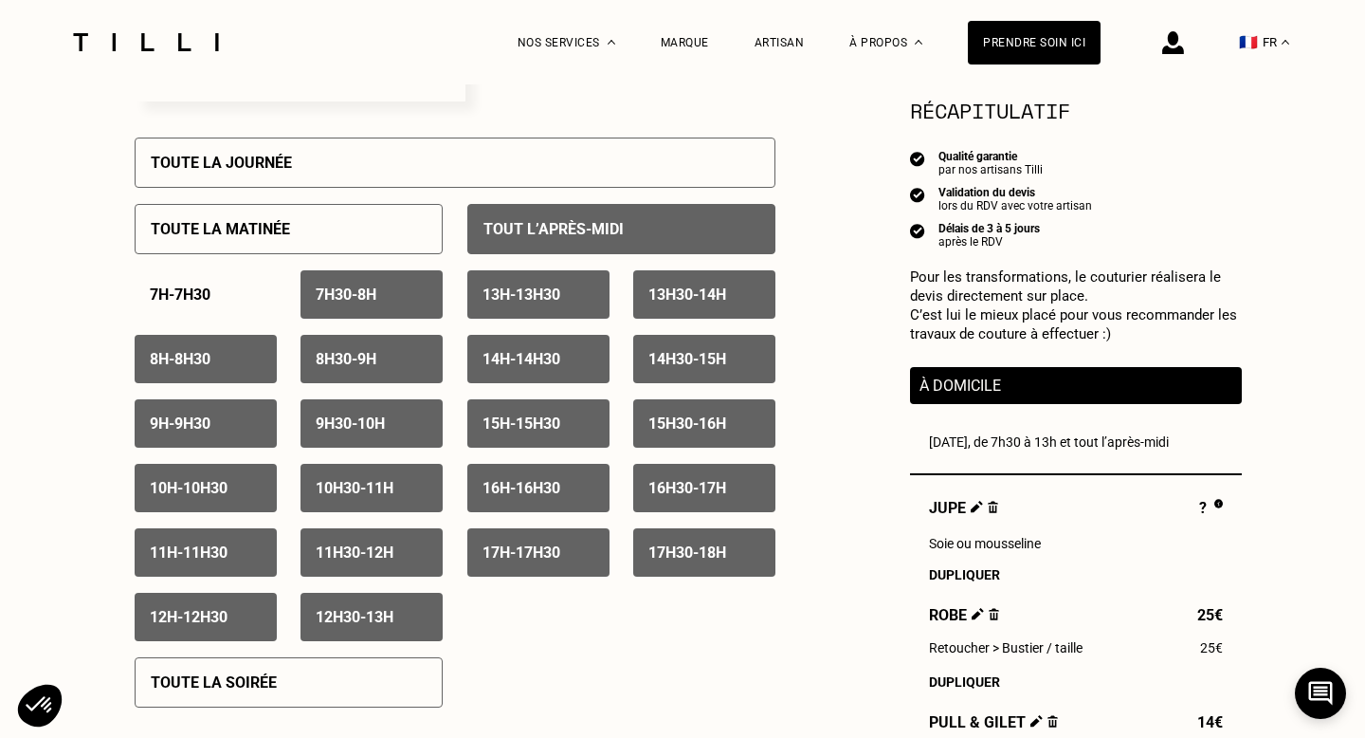
click at [401, 286] on div "7h30 - 8h" at bounding box center [372, 294] width 142 height 48
click at [233, 364] on div "8h - 8h30" at bounding box center [206, 359] width 142 height 48
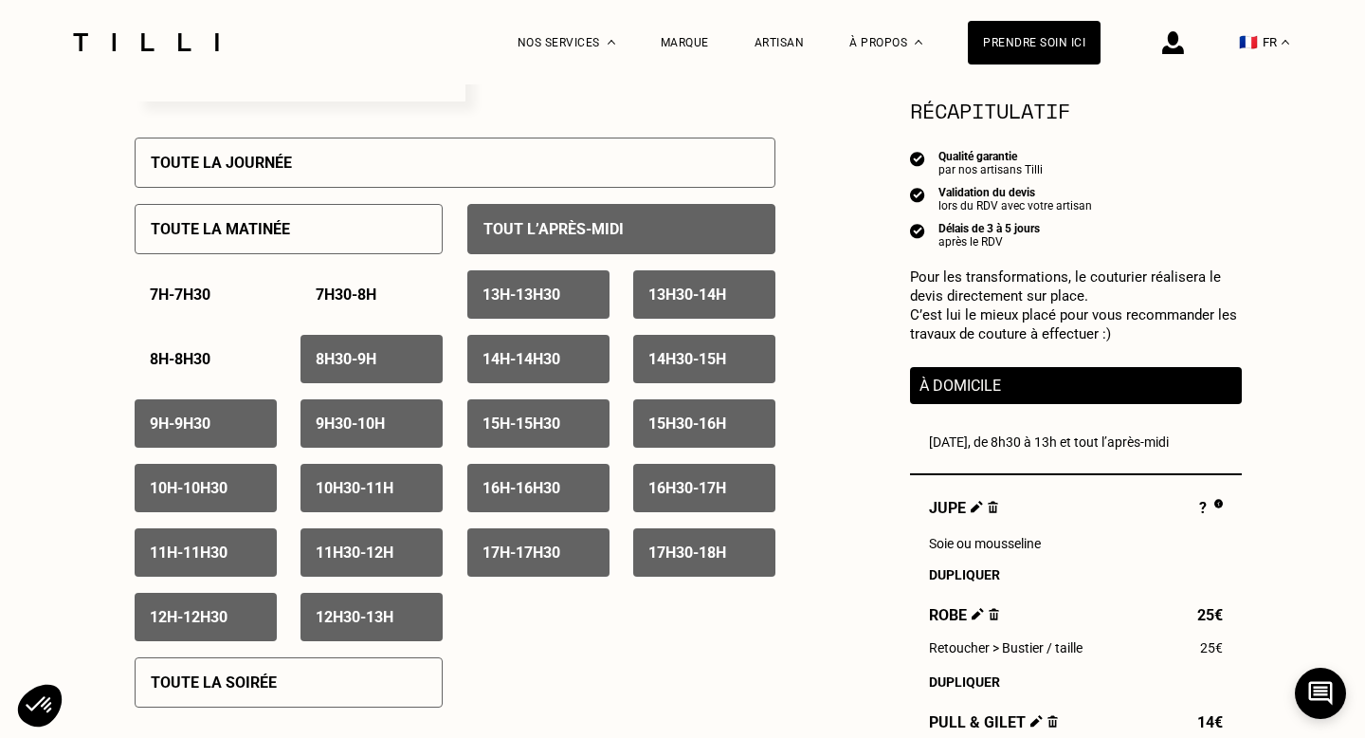
click at [348, 361] on p "8h30 - 9h" at bounding box center [346, 359] width 61 height 18
drag, startPoint x: 223, startPoint y: 414, endPoint x: 358, endPoint y: 432, distance: 136.8
click at [223, 414] on div "9h - 9h30" at bounding box center [206, 423] width 142 height 48
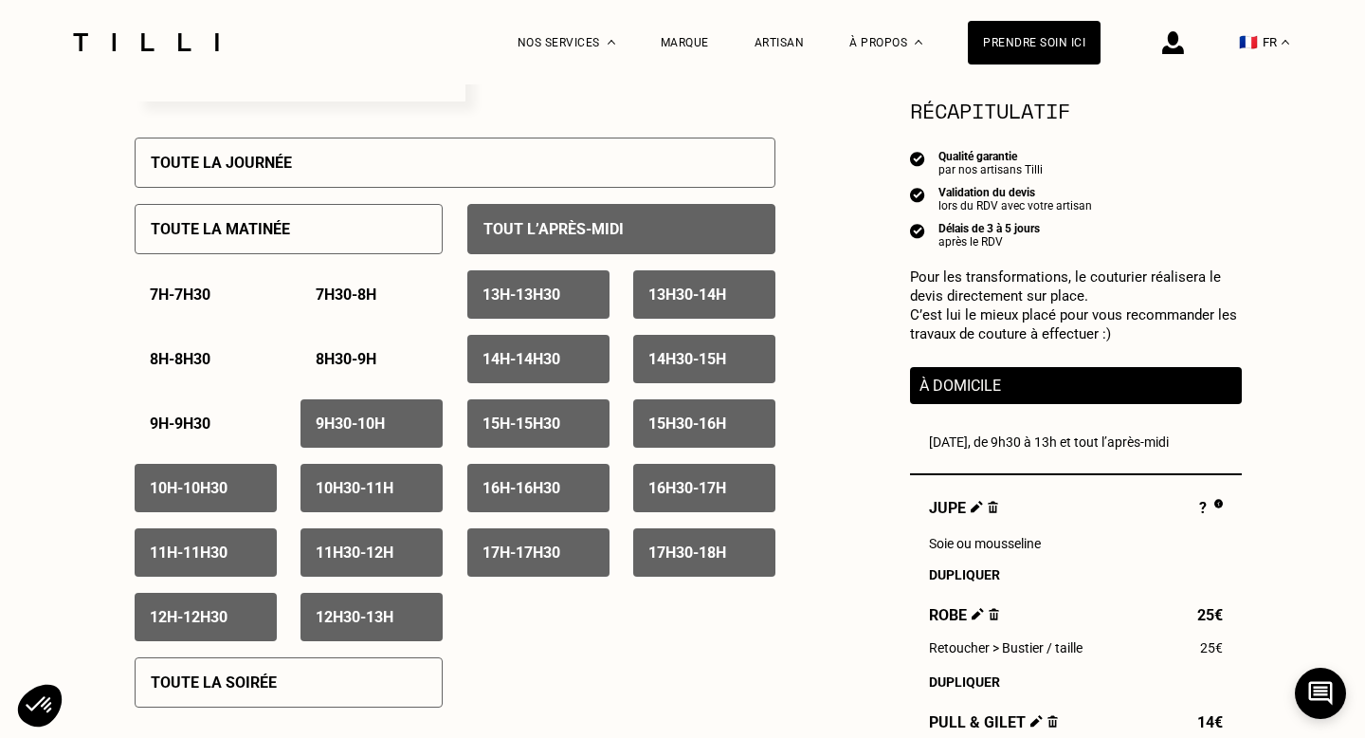
click at [358, 432] on p "9h30 - 10h" at bounding box center [350, 423] width 69 height 18
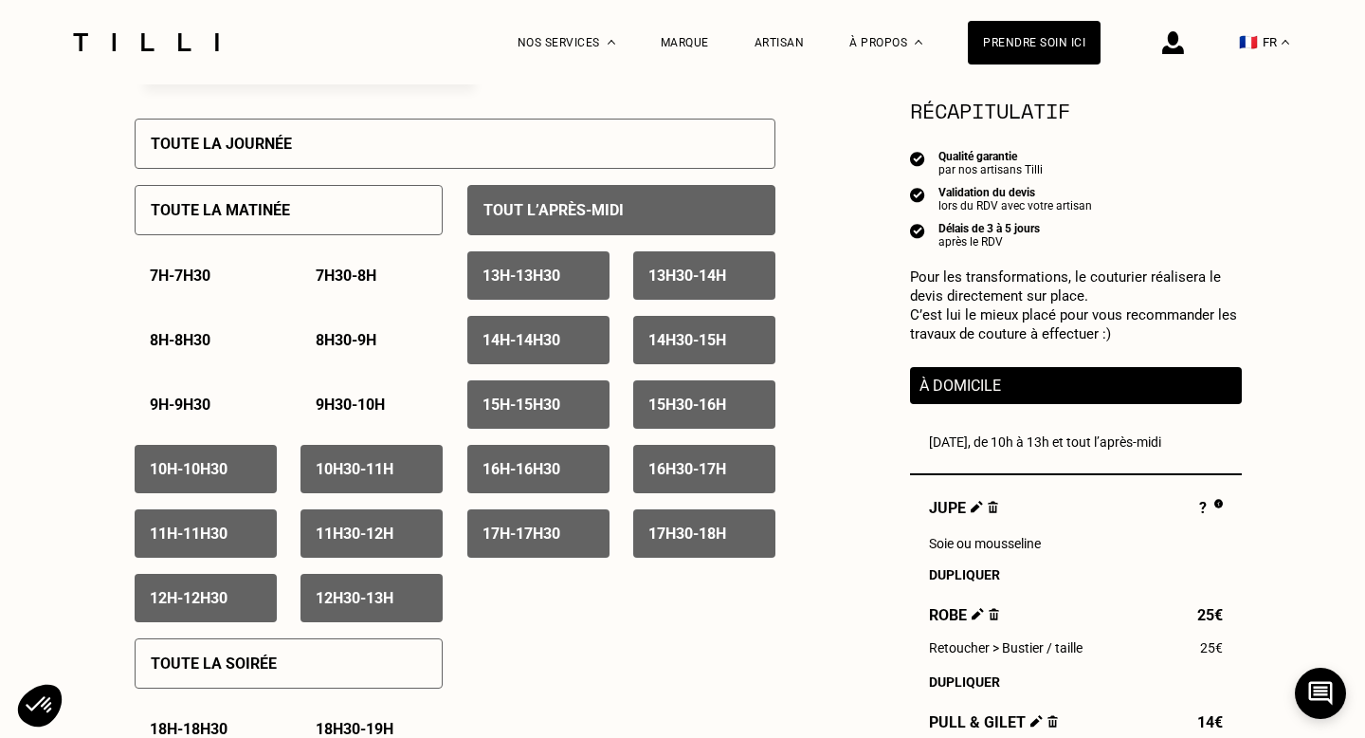
click at [242, 458] on div "10h - 10h30" at bounding box center [206, 469] width 142 height 48
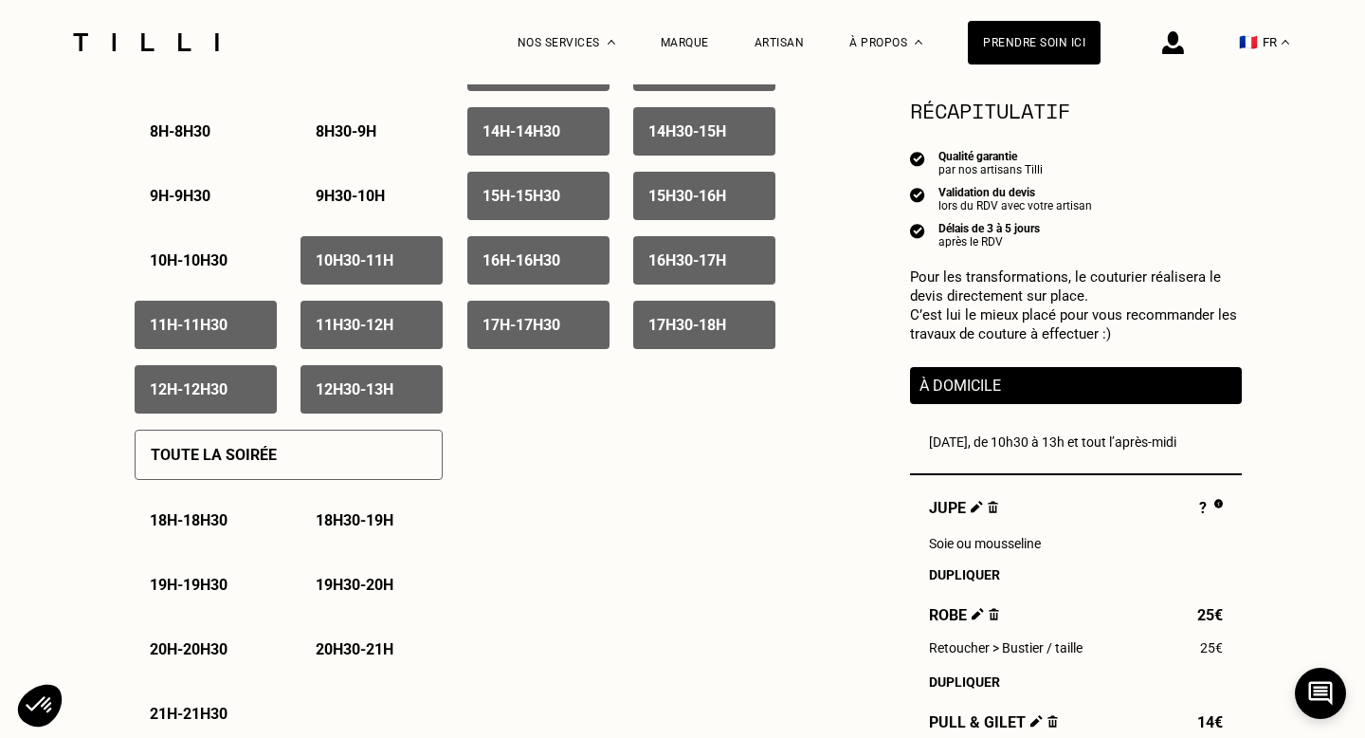
scroll to position [1042, 0]
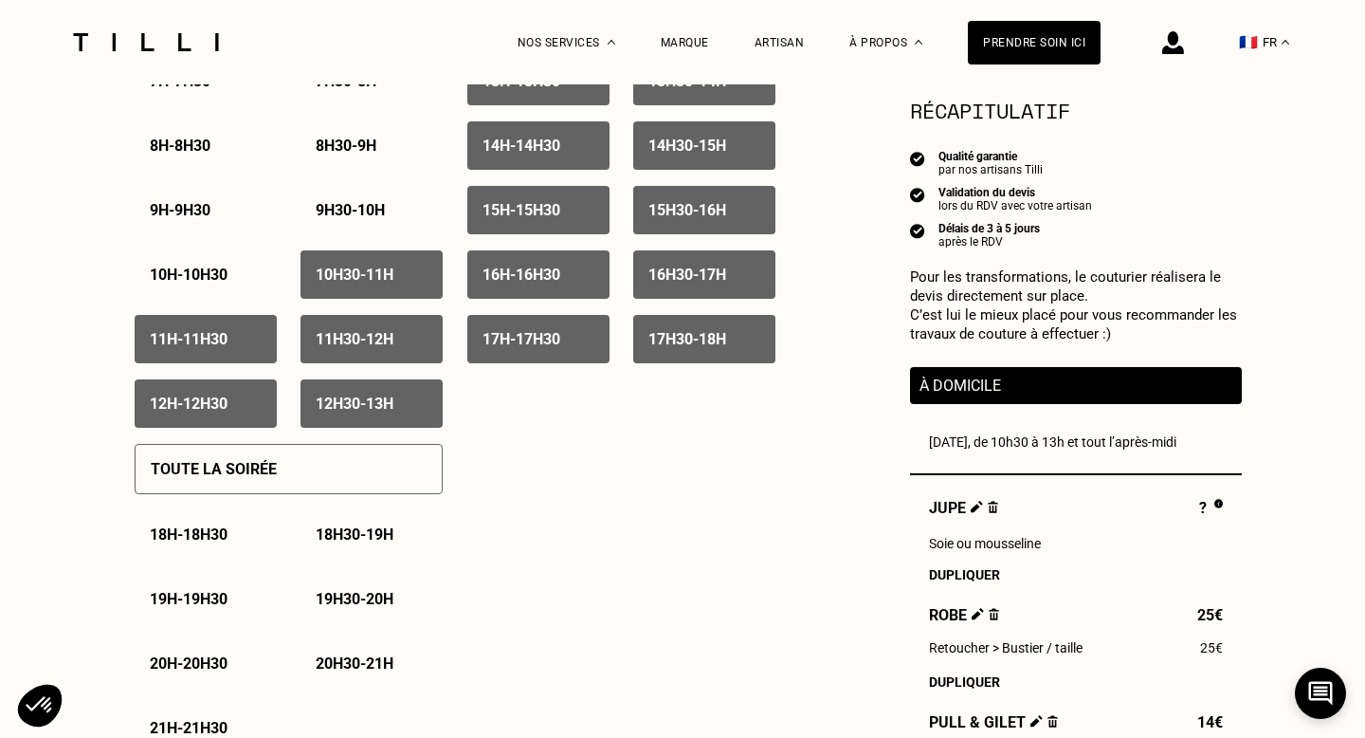
click at [210, 536] on p "18h - 18h30" at bounding box center [189, 534] width 78 height 18
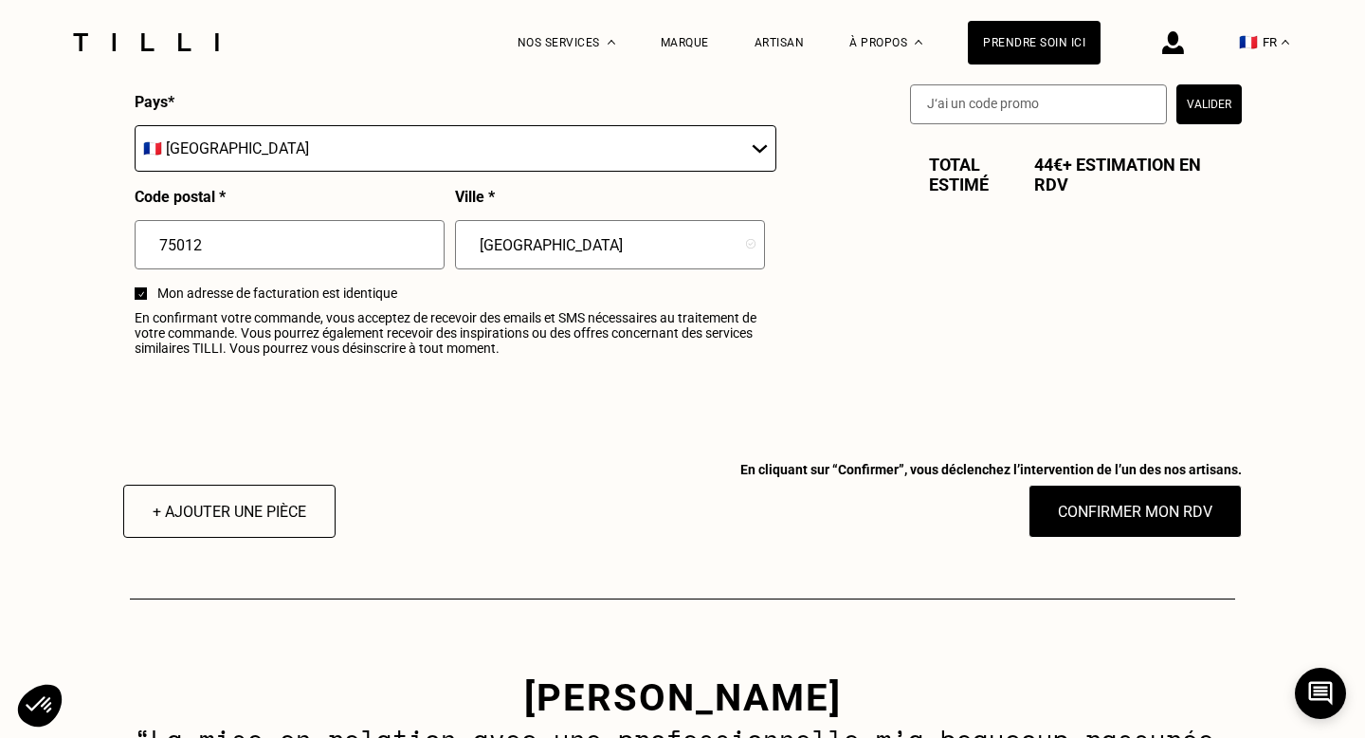
scroll to position [2312, 0]
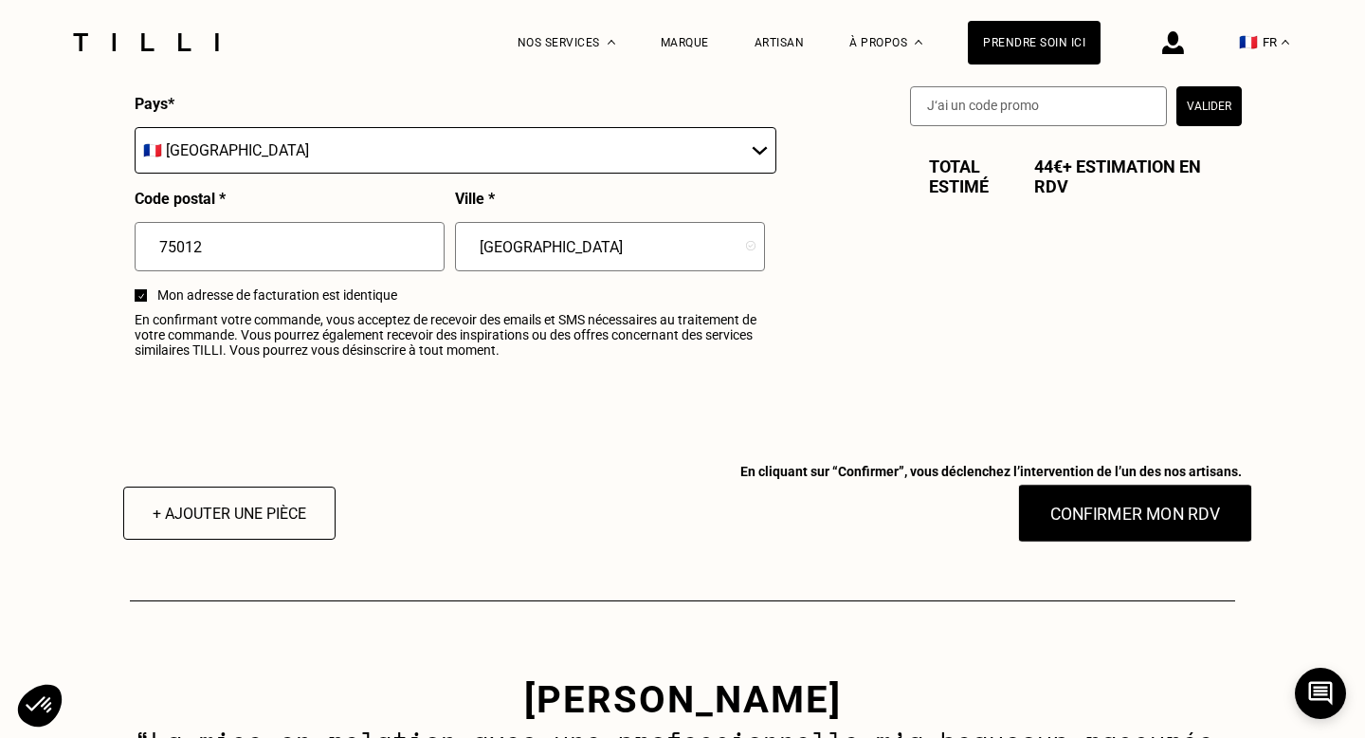
click at [1182, 530] on button "Confirmer mon RDV" at bounding box center [1135, 513] width 235 height 59
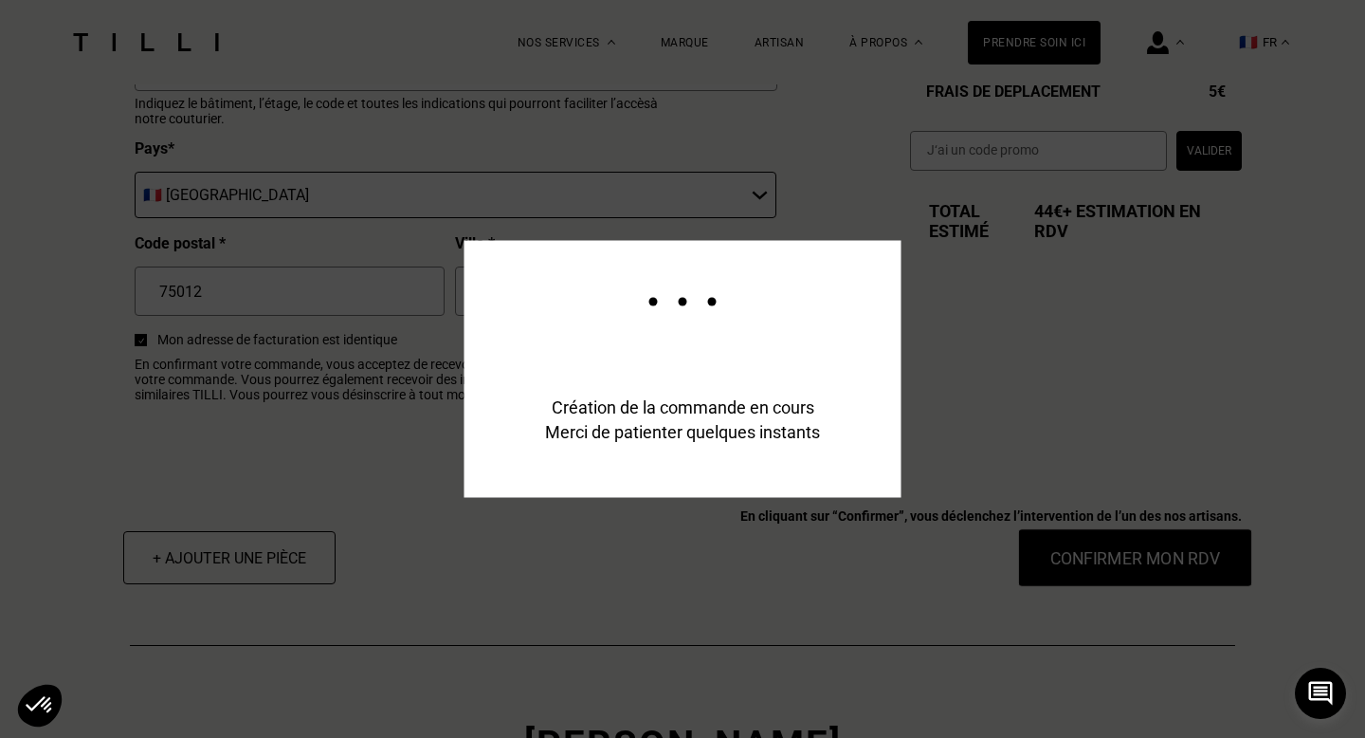
scroll to position [2358, 0]
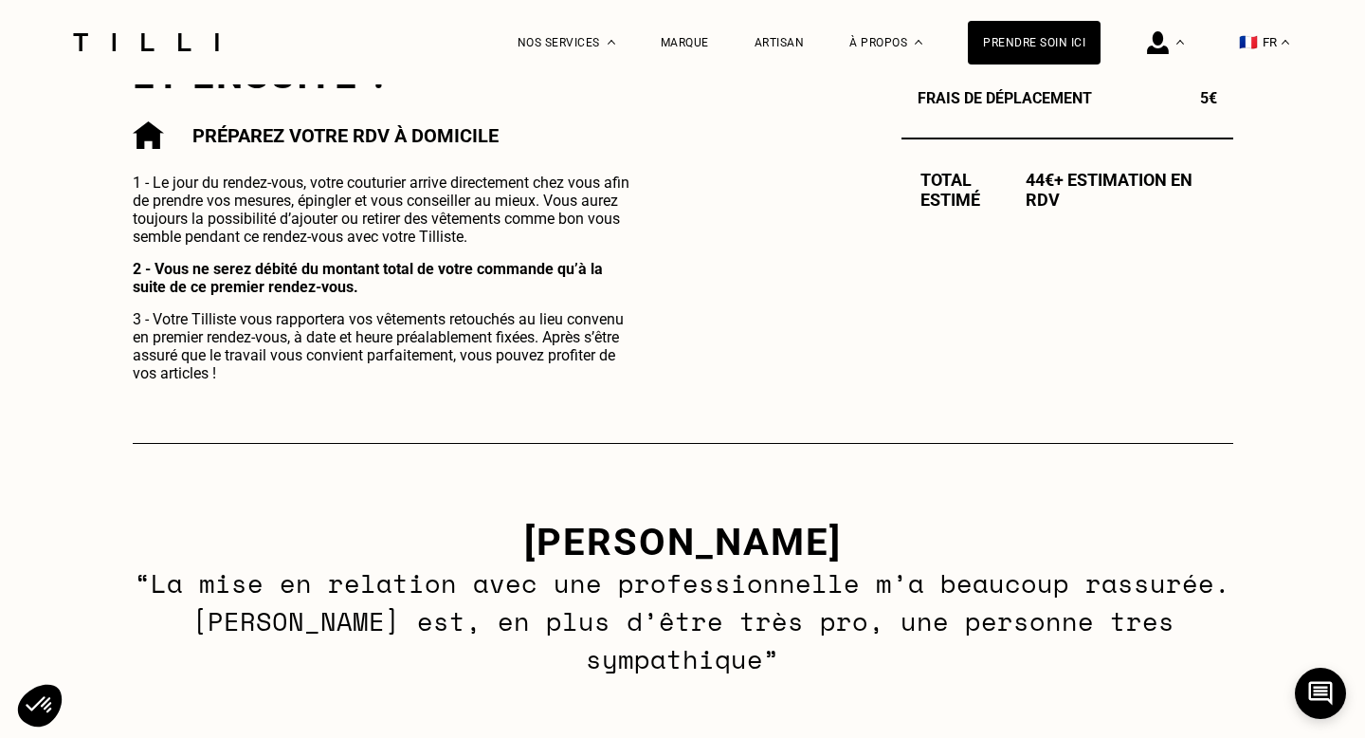
scroll to position [993, 0]
